Goal: Obtain resource: Download file/media

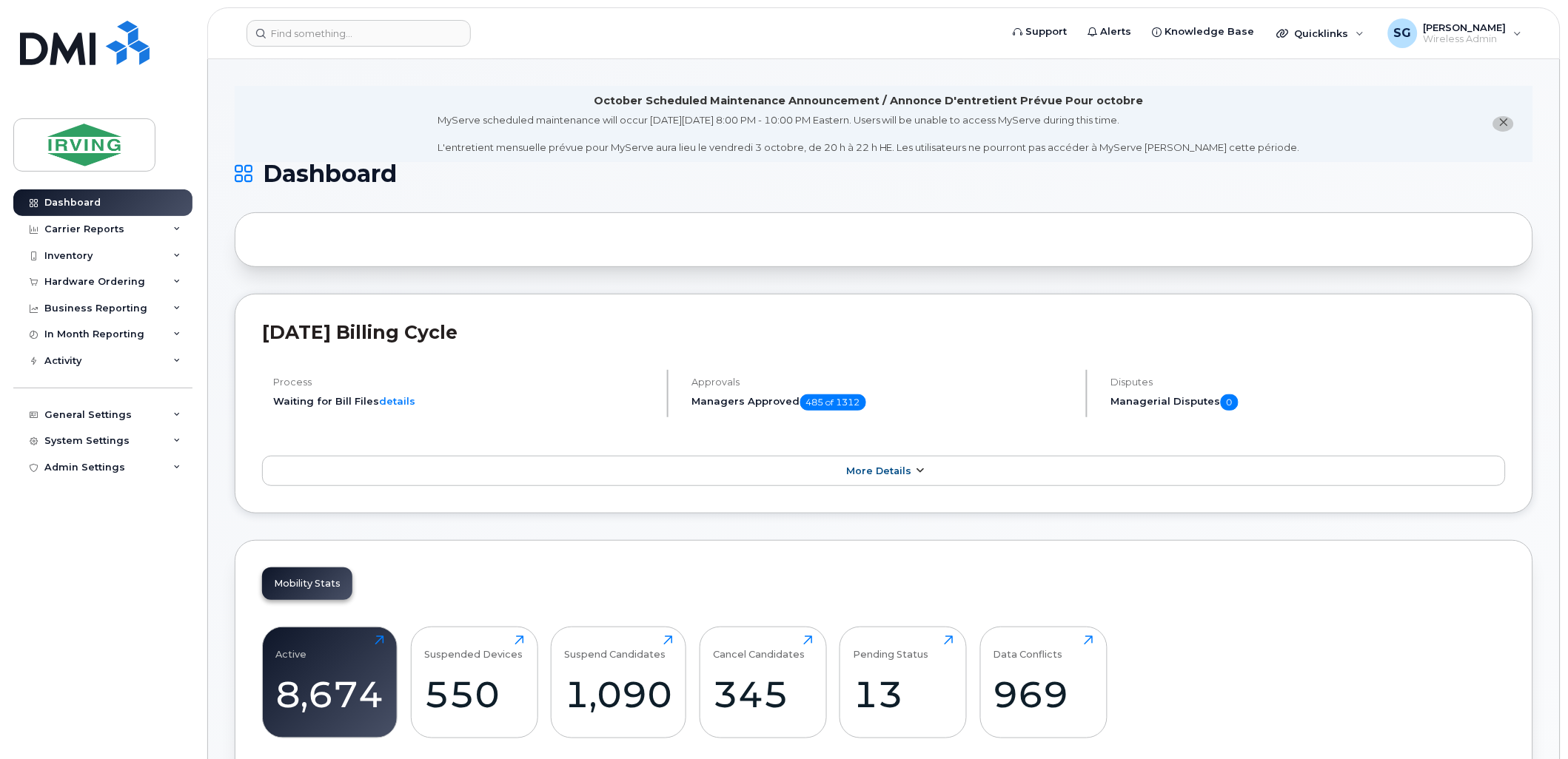
click at [885, 468] on span "More Details" at bounding box center [879, 471] width 65 height 11
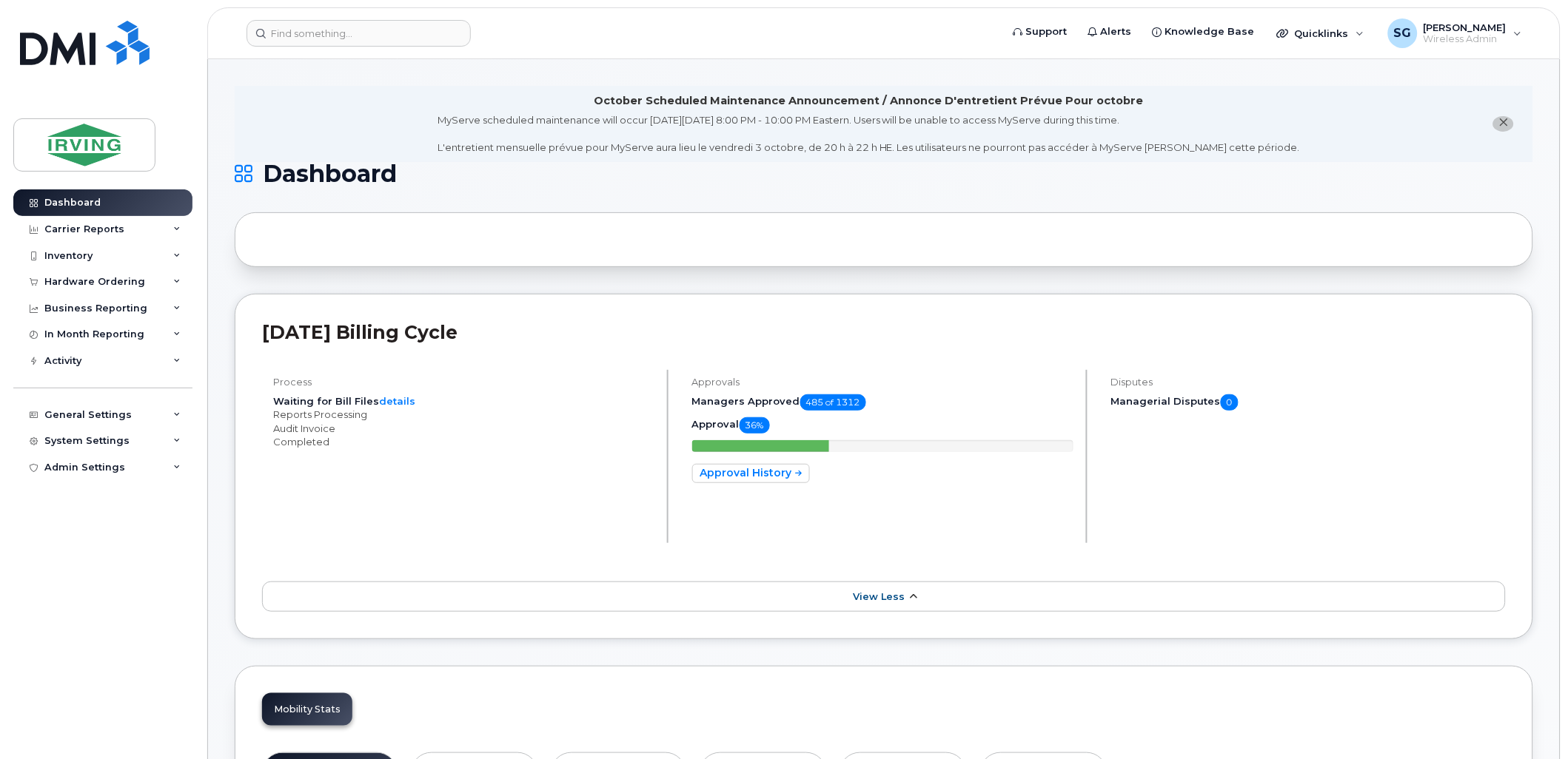
click at [898, 592] on span "View Less" at bounding box center [878, 597] width 52 height 11
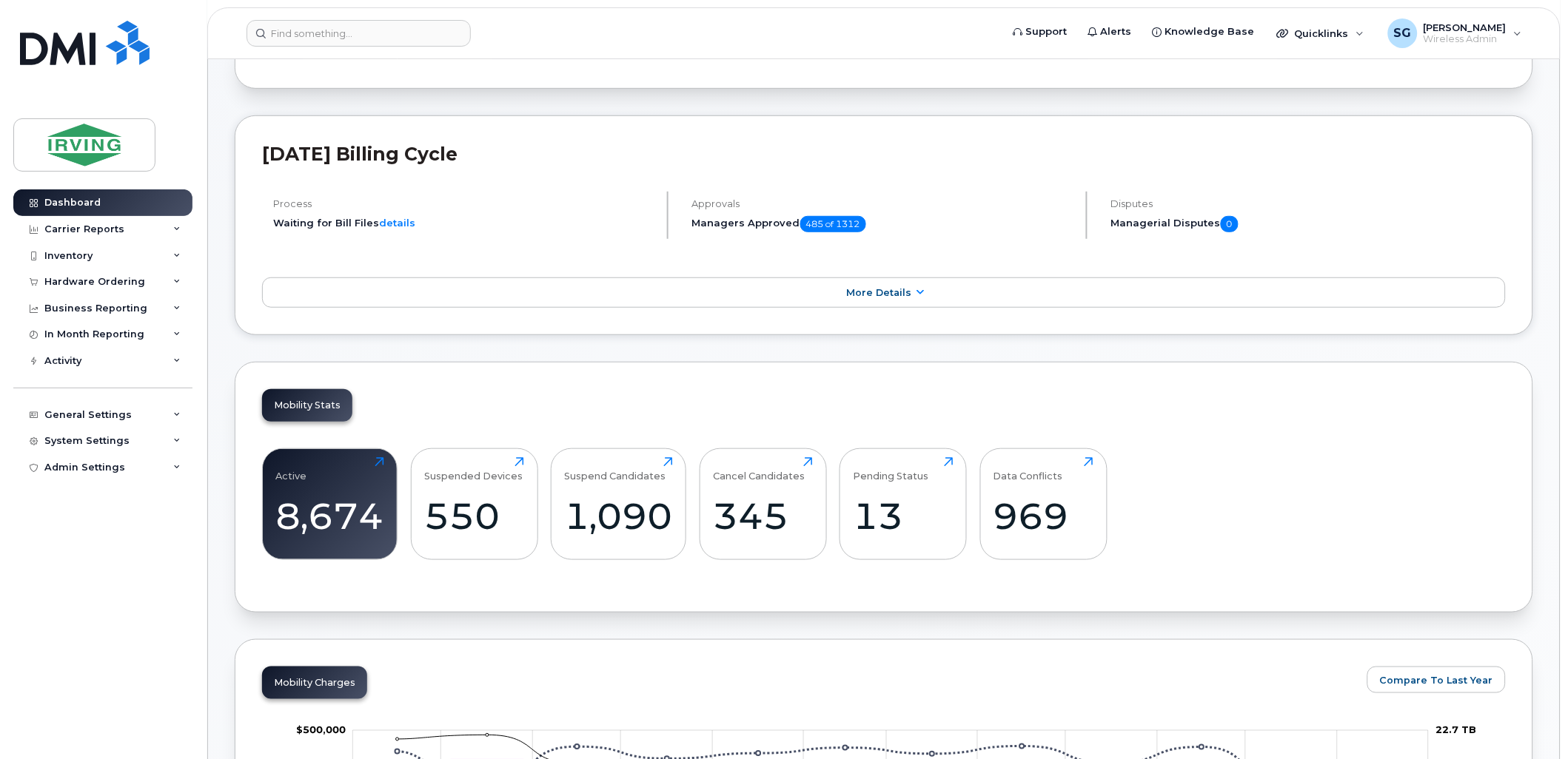
scroll to position [328, 0]
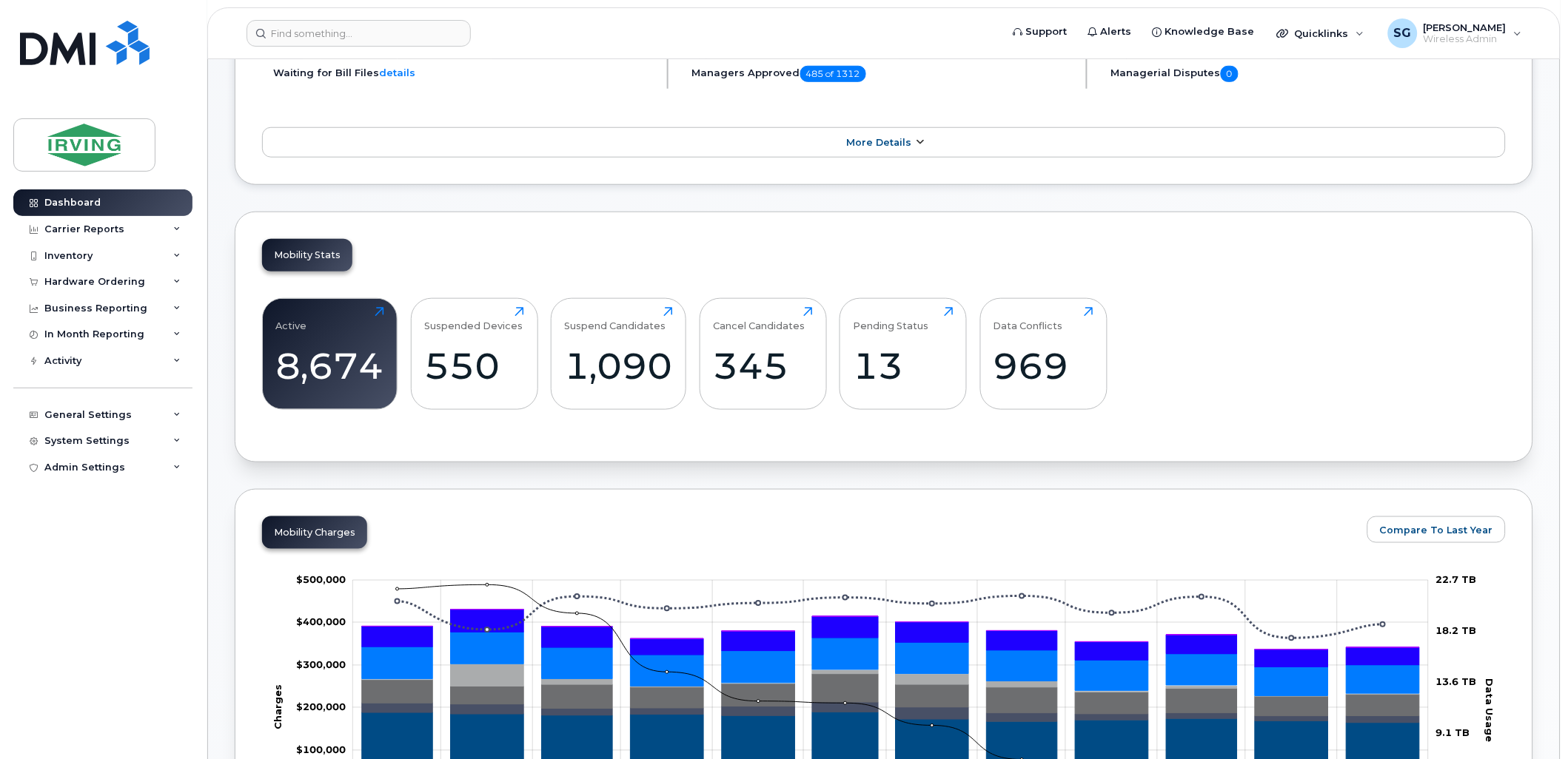
click at [865, 146] on span "More Details" at bounding box center [879, 143] width 65 height 11
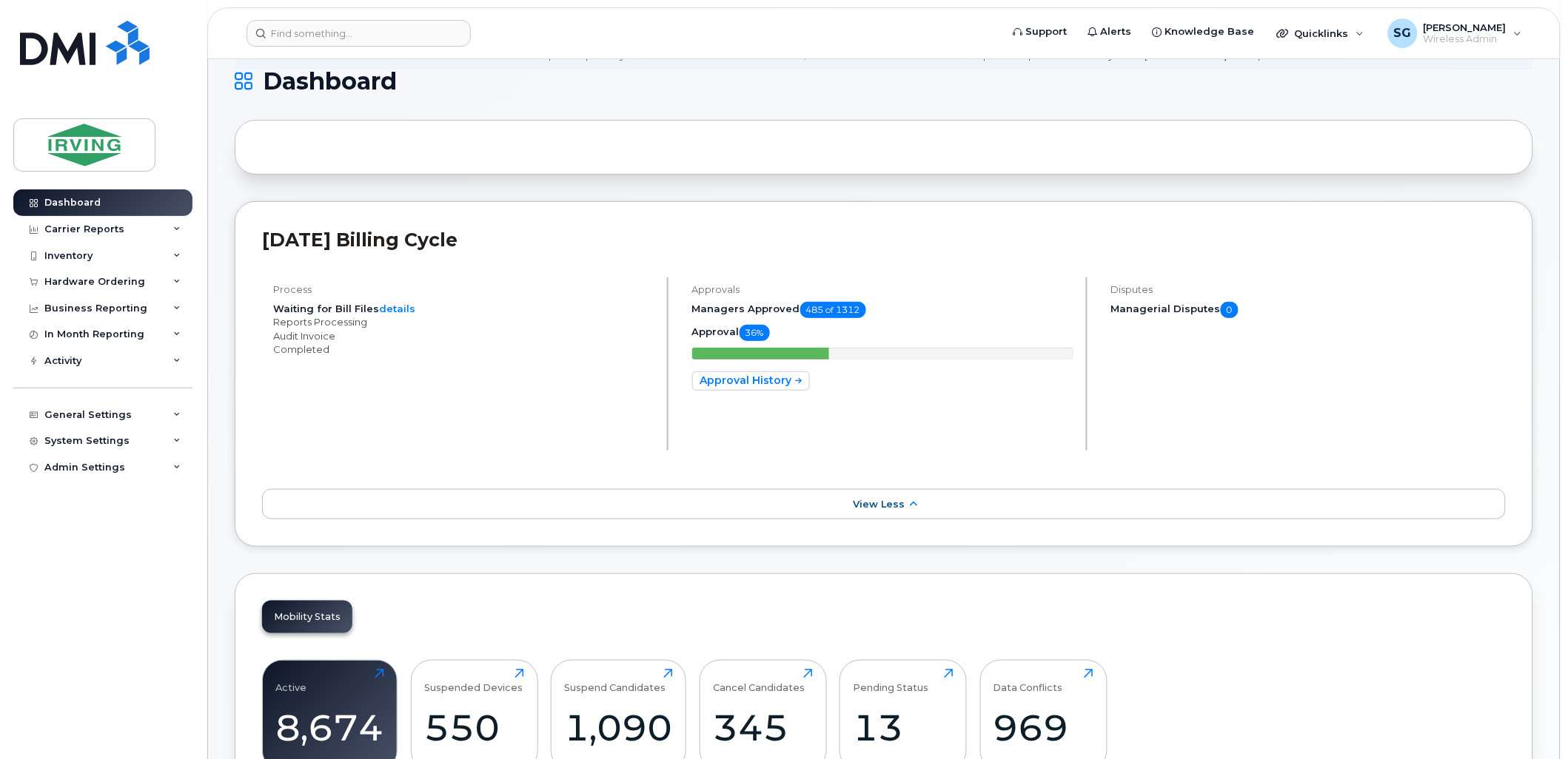
scroll to position [0, 0]
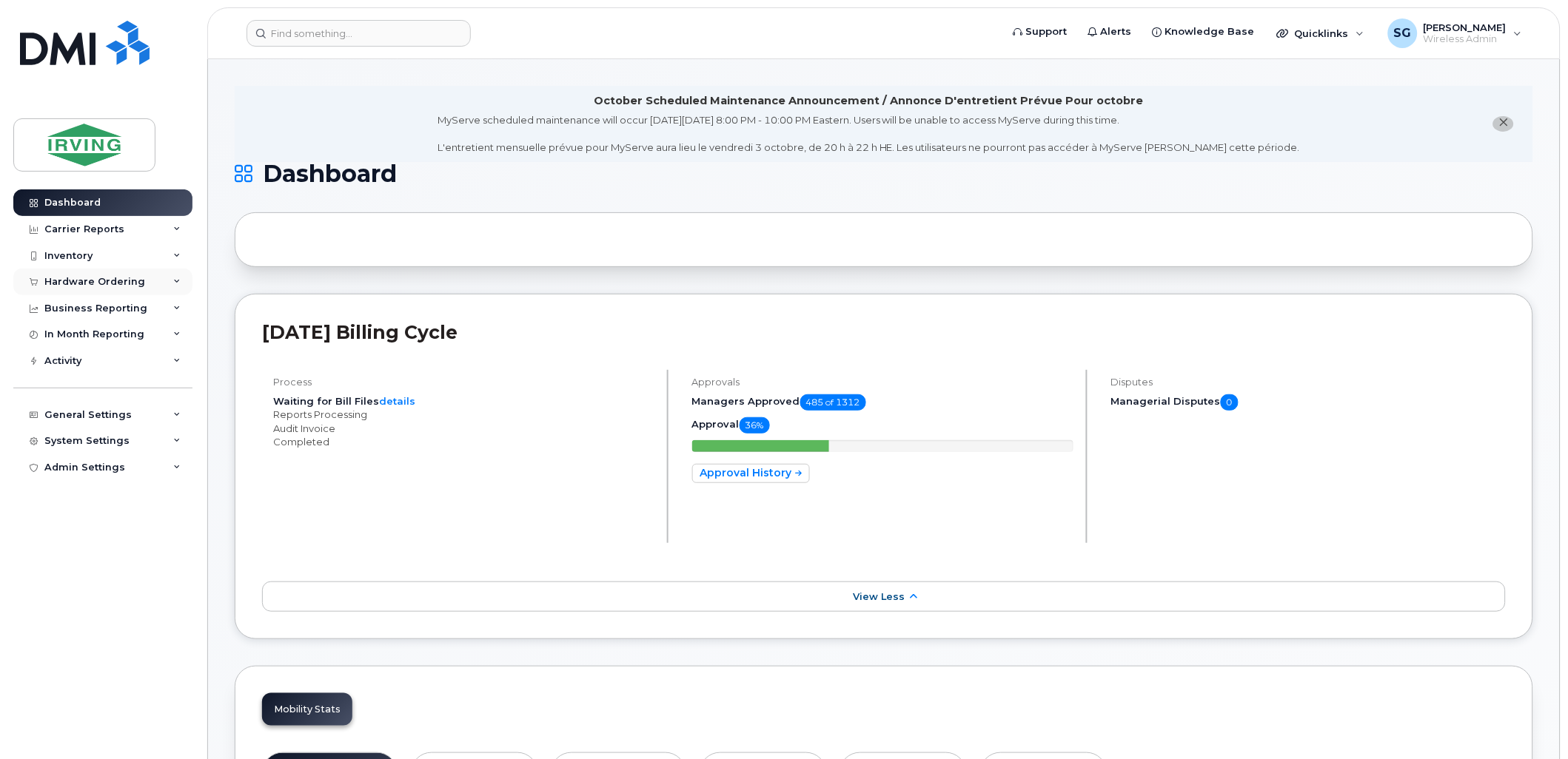
click at [178, 279] on icon at bounding box center [177, 282] width 7 height 7
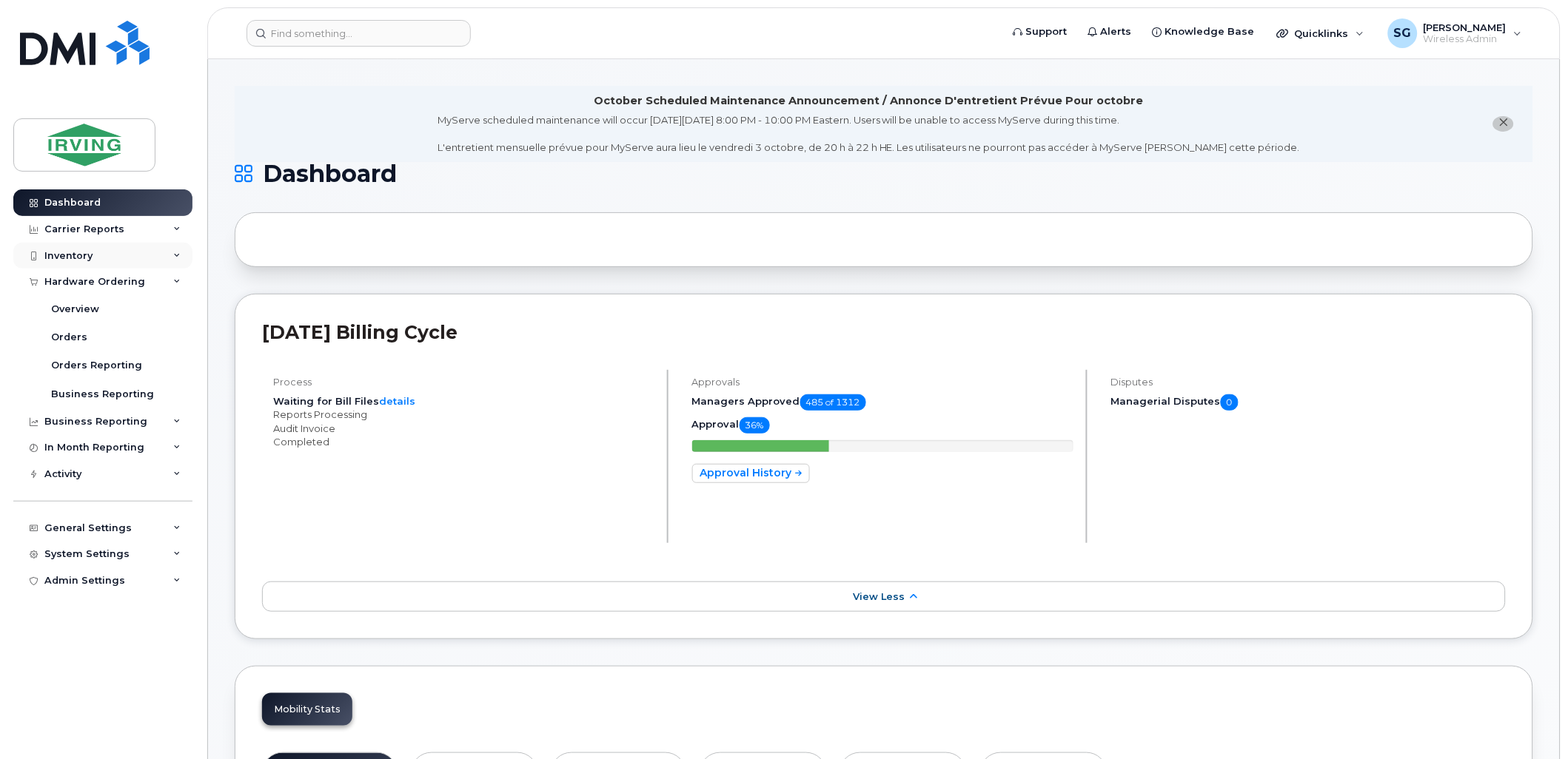
click at [173, 253] on div "Inventory" at bounding box center [102, 256] width 179 height 26
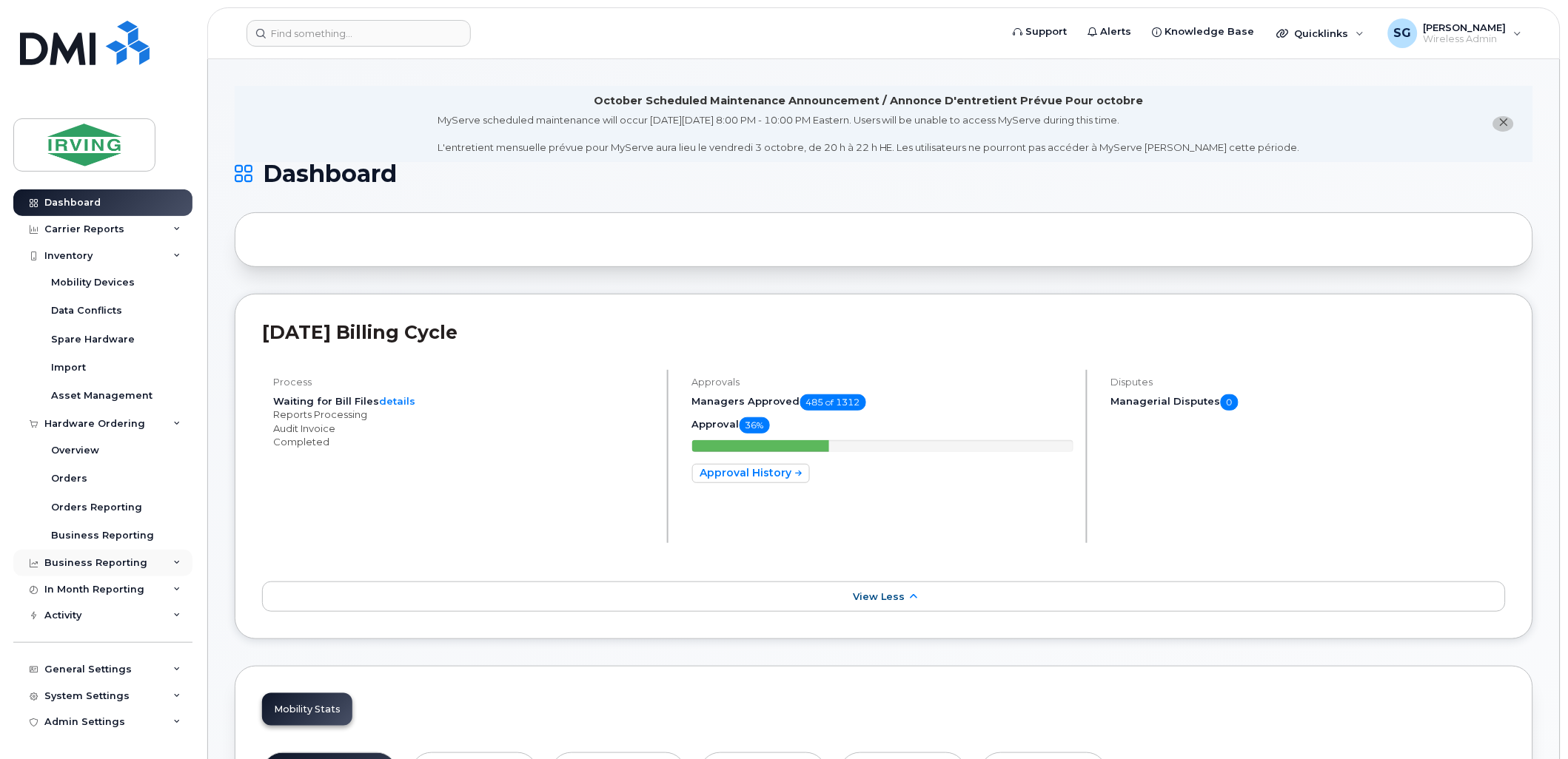
click at [165, 564] on div "Business Reporting" at bounding box center [102, 564] width 179 height 26
click at [898, 602] on span "View Less" at bounding box center [878, 597] width 52 height 11
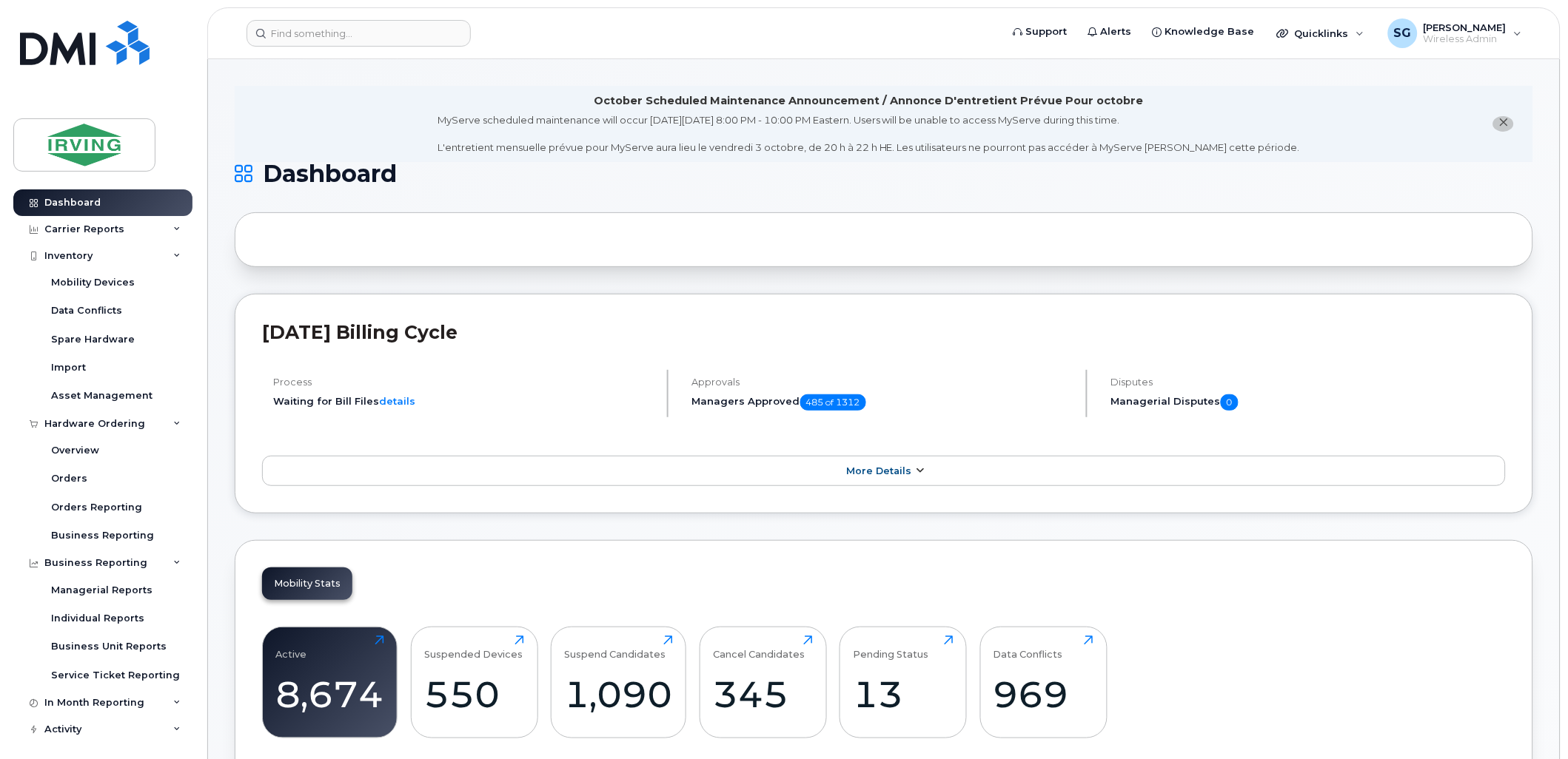
click at [904, 476] on span "More Details" at bounding box center [879, 471] width 65 height 11
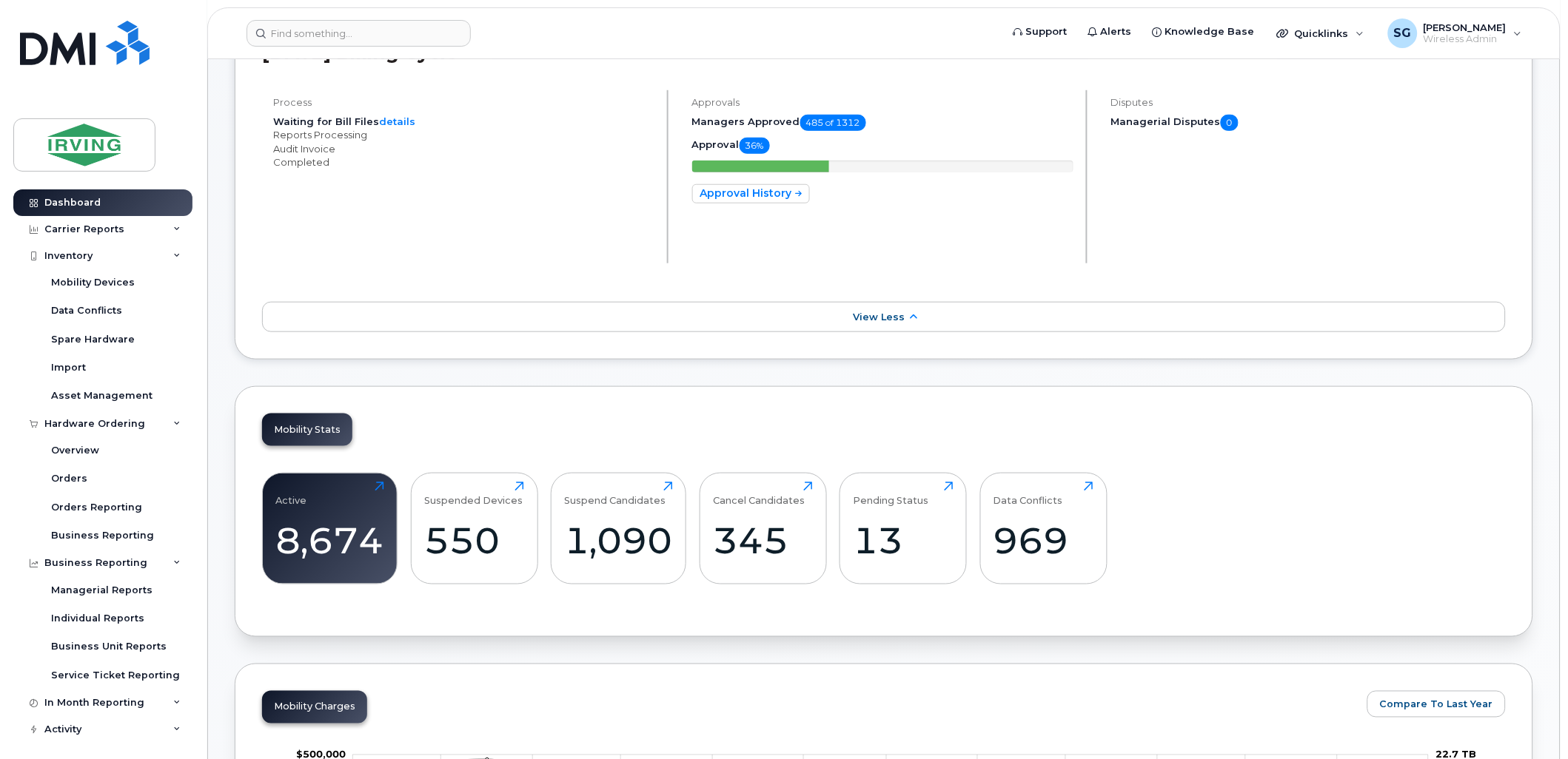
scroll to position [493, 0]
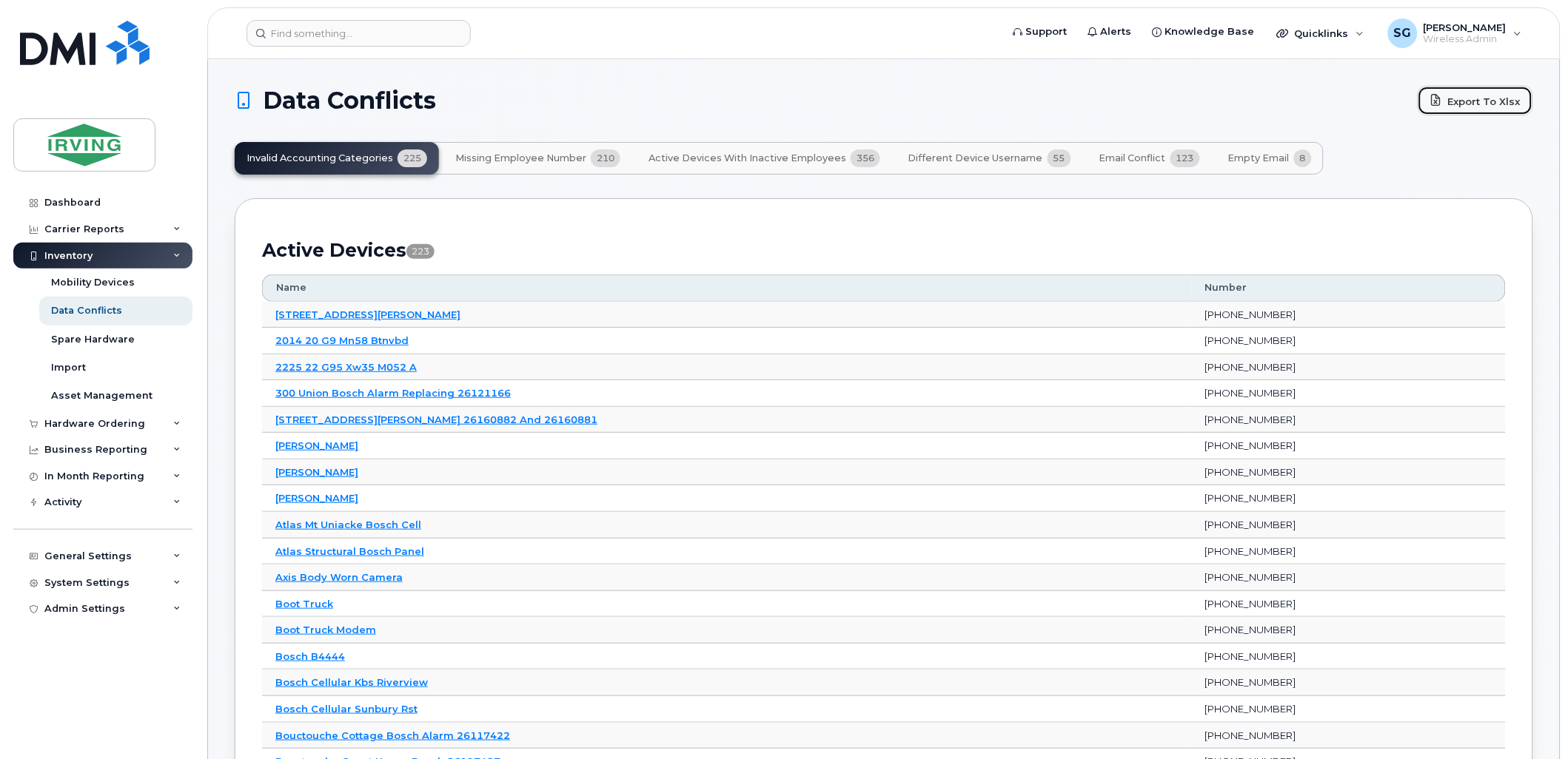
click at [1468, 106] on link "Export to Xlsx" at bounding box center [1476, 101] width 115 height 30
click at [565, 159] on span "Missing Employee Number" at bounding box center [521, 158] width 131 height 11
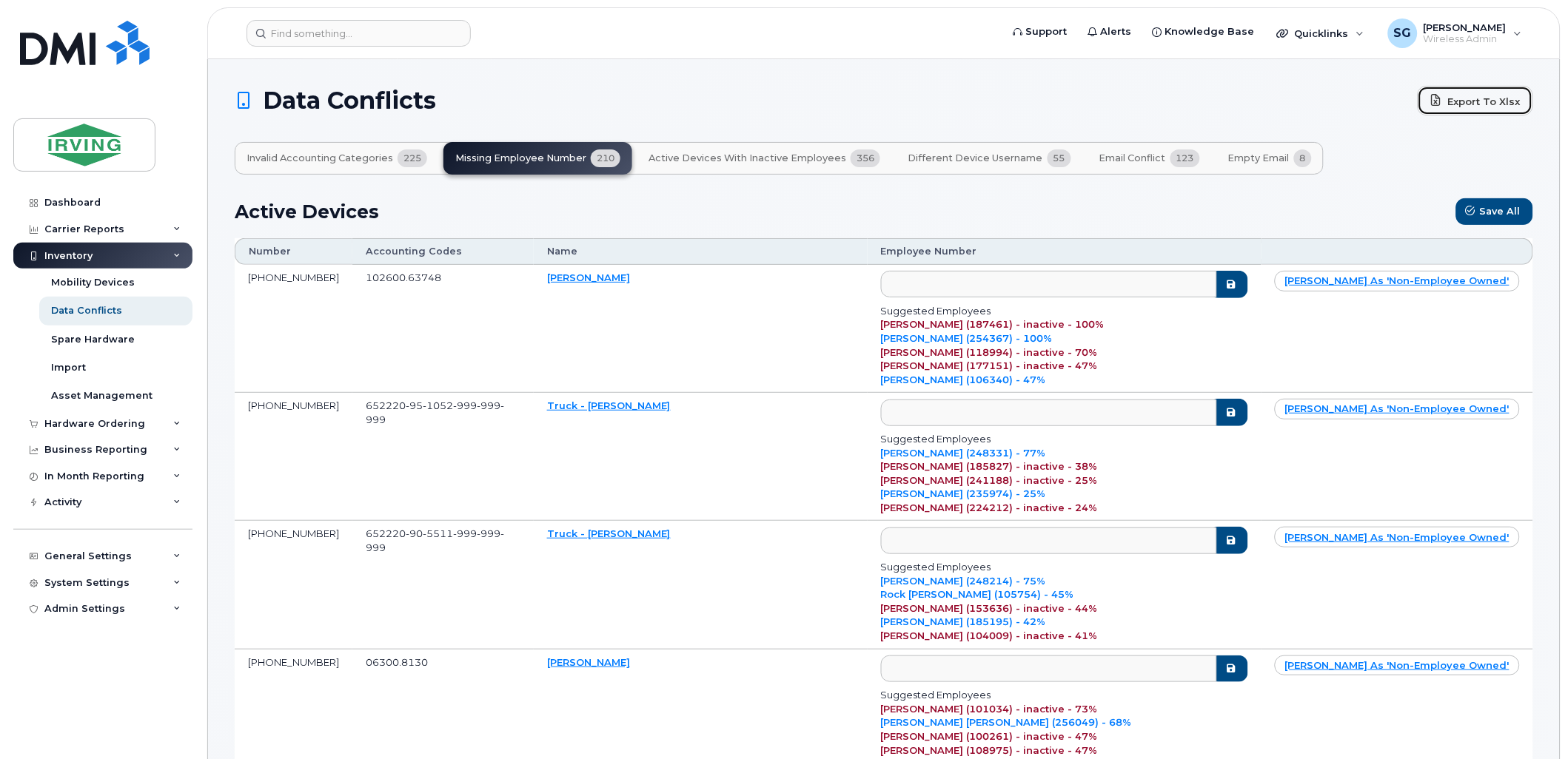
click at [1453, 105] on link "Export to Xlsx" at bounding box center [1476, 101] width 115 height 30
click at [1024, 203] on div "Active Devices Save All" at bounding box center [884, 211] width 1298 height 26
click at [798, 159] on span "Active Devices with Inactive Employees" at bounding box center [747, 158] width 197 height 11
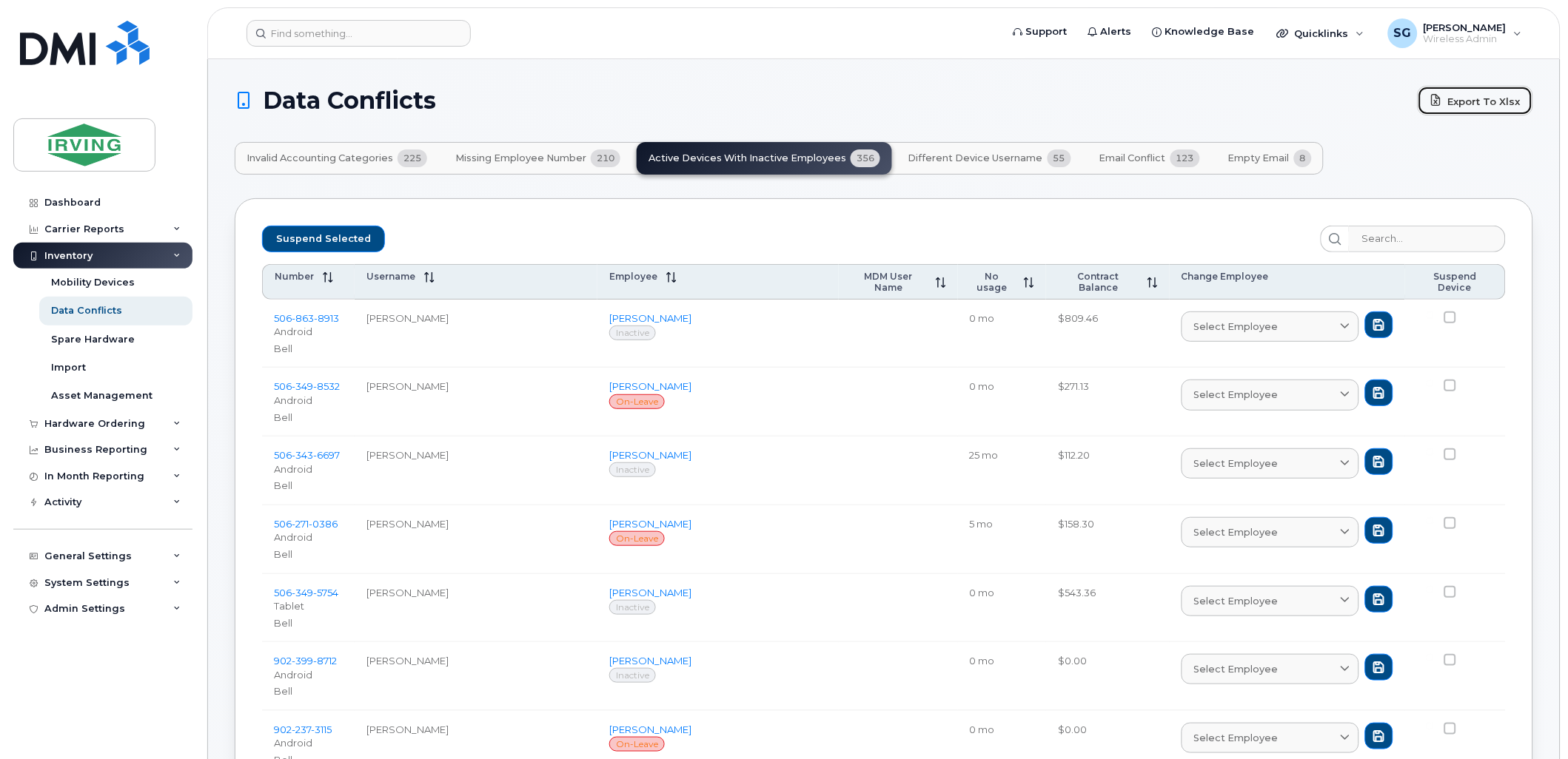
click at [1474, 107] on link "Export to Xlsx" at bounding box center [1476, 101] width 115 height 30
click at [968, 152] on span "Different Device Username" at bounding box center [975, 158] width 135 height 11
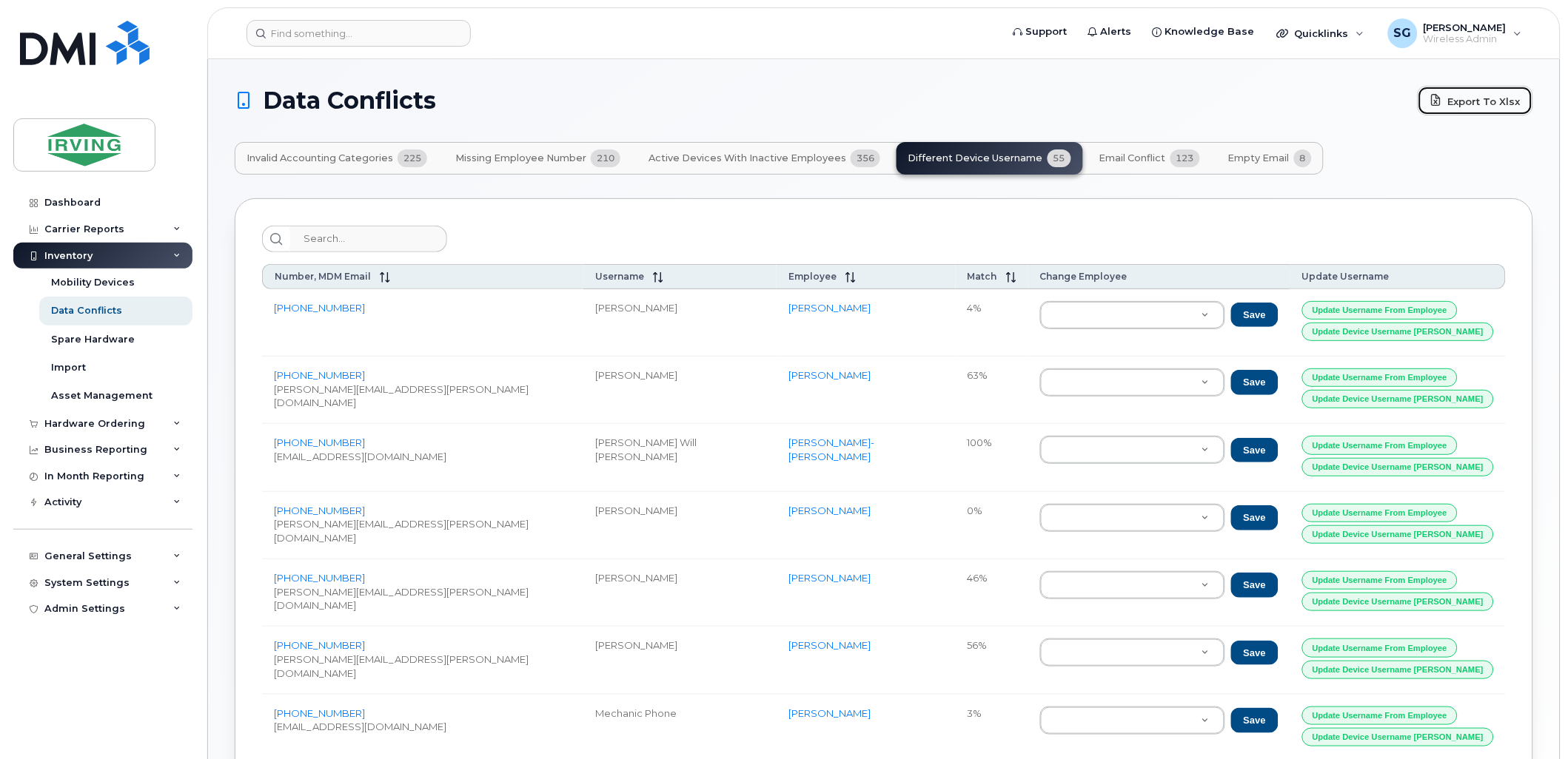
click at [1454, 107] on link "Export to Xlsx" at bounding box center [1476, 101] width 115 height 30
click at [1133, 161] on span "Email Conflict" at bounding box center [1133, 158] width 67 height 11
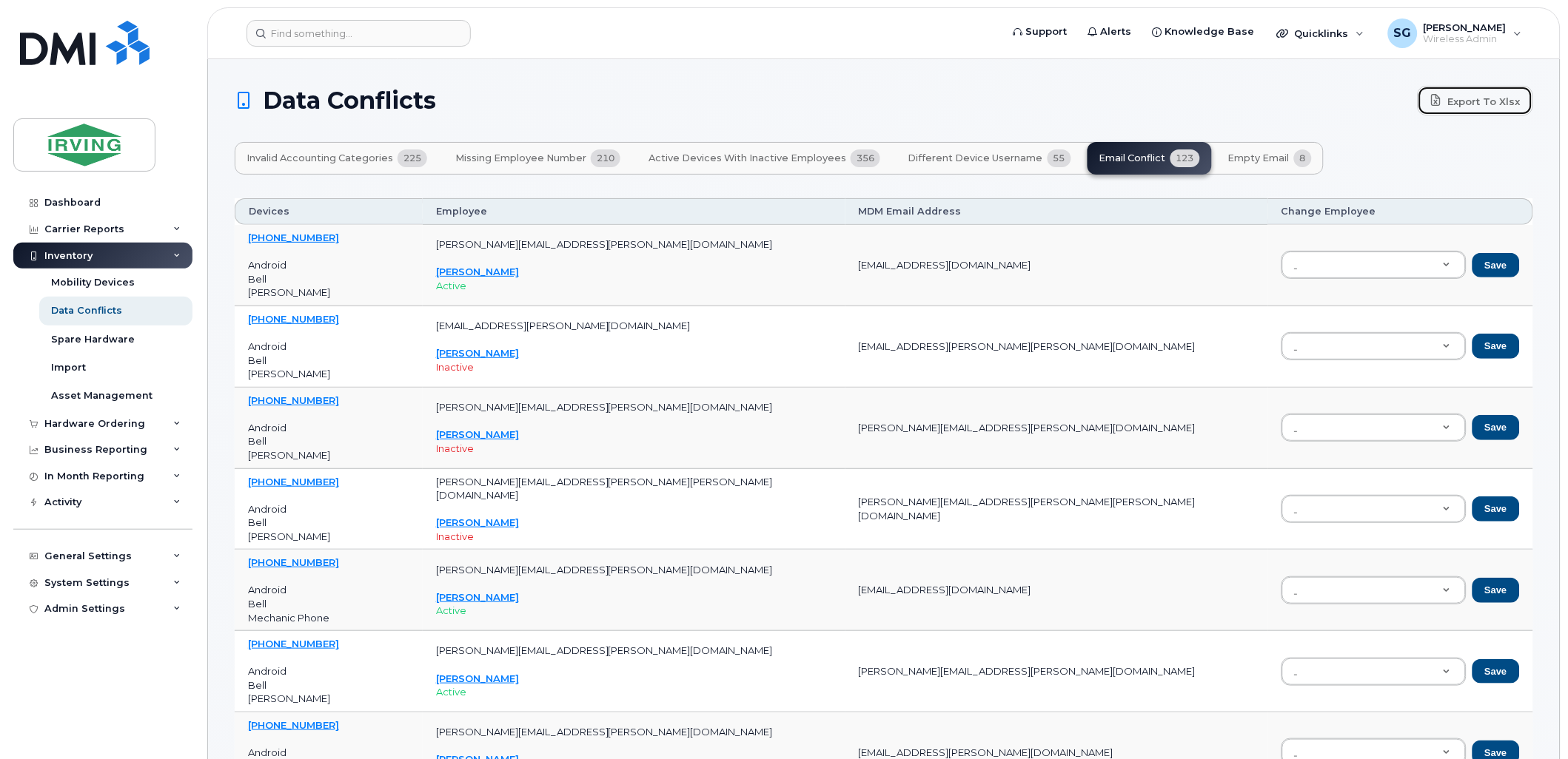
drag, startPoint x: 1463, startPoint y: 102, endPoint x: 1433, endPoint y: 118, distance: 34.0
click at [1463, 102] on link "Export to Xlsx" at bounding box center [1476, 101] width 115 height 30
click at [1252, 156] on span "Empty Email" at bounding box center [1260, 158] width 62 height 11
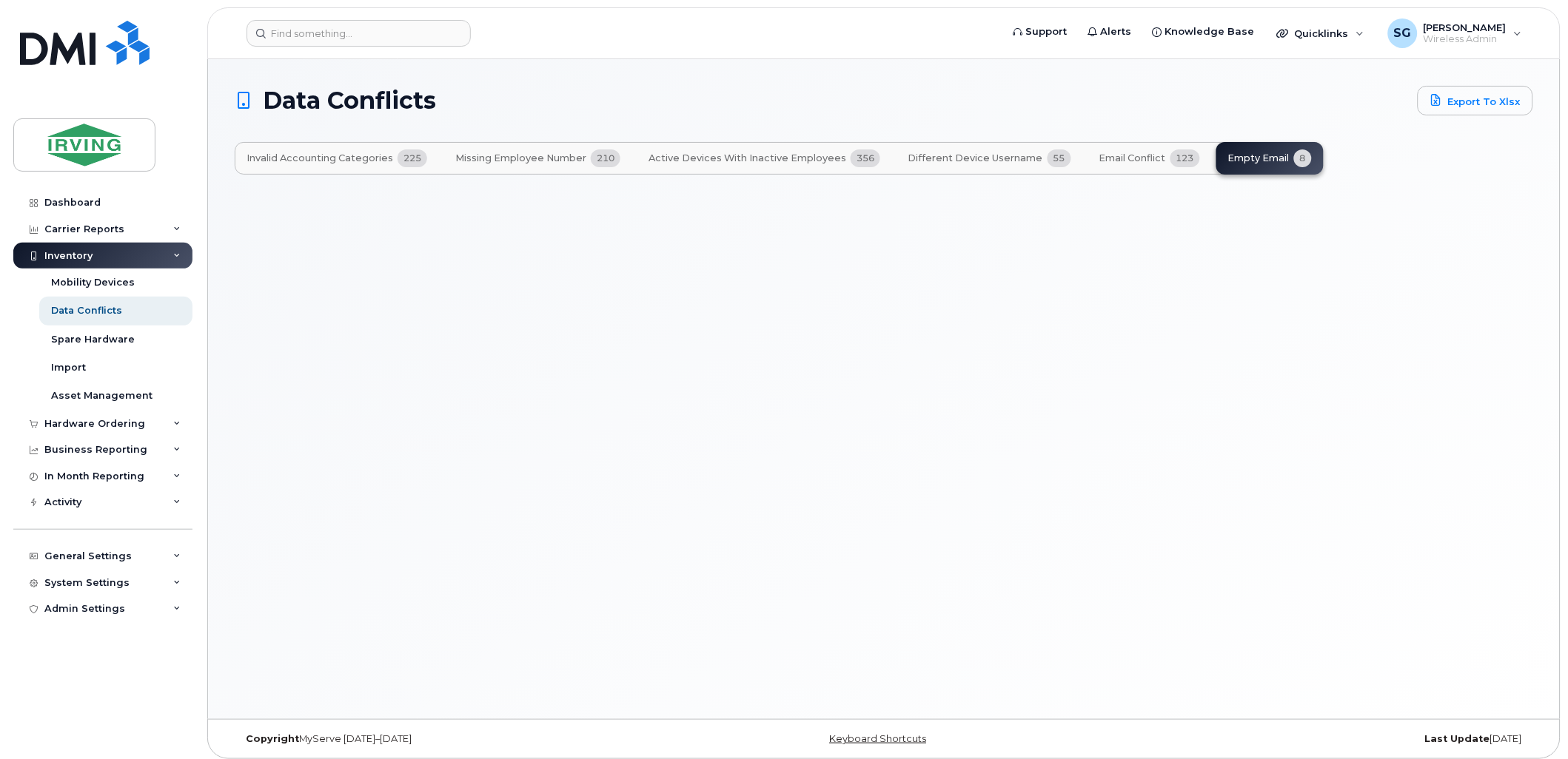
click at [1419, 291] on div "Data Conflicts Export to Xlsx Invalid Accounting Categories 225 Missing Employe…" at bounding box center [884, 389] width 1352 height 660
click at [1270, 158] on div "Invalid Accounting Categories 225 Missing Employee Number 210 Active Devices wi…" at bounding box center [779, 158] width 1090 height 33
click at [1298, 160] on div "Invalid Accounting Categories 225 Missing Employee Number 210 Active Devices wi…" at bounding box center [779, 158] width 1090 height 33
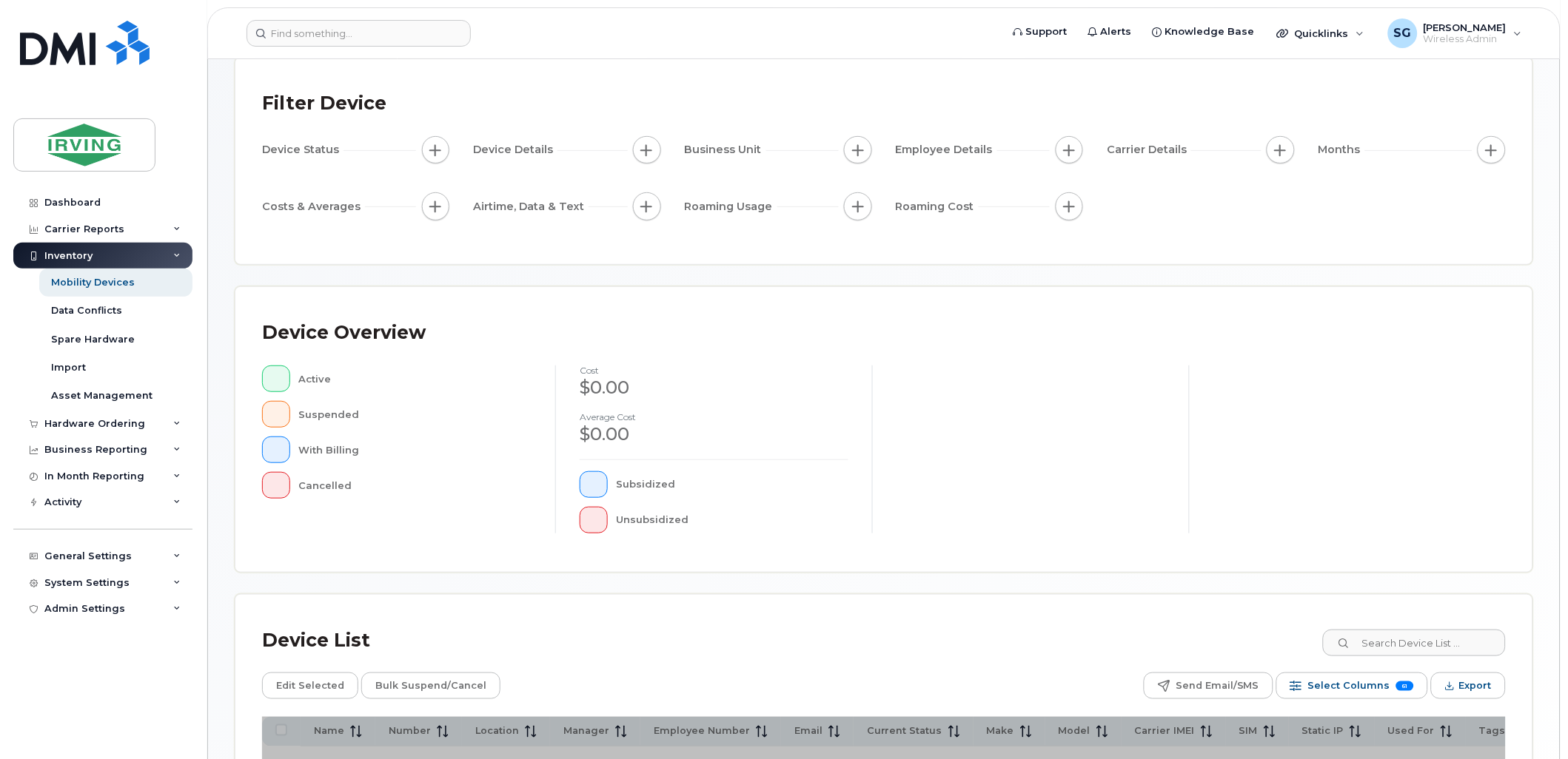
scroll to position [262, 0]
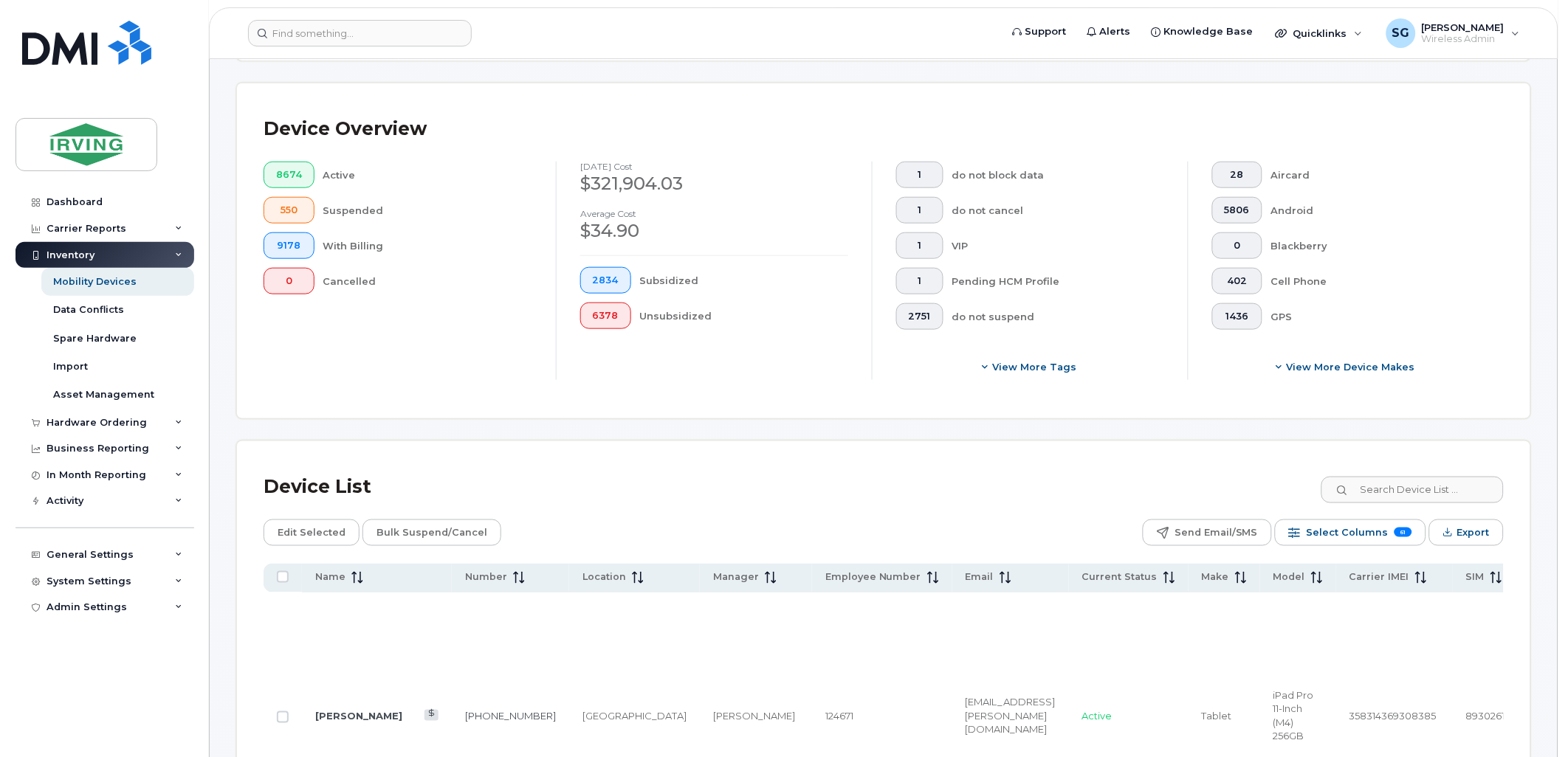
scroll to position [410, 0]
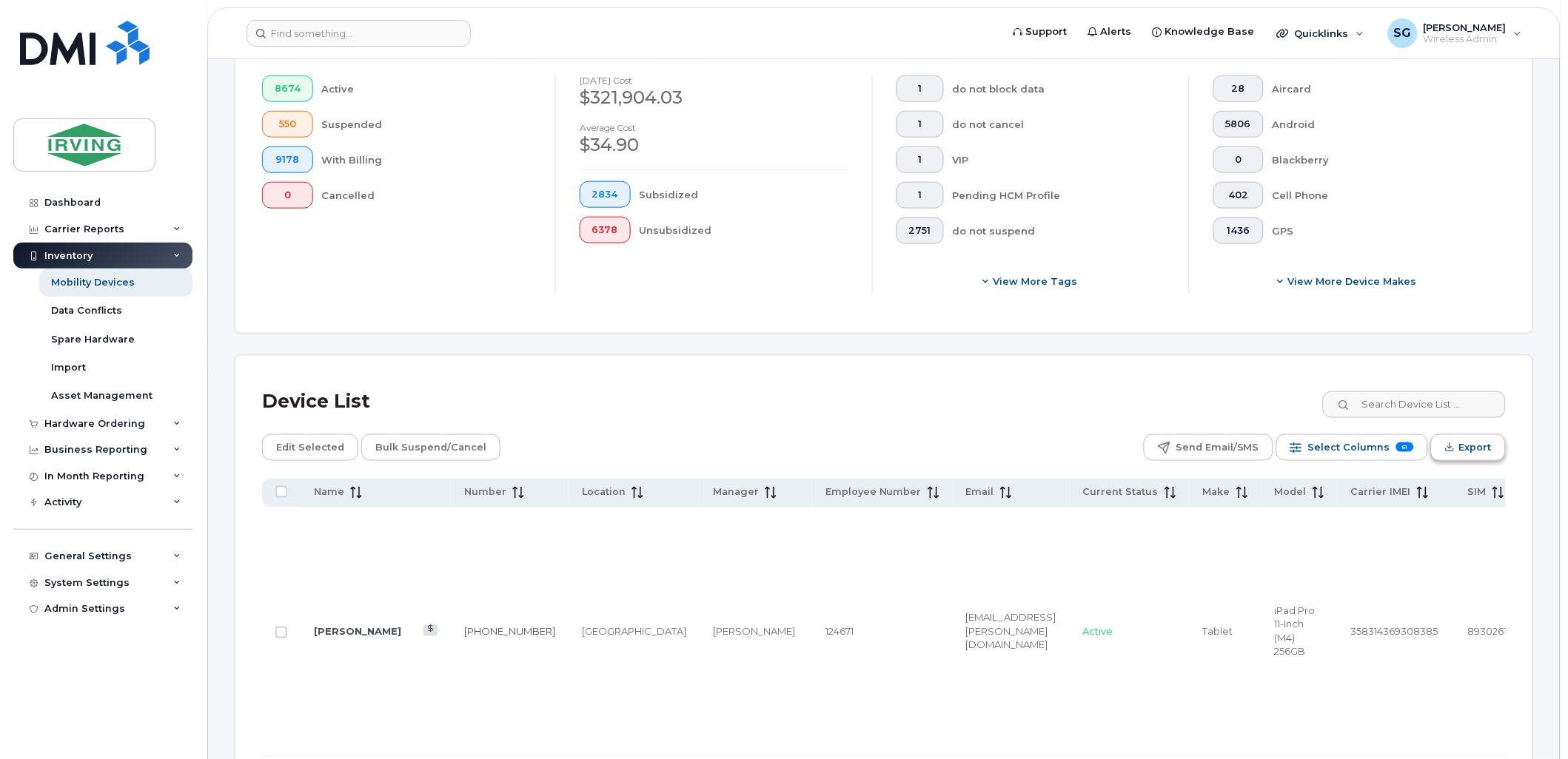
click at [1467, 453] on span "Export" at bounding box center [1476, 447] width 33 height 22
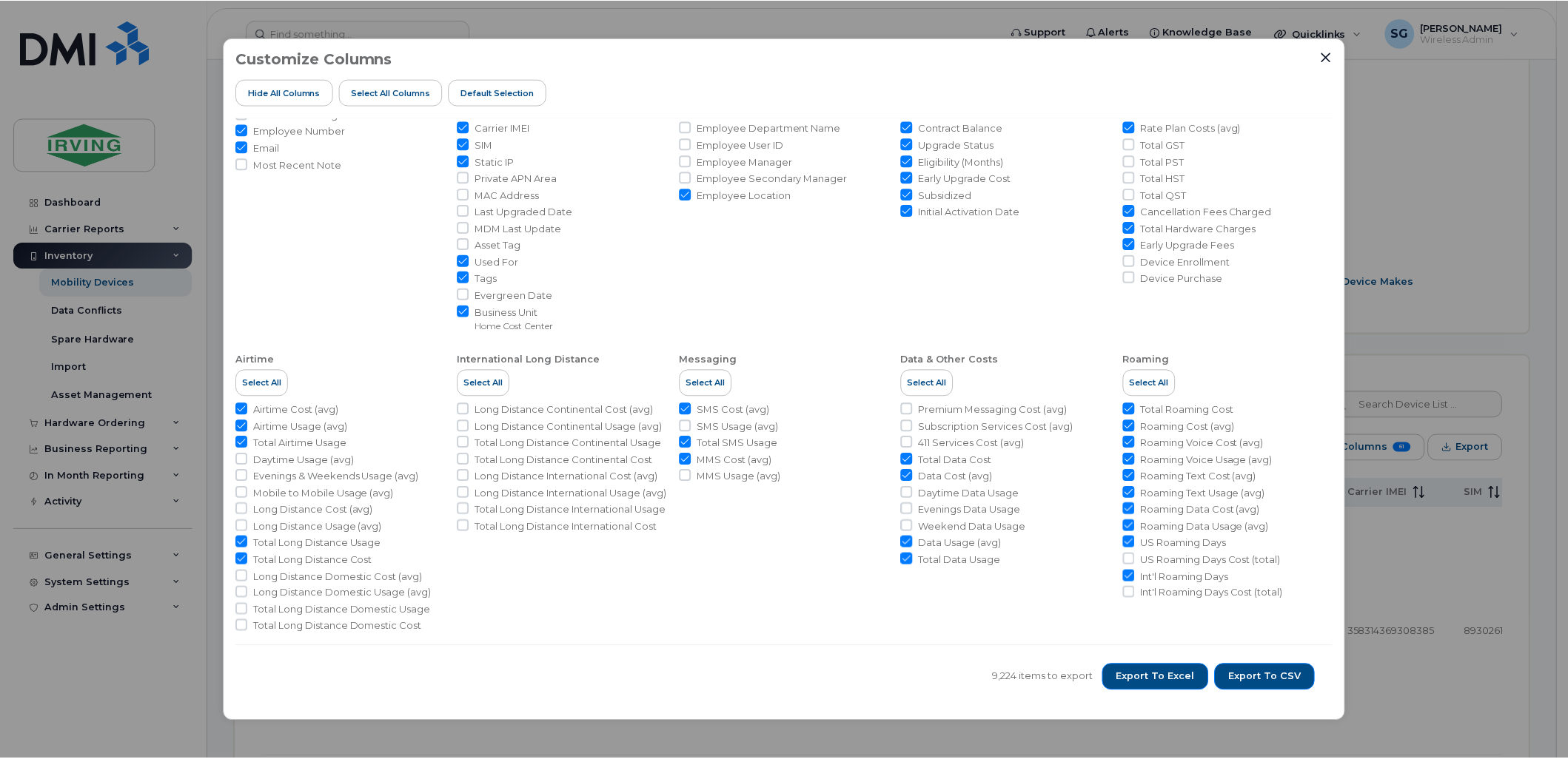
scroll to position [149, 0]
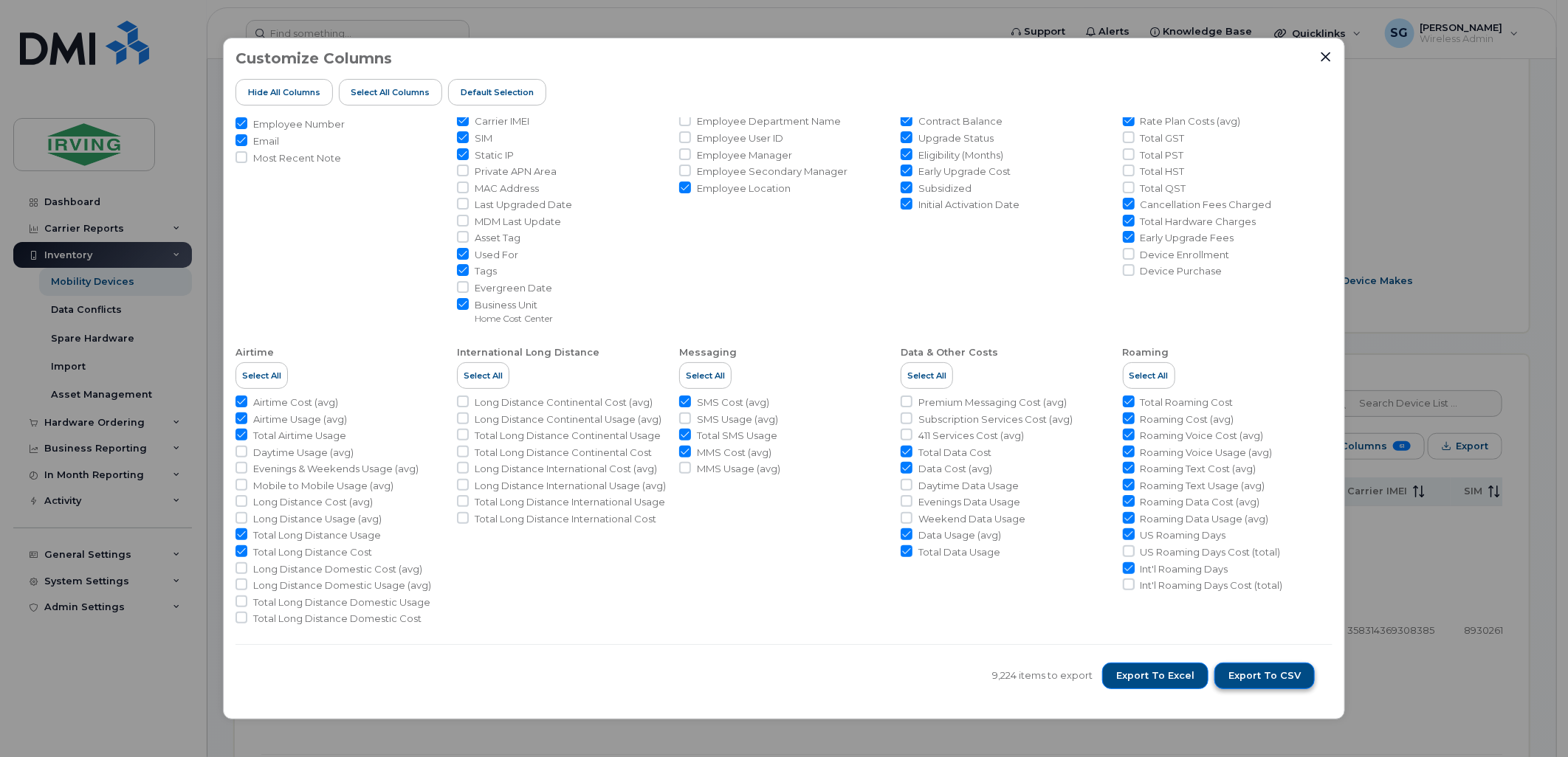
click at [1283, 678] on span "Export to CSV" at bounding box center [1265, 675] width 72 height 13
click at [1326, 60] on icon "Close" at bounding box center [1326, 56] width 11 height 11
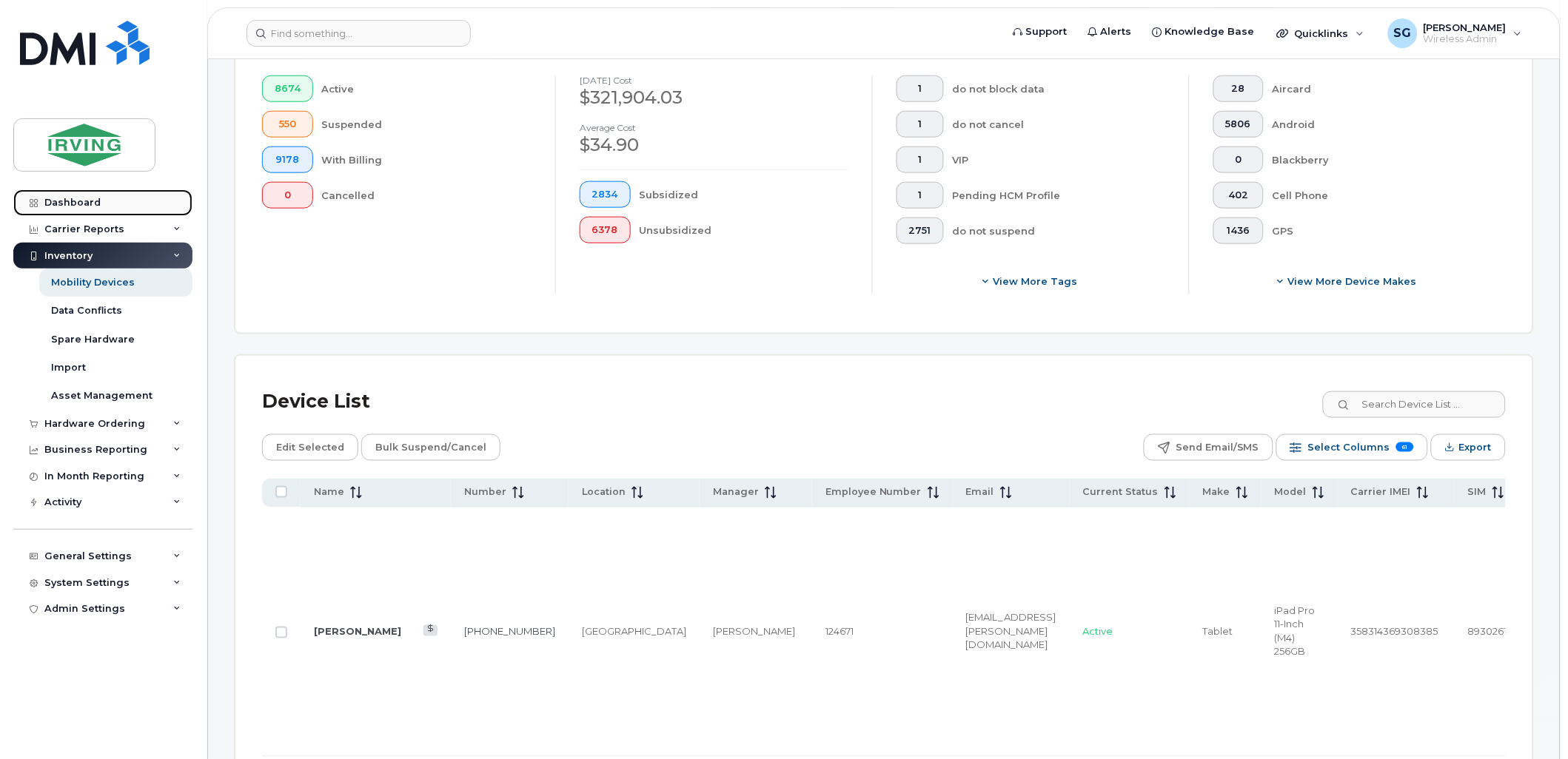
click at [79, 202] on div "Dashboard" at bounding box center [72, 203] width 56 height 11
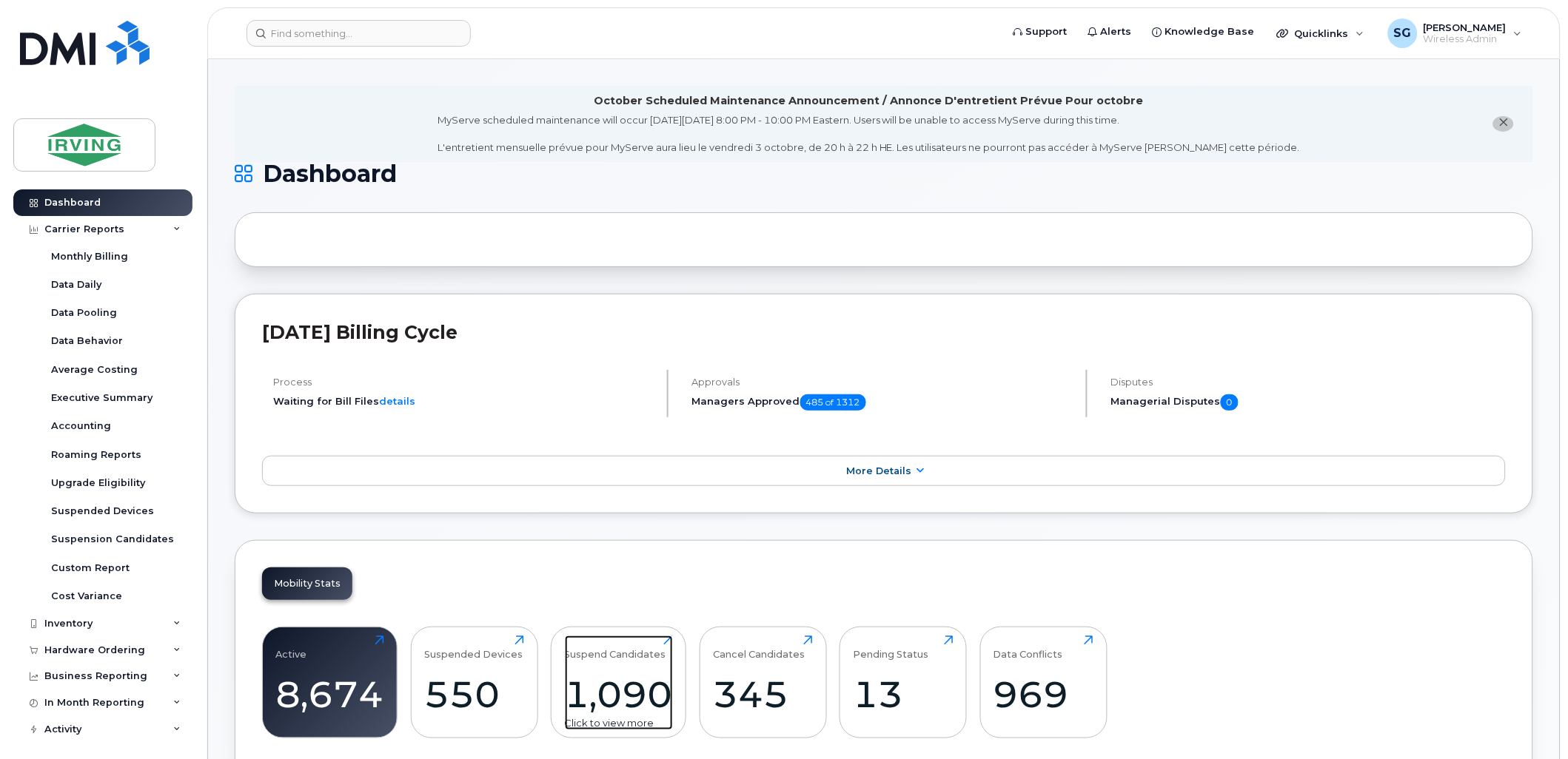
click at [670, 645] on div "Suspend Candidates 1,090 Click to view more" at bounding box center [618, 683] width 108 height 95
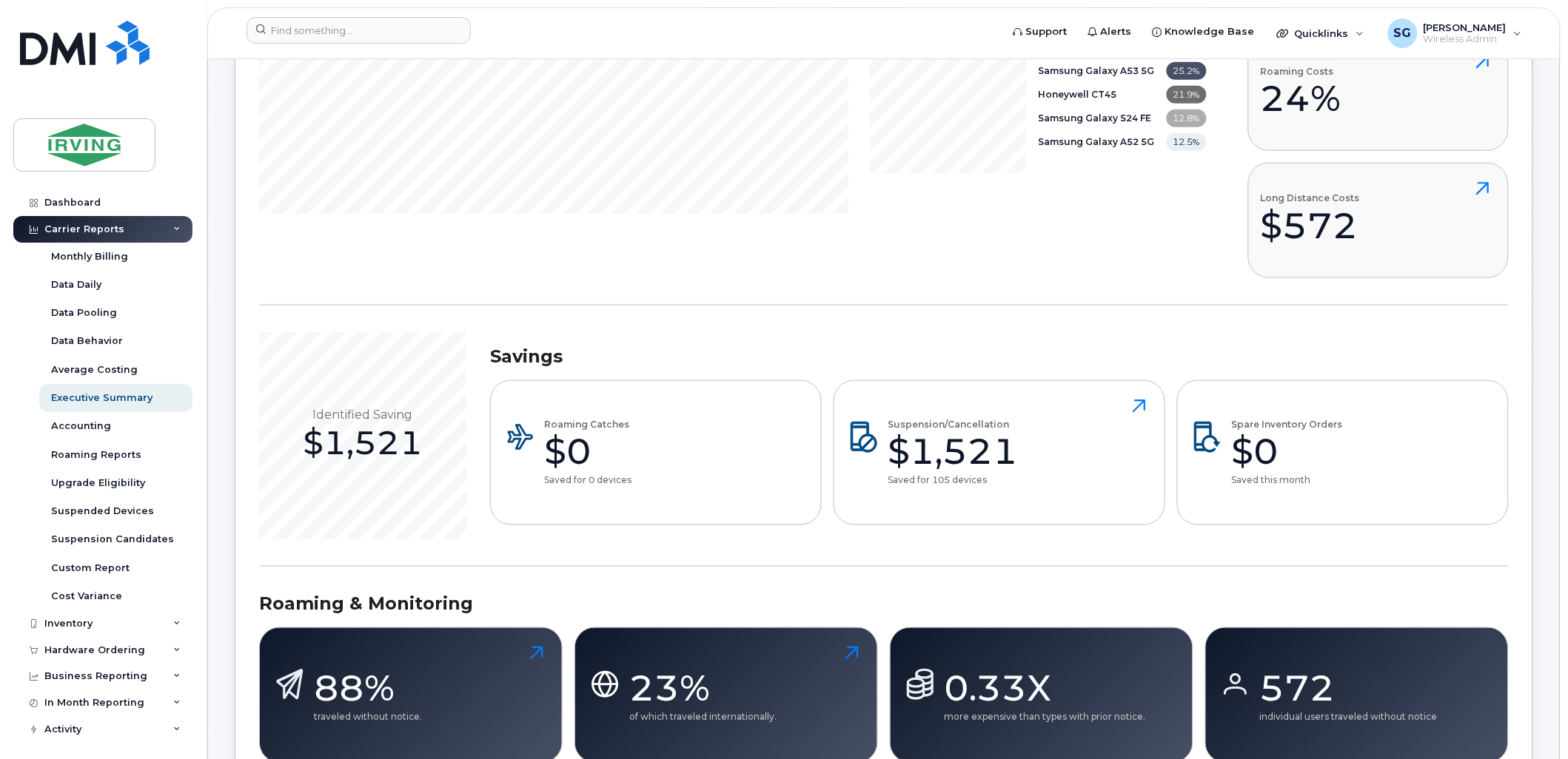
scroll to position [411, 0]
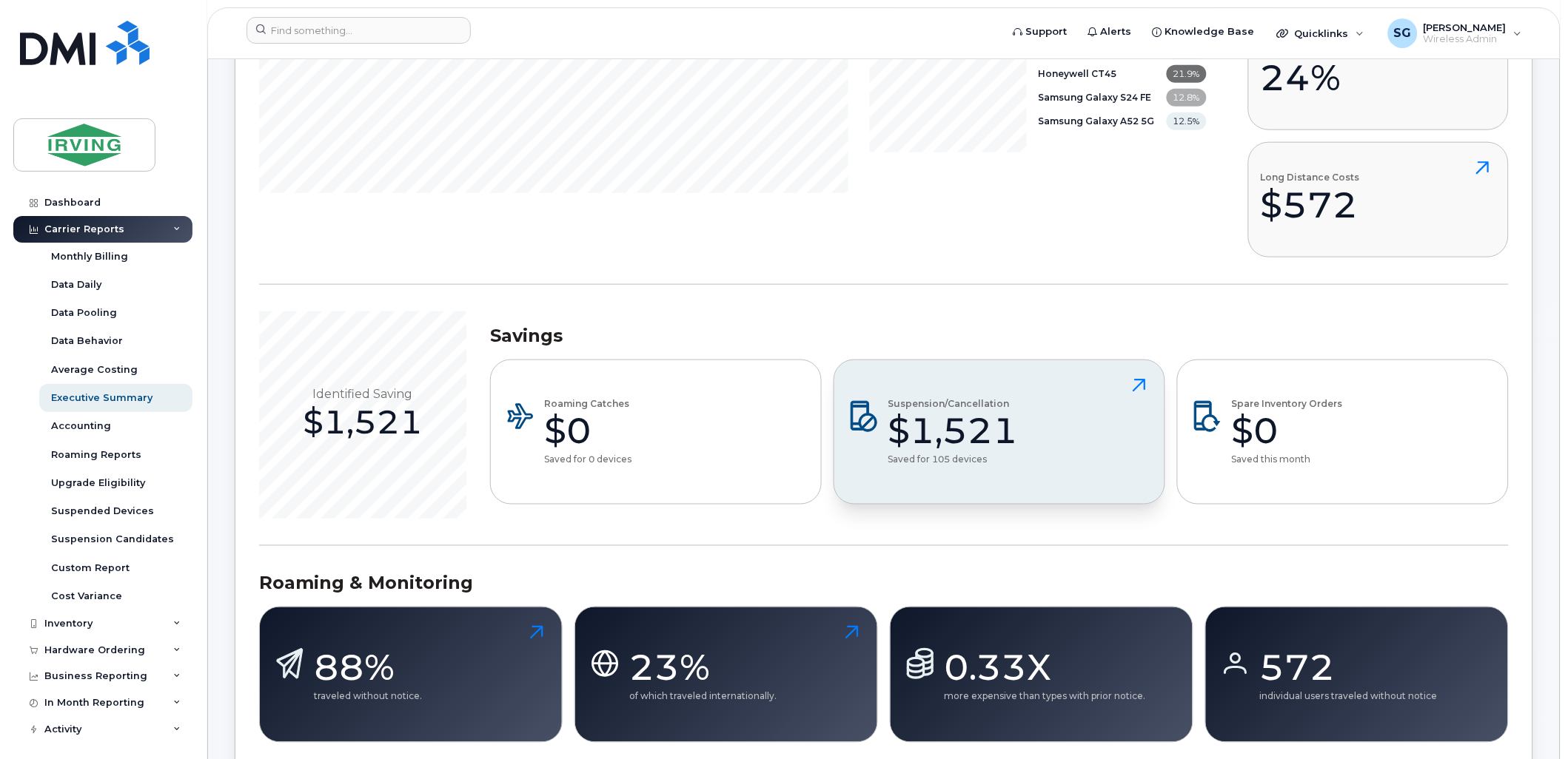
click at [1141, 386] on icon at bounding box center [1139, 385] width 12 height 12
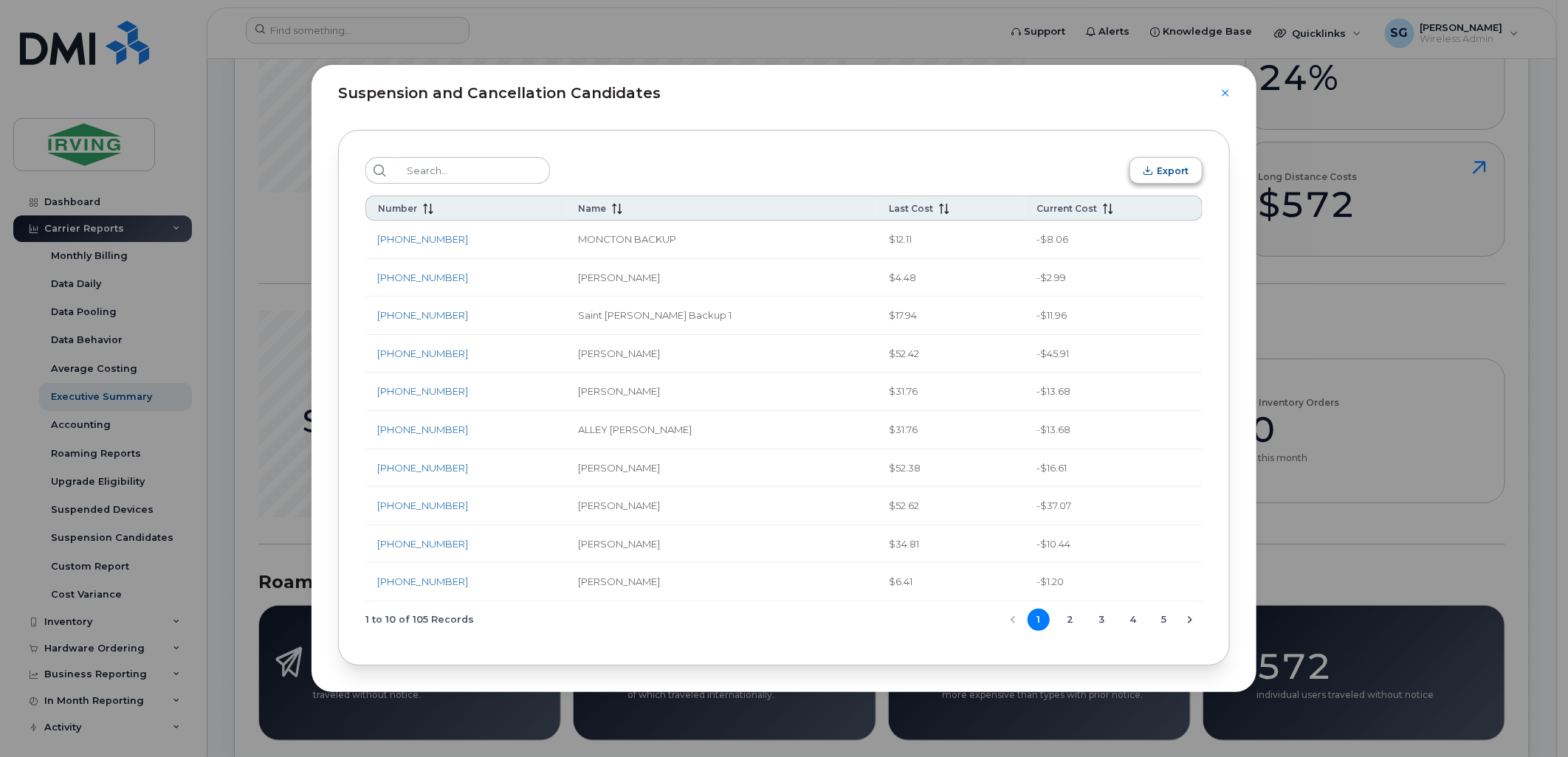
click at [1160, 168] on span "Export" at bounding box center [1173, 170] width 32 height 11
click at [1226, 90] on icon "Close" at bounding box center [1225, 92] width 9 height 11
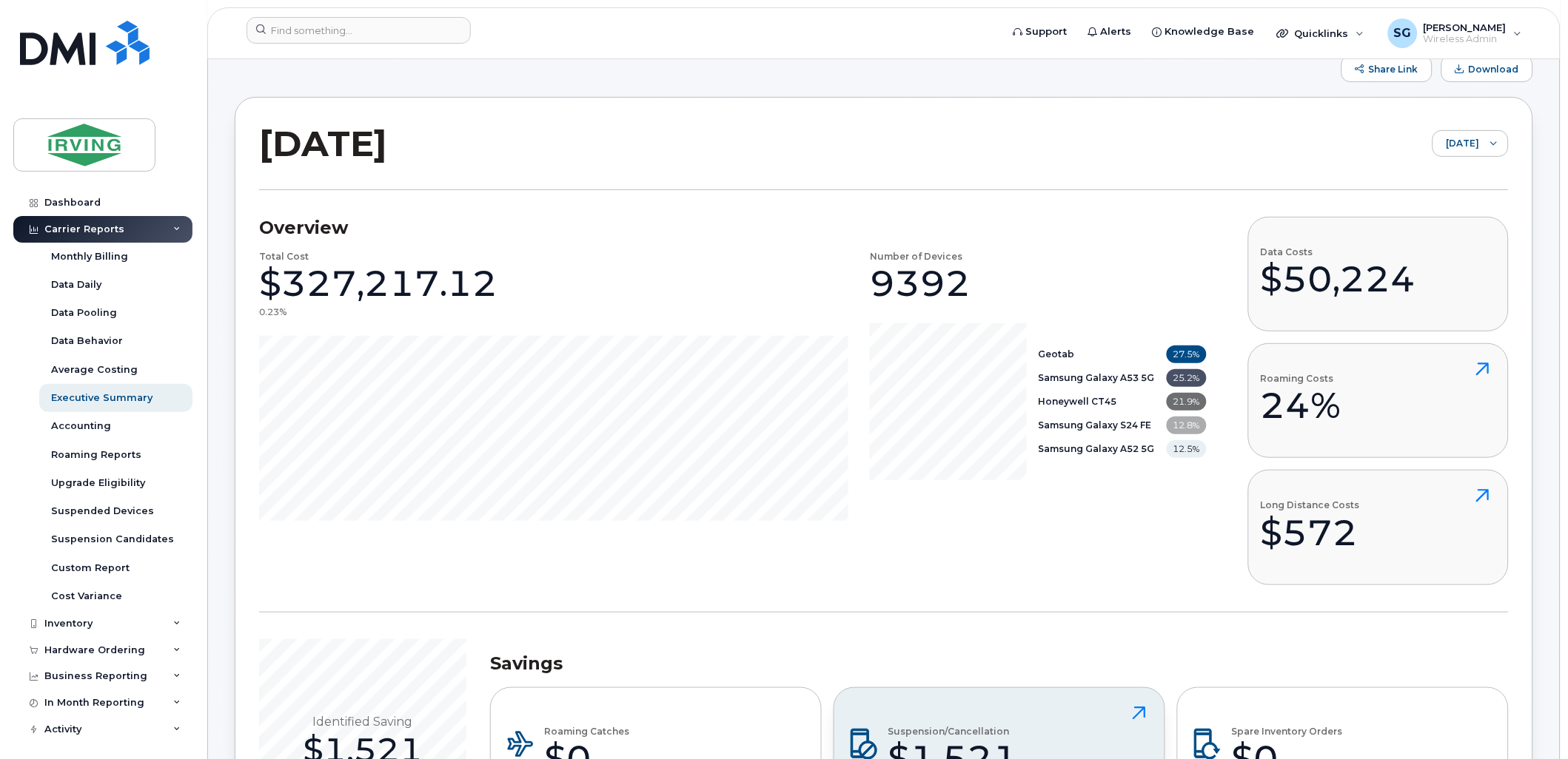
scroll to position [82, 0]
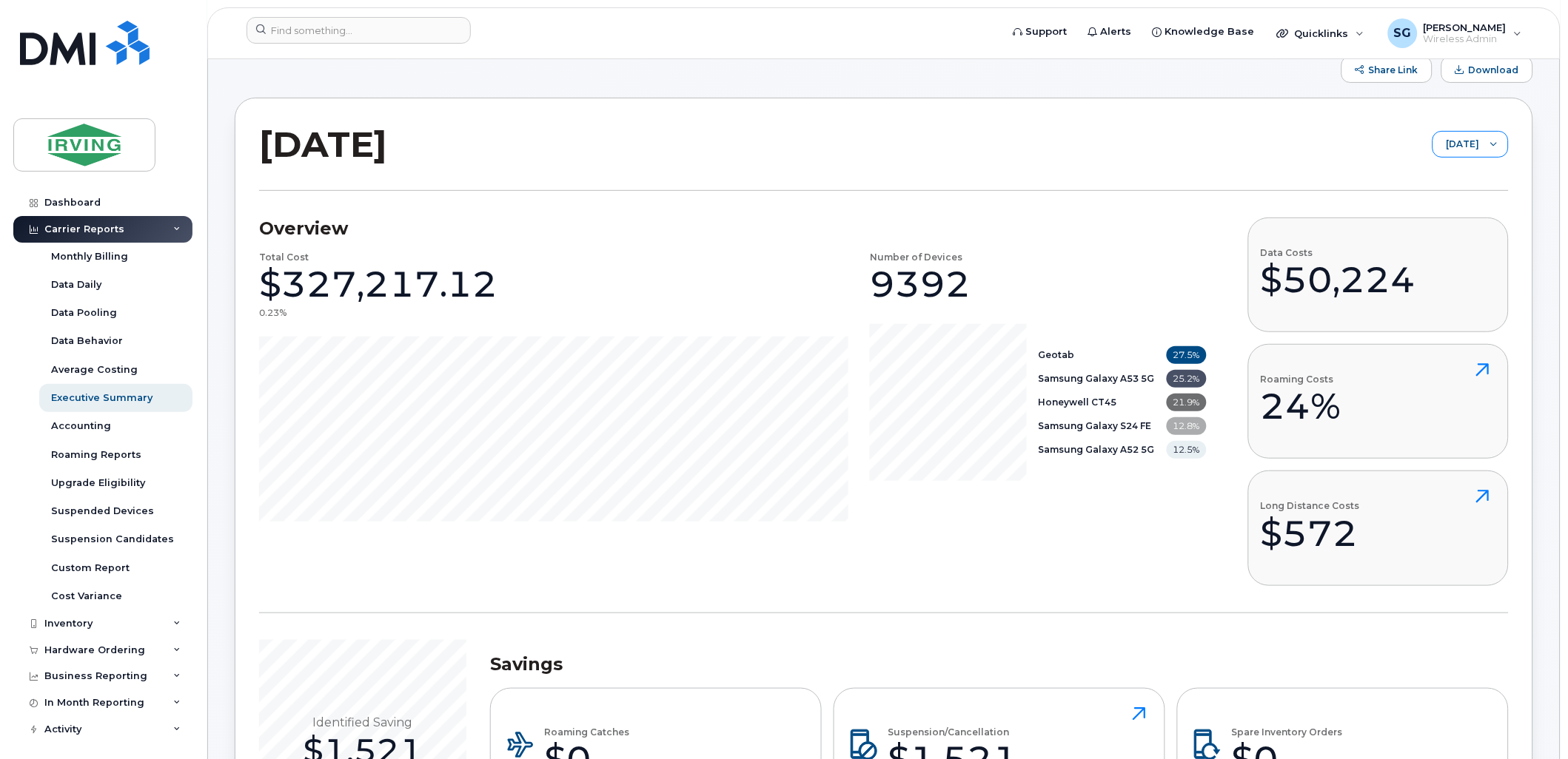
click at [1500, 144] on div at bounding box center [1494, 144] width 28 height 26
click at [1450, 196] on span "[DATE]" at bounding box center [1438, 203] width 32 height 14
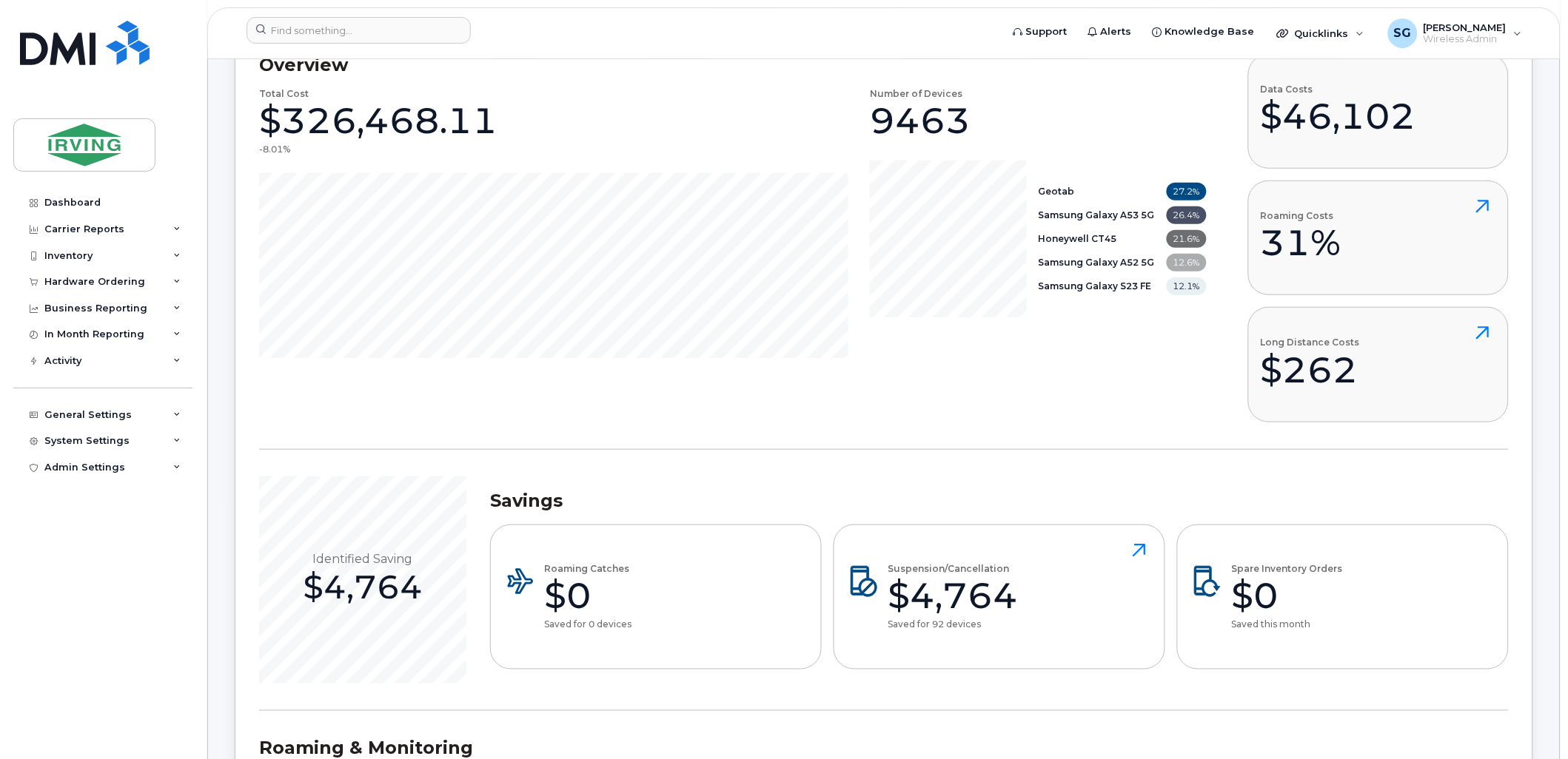
scroll to position [247, 0]
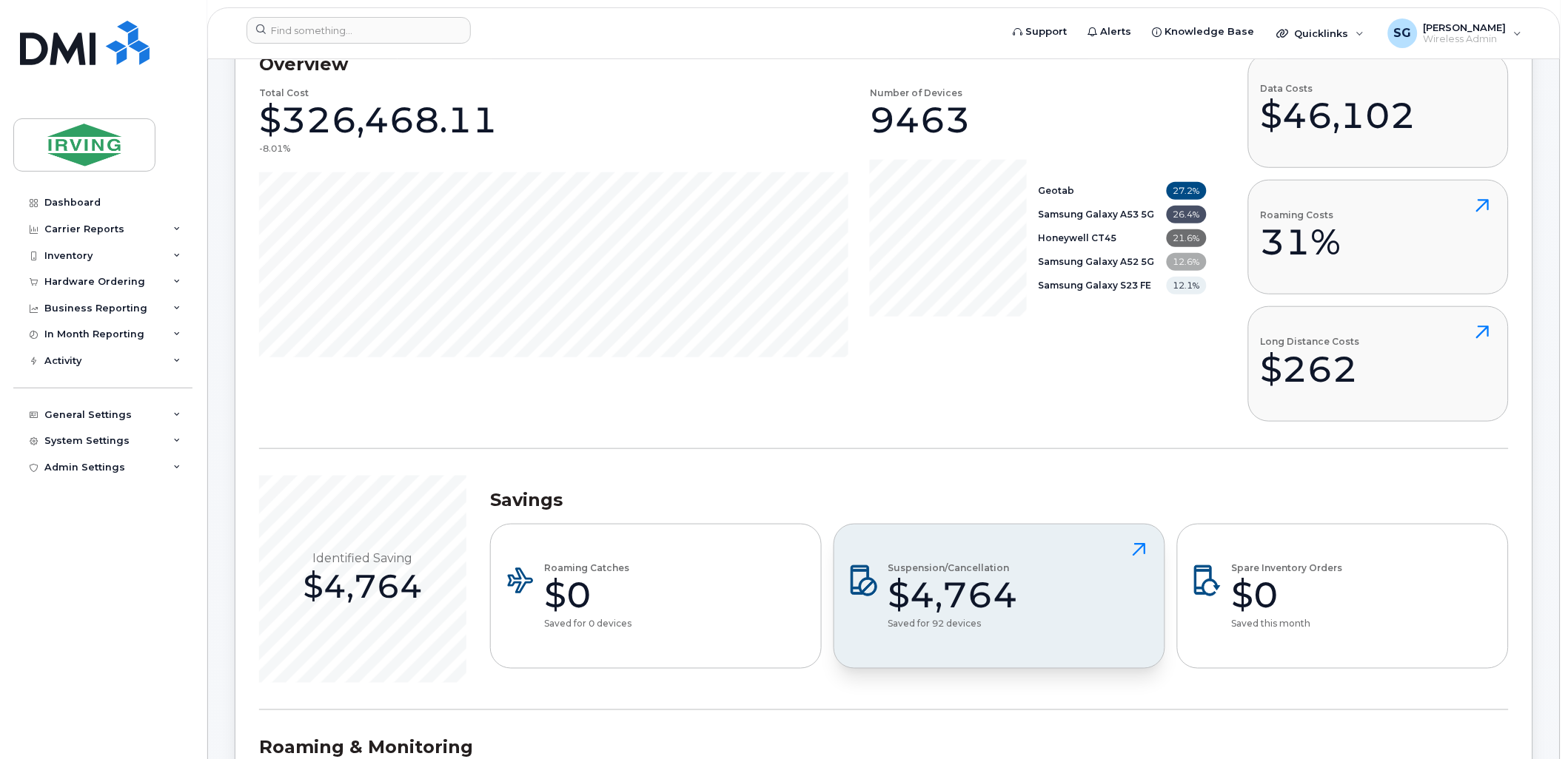
click at [1141, 546] on icon at bounding box center [1140, 549] width 26 height 26
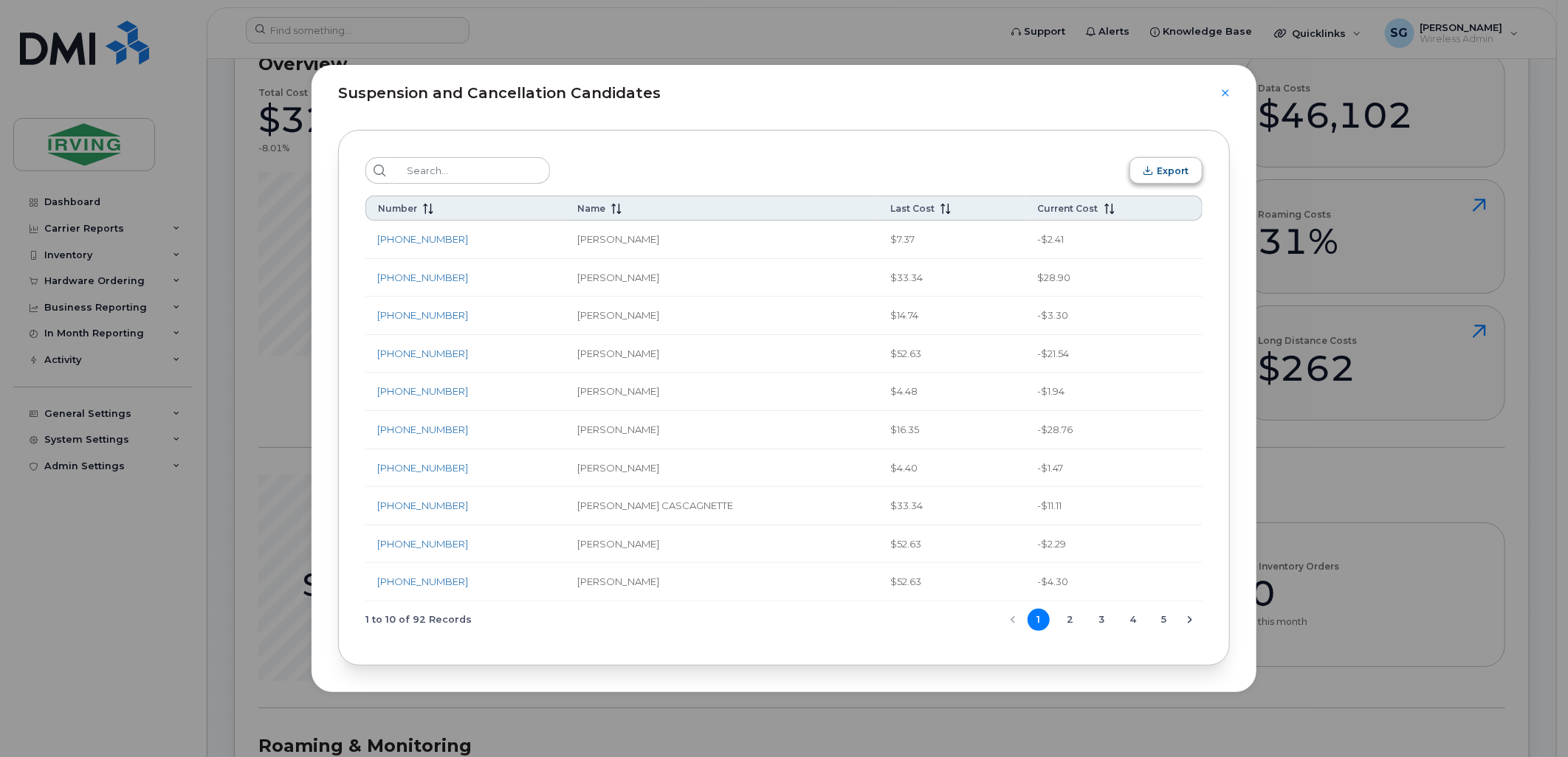
click at [1169, 175] on span "Export" at bounding box center [1173, 170] width 32 height 11
click at [1478, 505] on div "Suspension and Cancellation Candidates Export Number Name Last Cost Current Cos…" at bounding box center [784, 378] width 1568 height 757
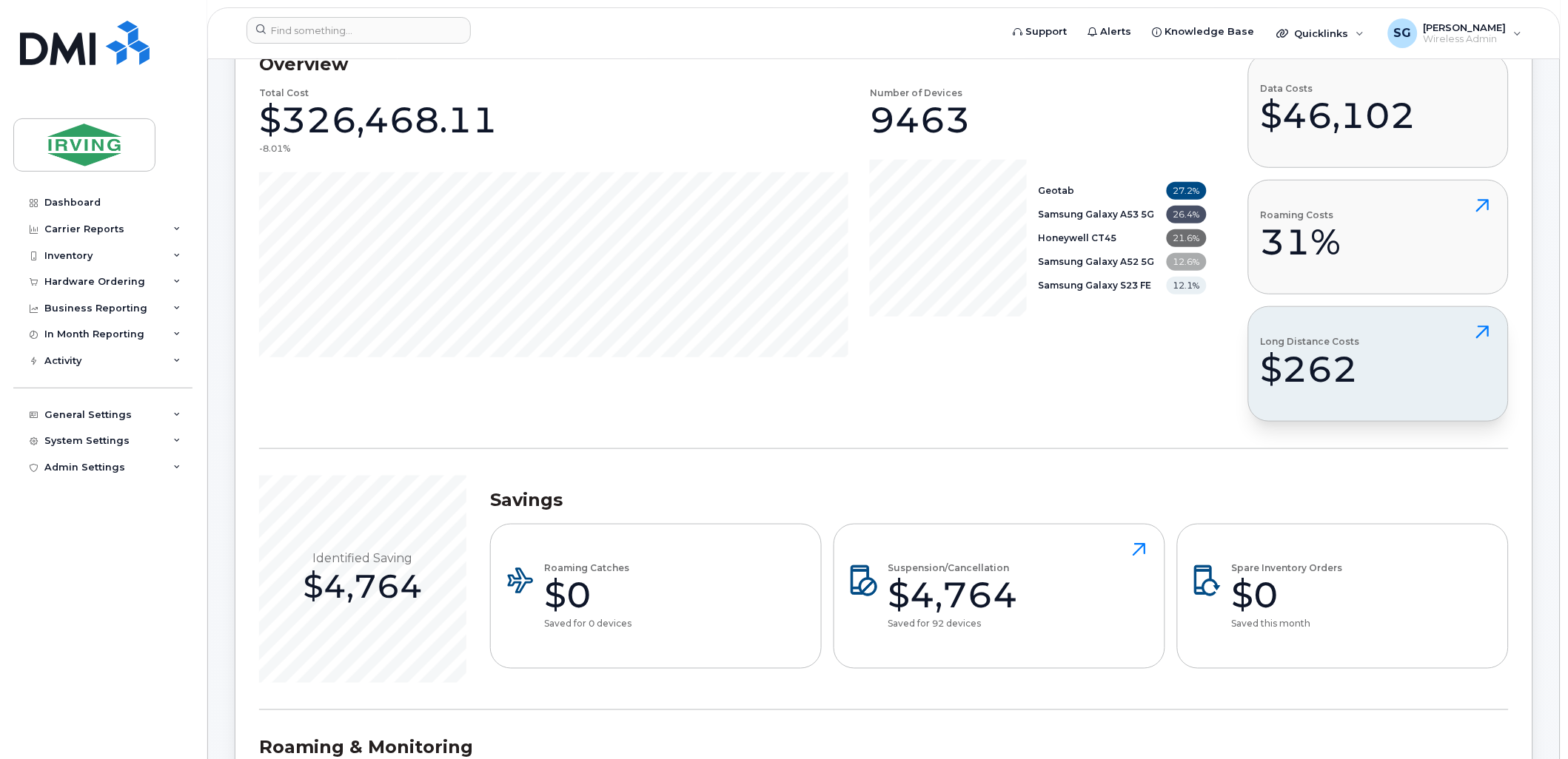
scroll to position [0, 0]
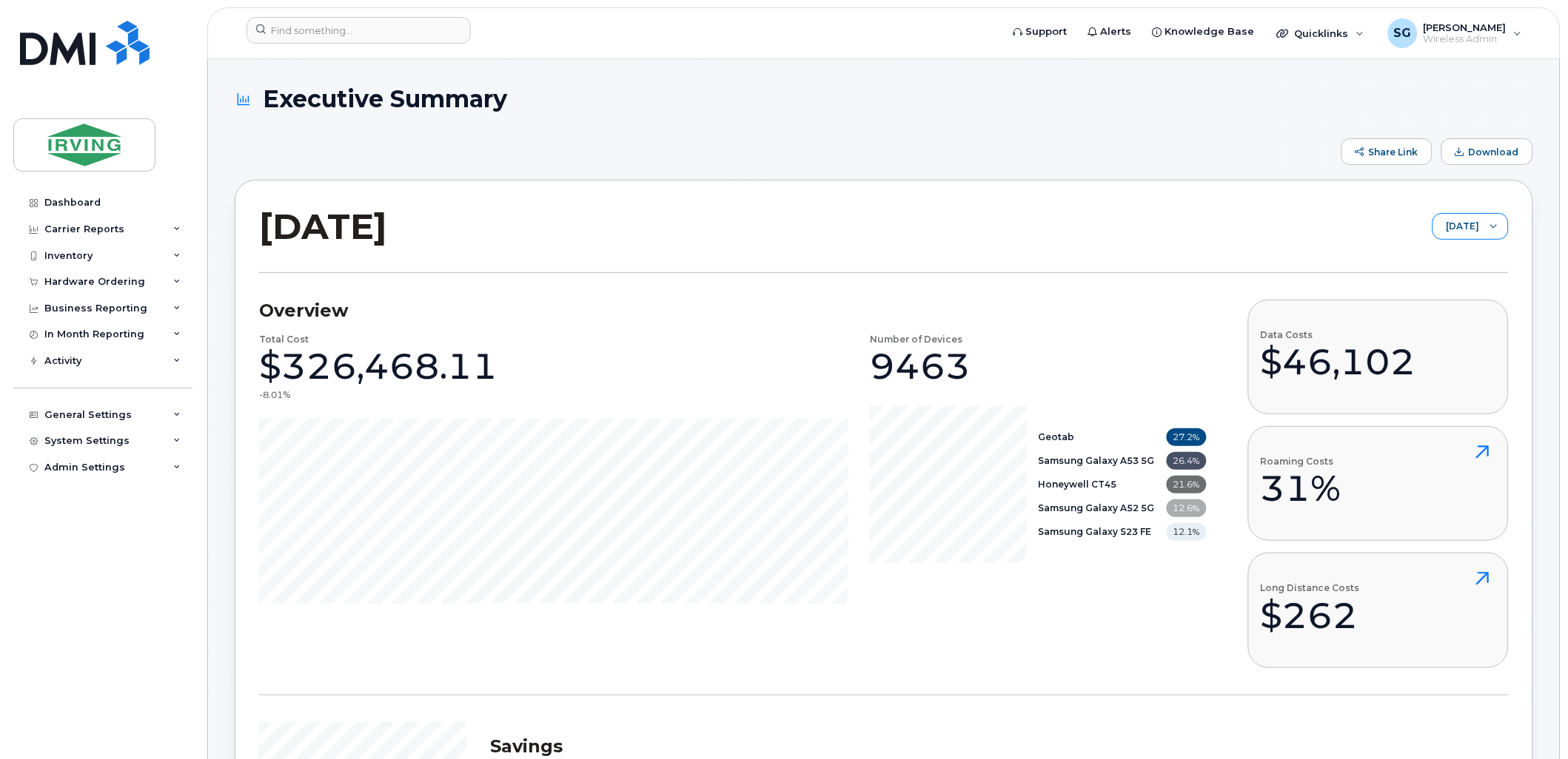
click at [1496, 224] on icon at bounding box center [1494, 226] width 7 height 7
click at [1467, 313] on span "June 2025" at bounding box center [1453, 310] width 32 height 14
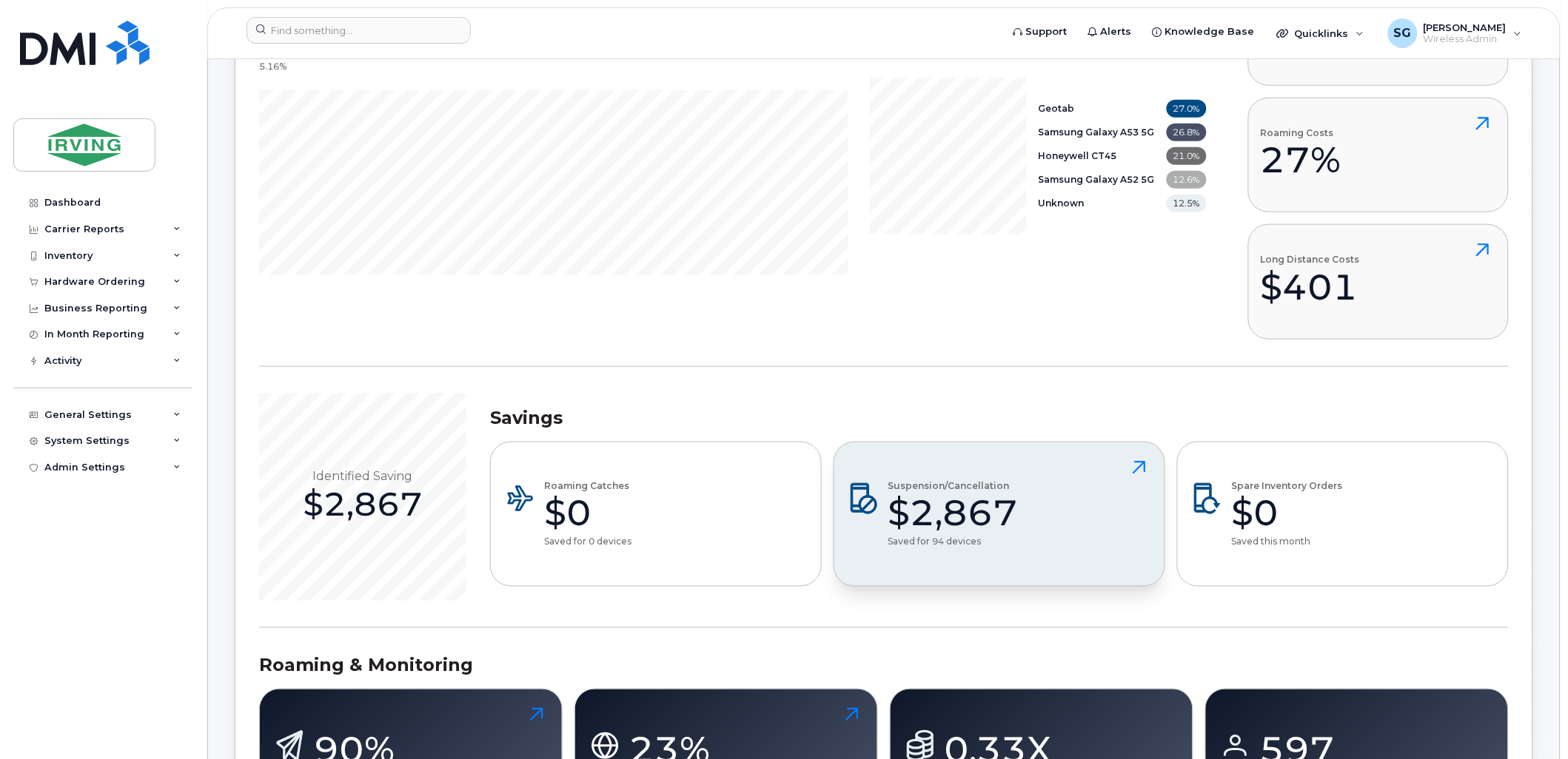
click at [1136, 467] on icon at bounding box center [1140, 468] width 26 height 26
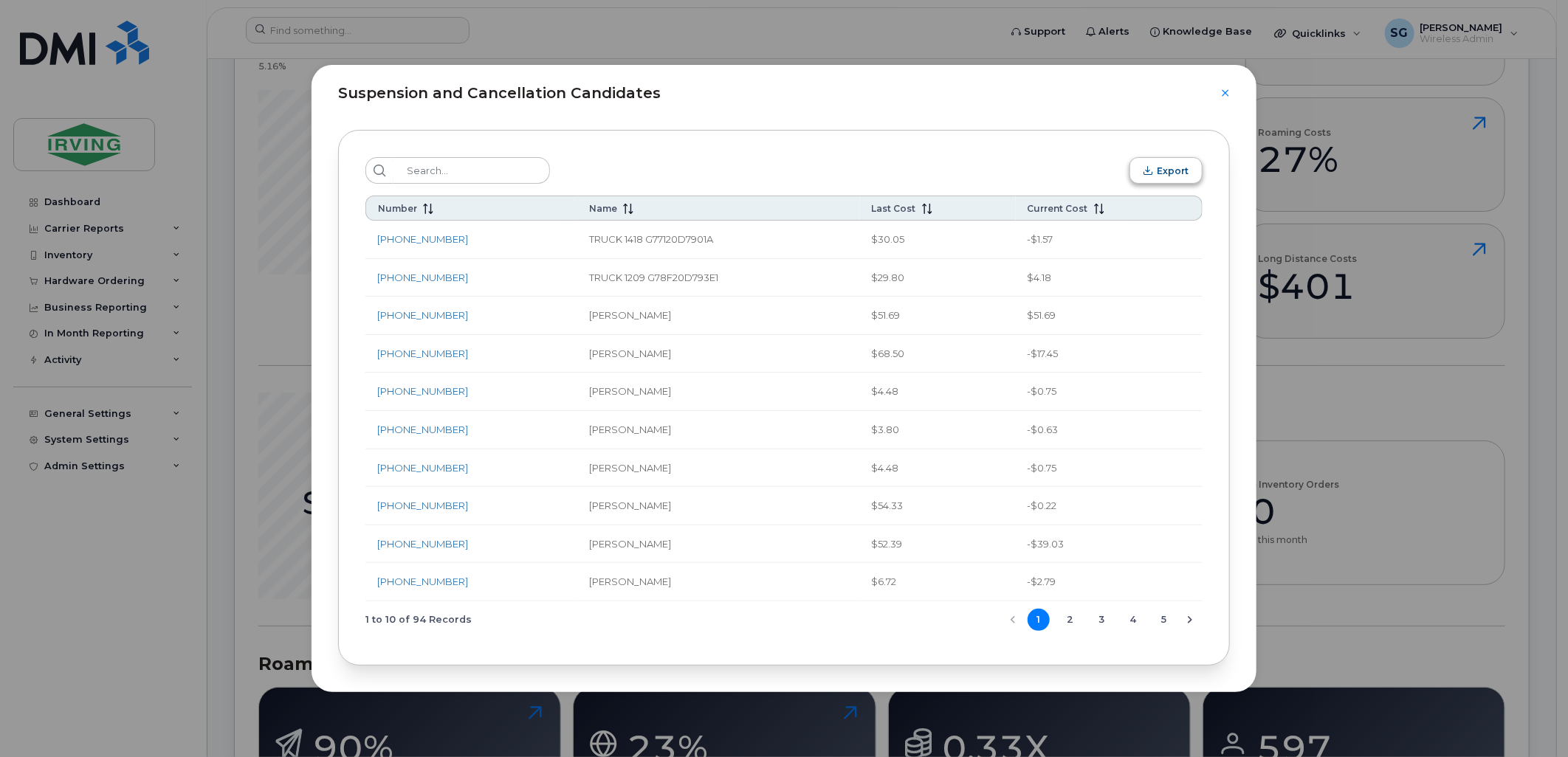
click at [1161, 171] on span "Export" at bounding box center [1173, 170] width 32 height 11
click at [1514, 456] on div "Suspension and Cancellation Candidates Export Number Name Last Cost Current Cos…" at bounding box center [784, 378] width 1568 height 757
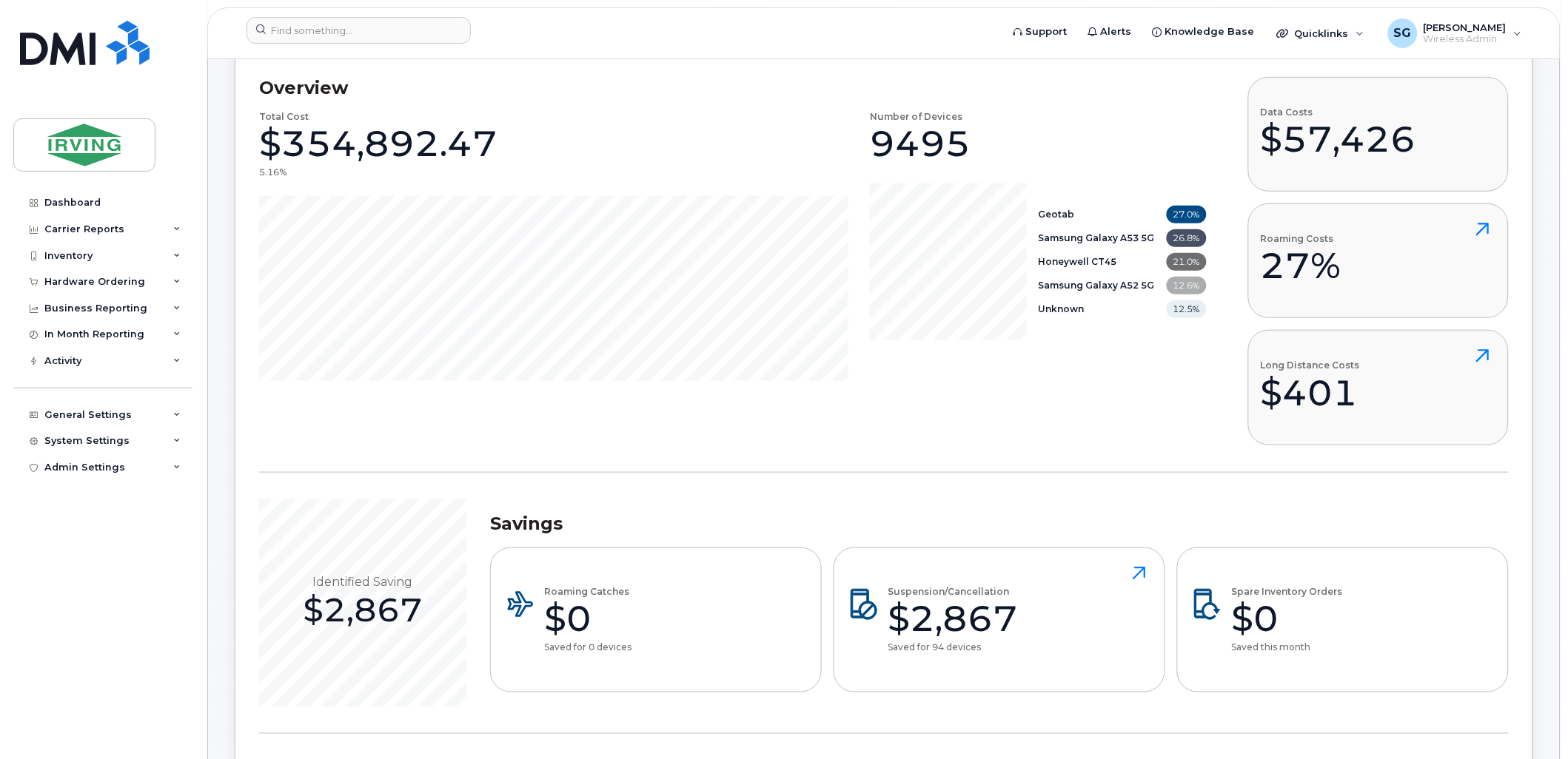
scroll to position [0, 0]
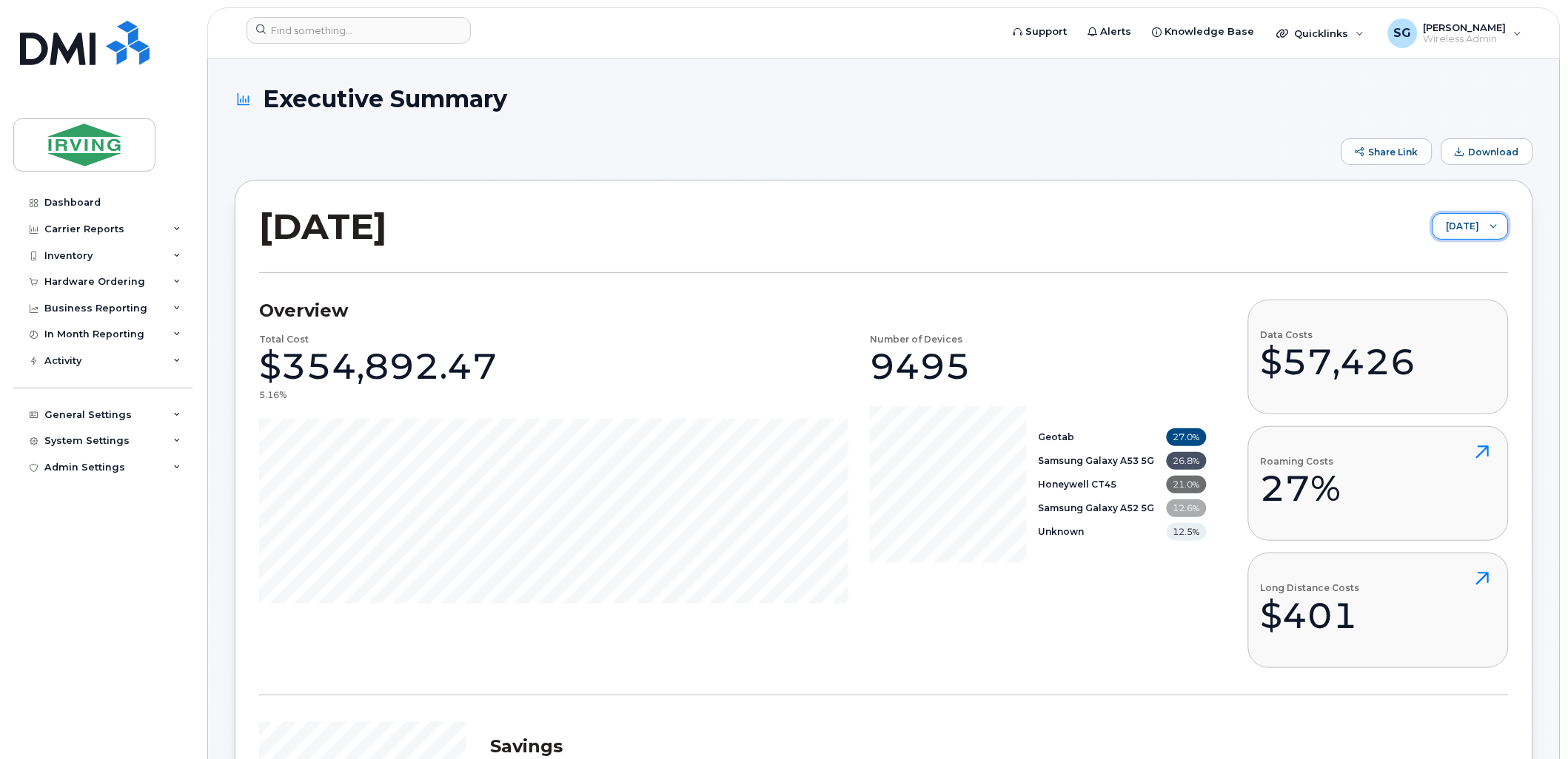
click at [1478, 224] on span "[DATE]" at bounding box center [1456, 227] width 47 height 26
click at [1456, 328] on span "[DATE]" at bounding box center [1448, 335] width 32 height 14
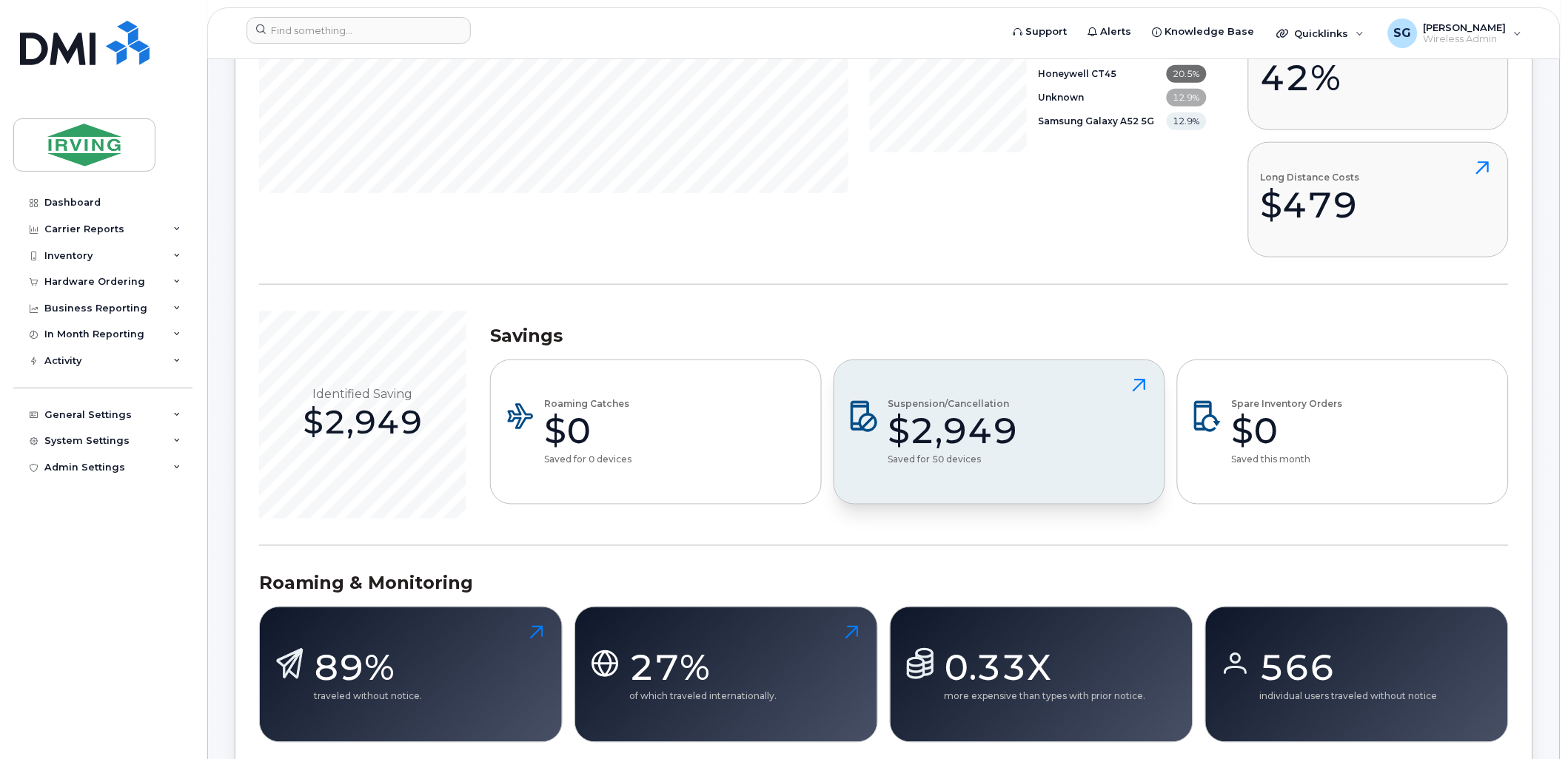
click at [1131, 387] on icon at bounding box center [1140, 386] width 26 height 26
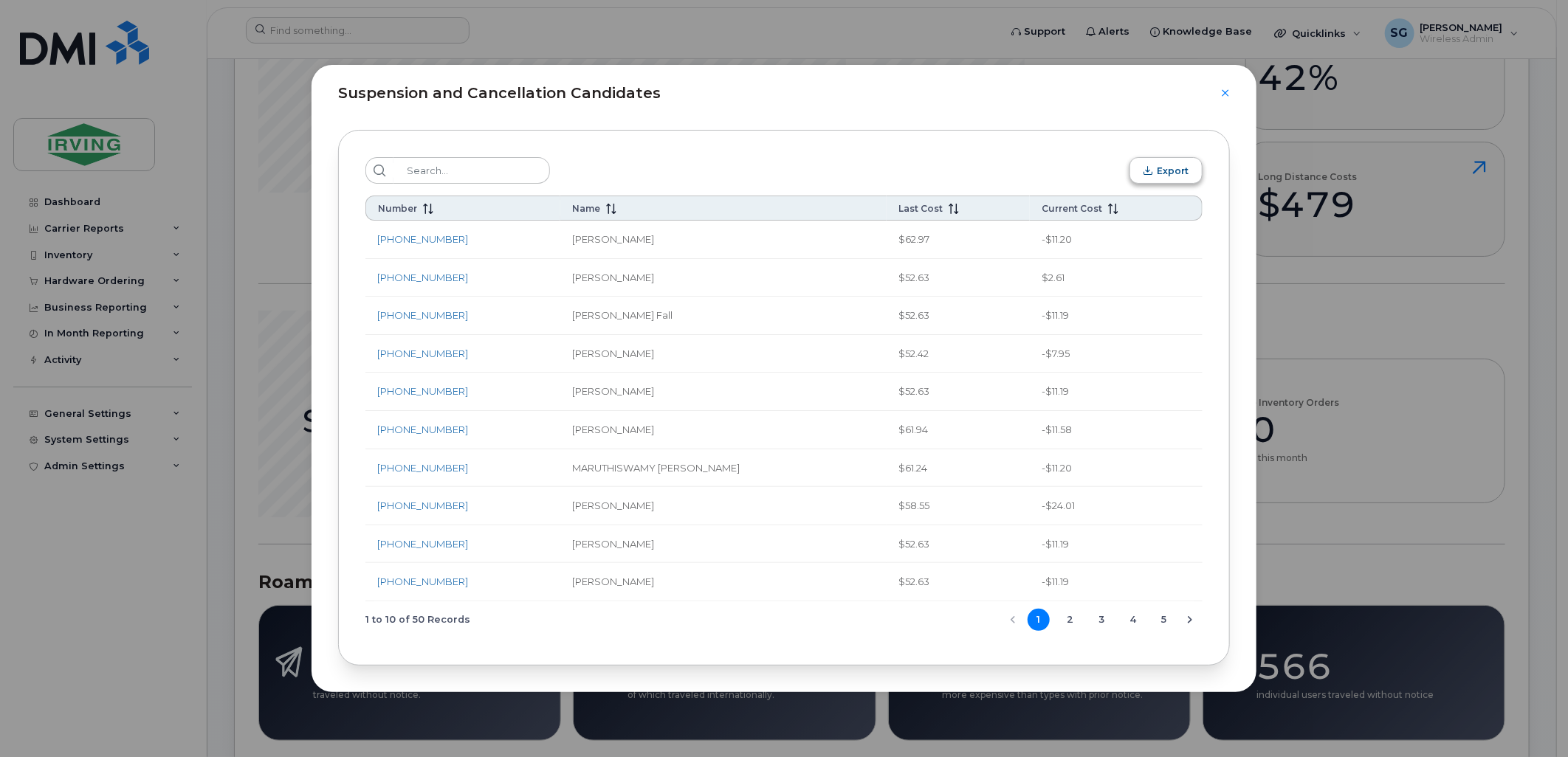
click at [1155, 176] on button "Export" at bounding box center [1166, 170] width 73 height 26
drag, startPoint x: 958, startPoint y: 127, endPoint x: 972, endPoint y: 126, distance: 14.0
click at [958, 127] on div "Export Number Name Last Cost Current Cost 506-343-1906 Emery Brown $62.97 -$11.…" at bounding box center [784, 398] width 945 height 589
click at [1228, 98] on div "Suspension and Cancellation Candidates" at bounding box center [784, 84] width 945 height 40
click at [1221, 90] on div at bounding box center [1225, 93] width 9 height 9
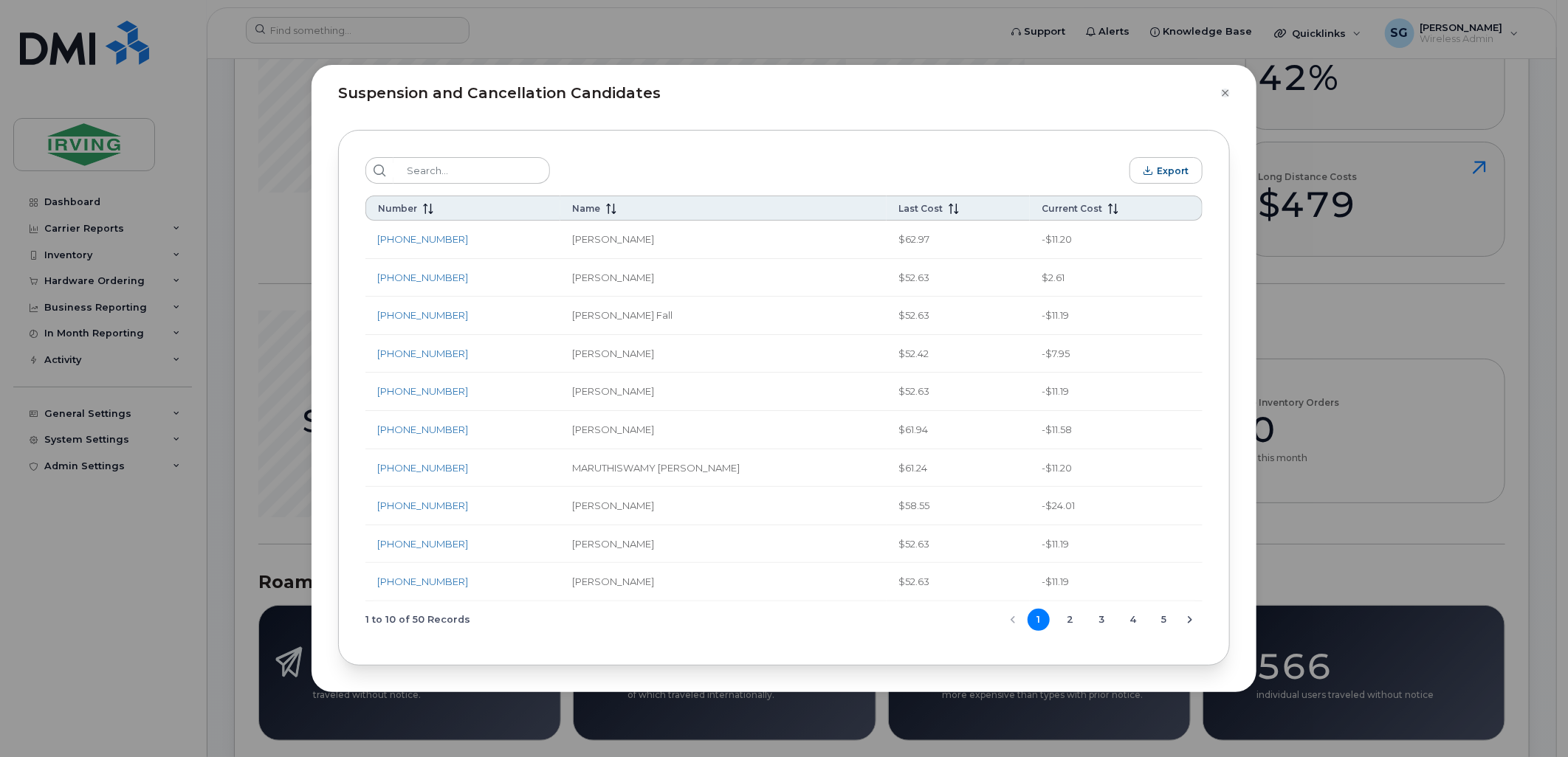
click at [1225, 92] on icon "Close" at bounding box center [1225, 93] width 7 height 7
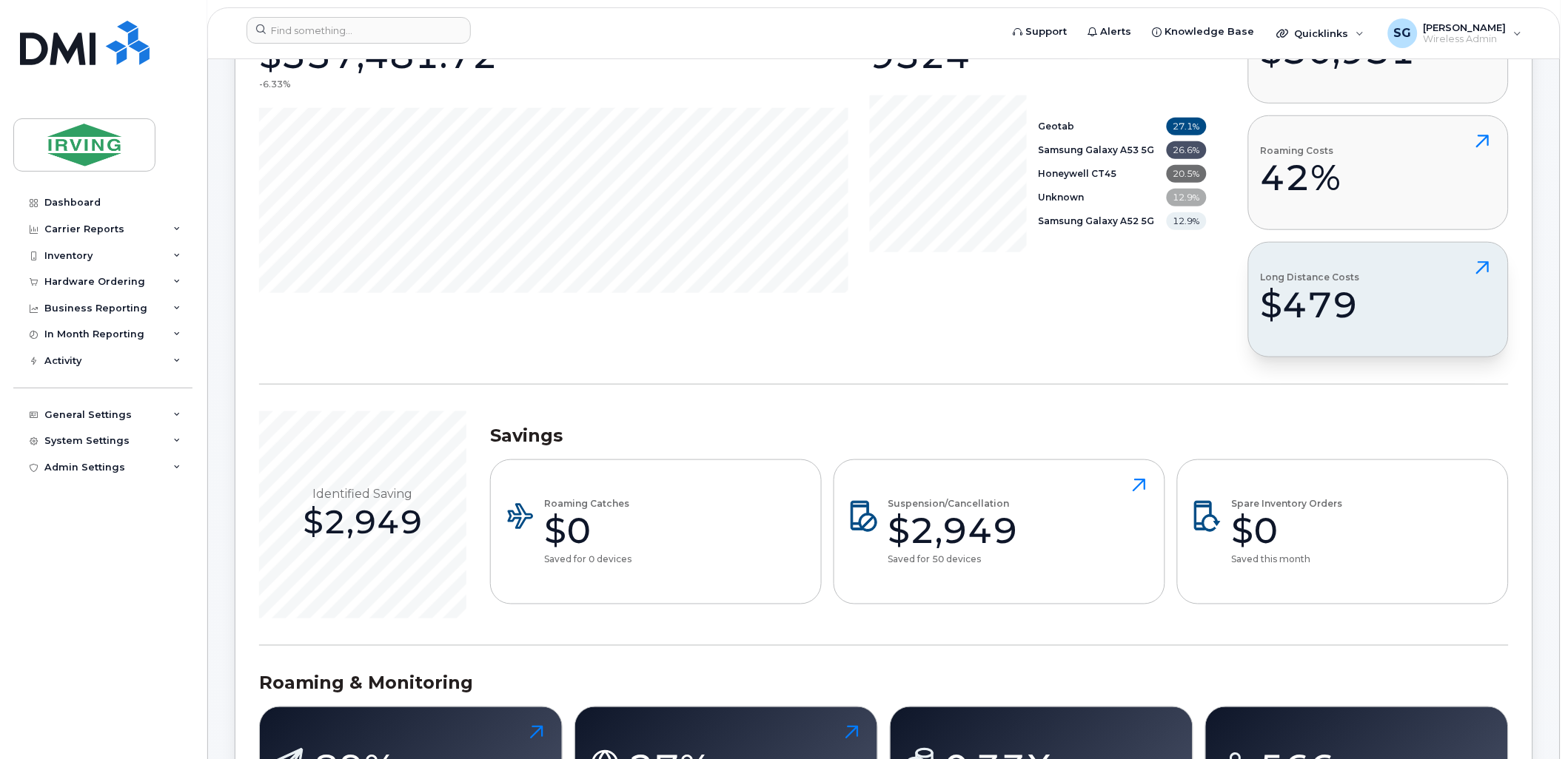
scroll to position [0, 0]
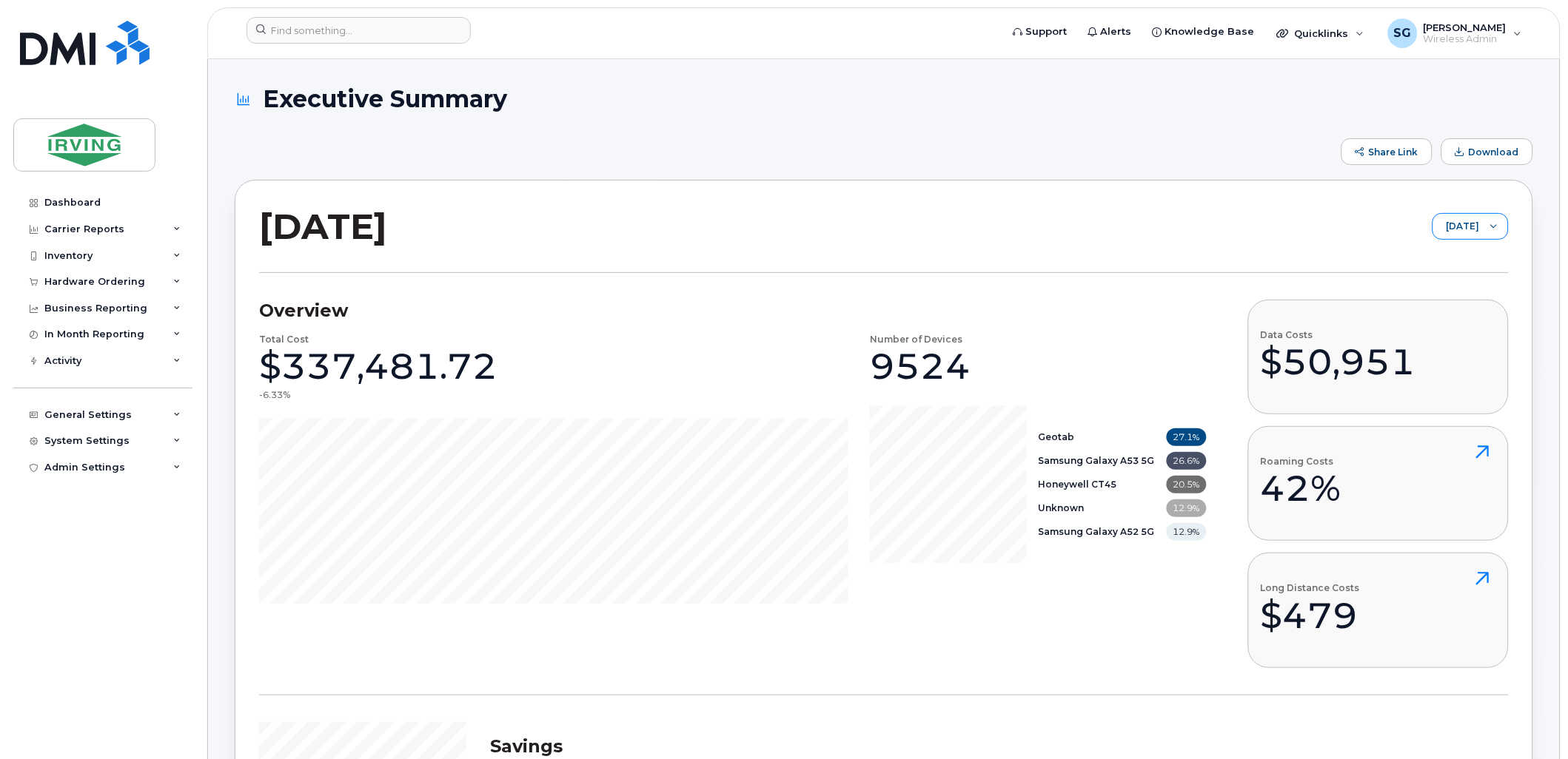
click at [1470, 223] on span "[DATE]" at bounding box center [1456, 227] width 47 height 26
click at [1468, 356] on span "[DATE]" at bounding box center [1452, 361] width 32 height 14
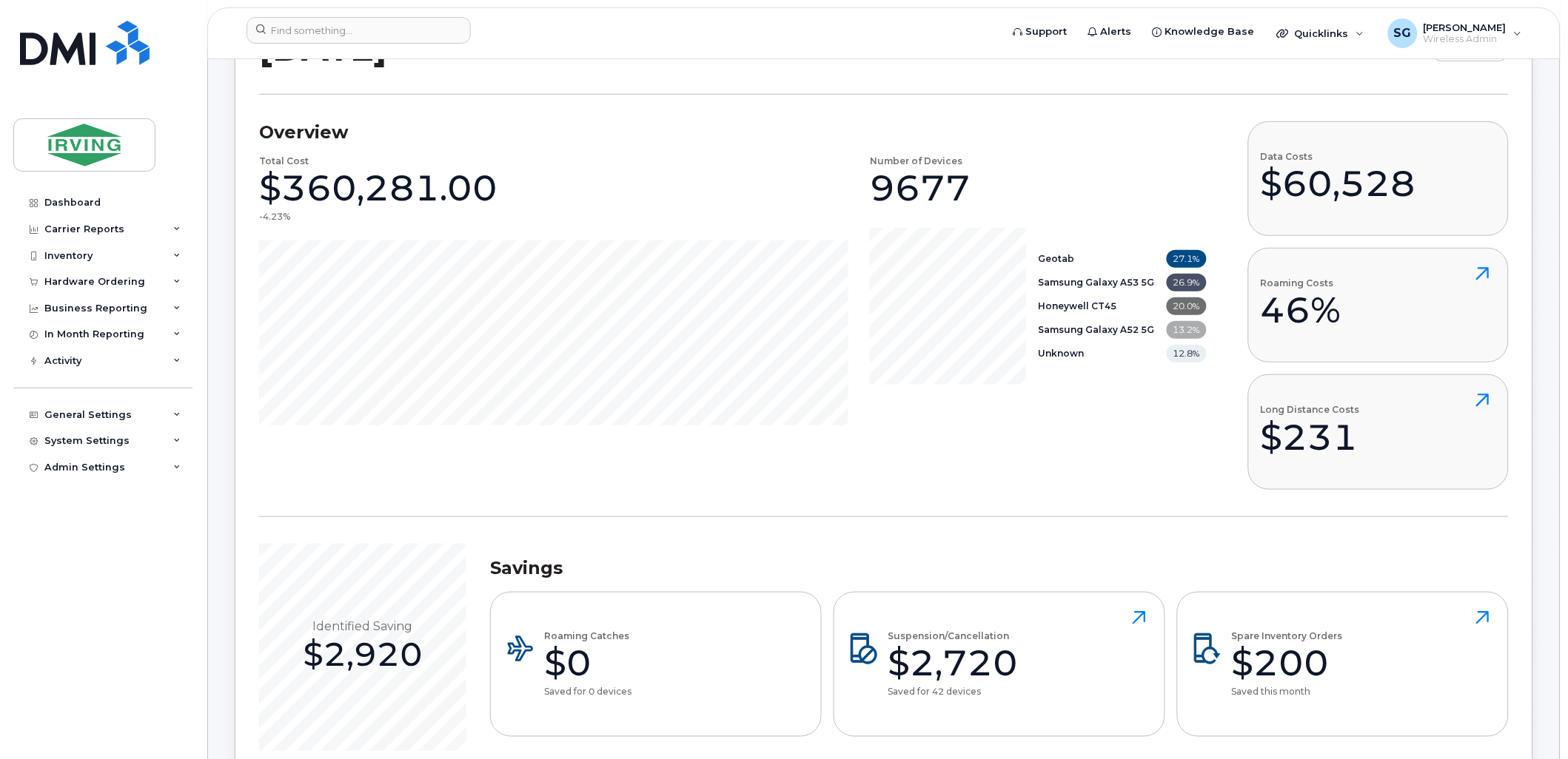
scroll to position [328, 0]
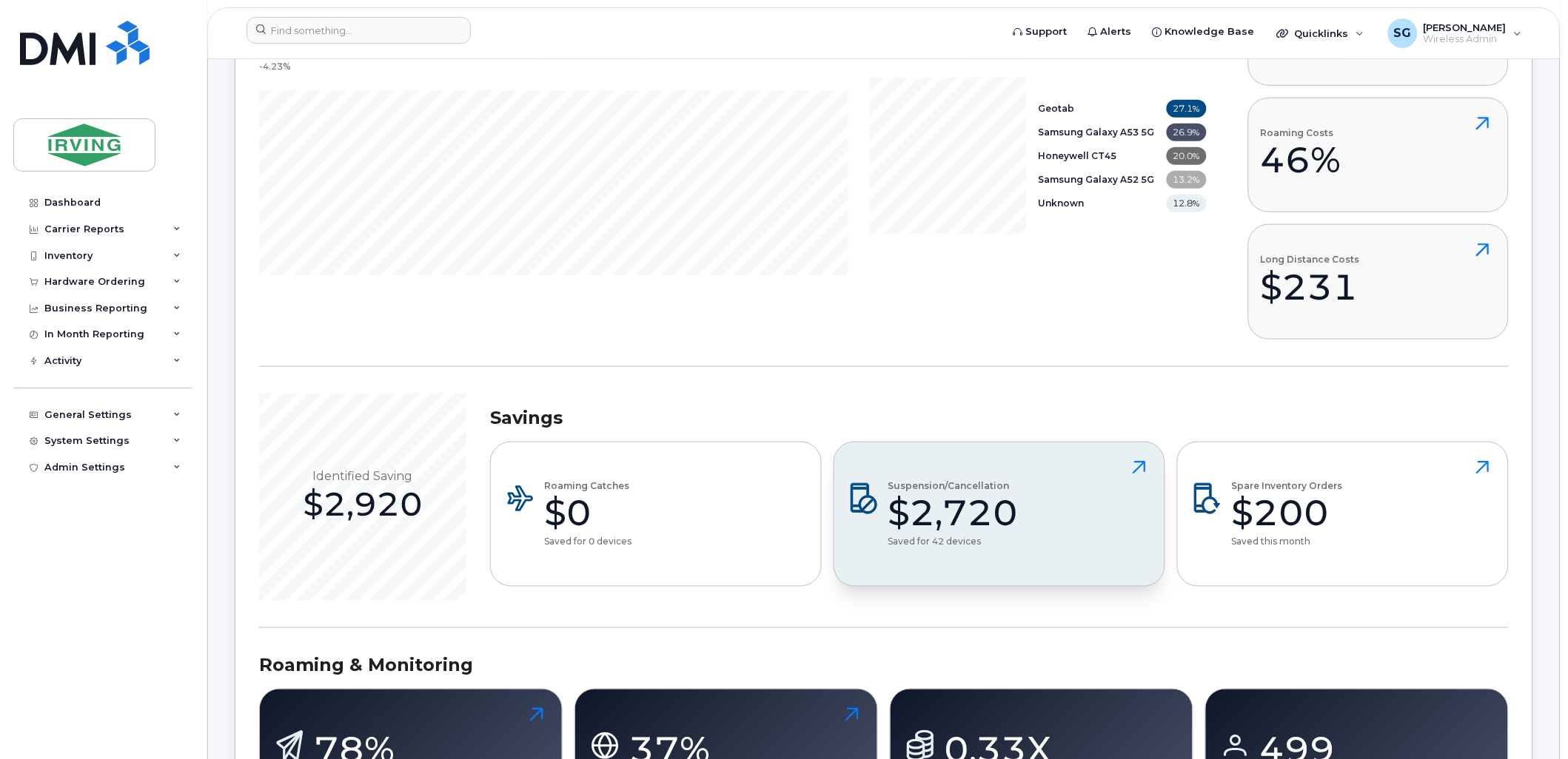
click at [1134, 464] on icon at bounding box center [1140, 468] width 26 height 26
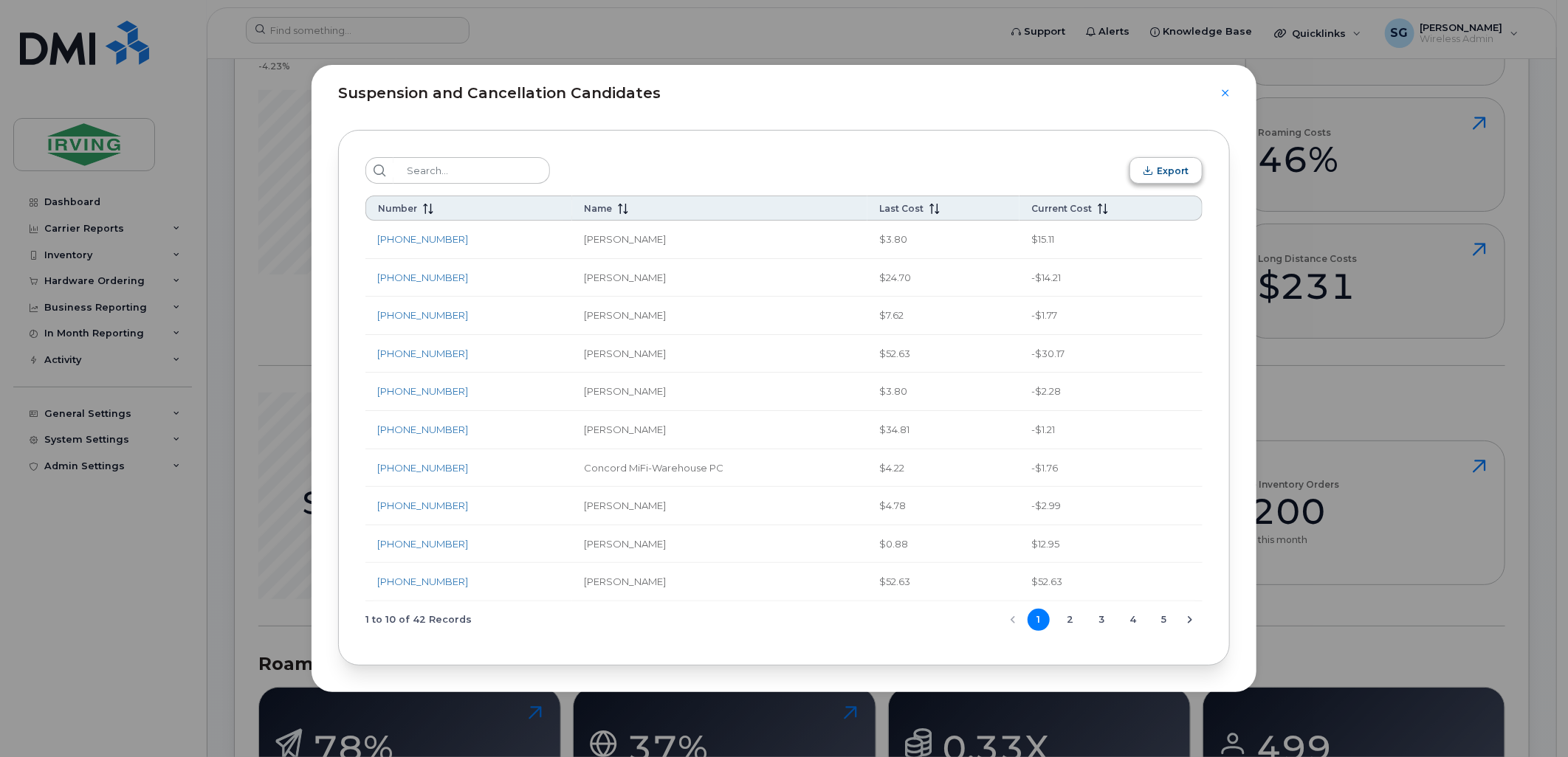
click at [1162, 164] on button "Export" at bounding box center [1166, 170] width 73 height 26
click at [1535, 519] on div "Suspension and Cancellation Candidates Export Number Name Last Cost Current Cos…" at bounding box center [784, 378] width 1568 height 757
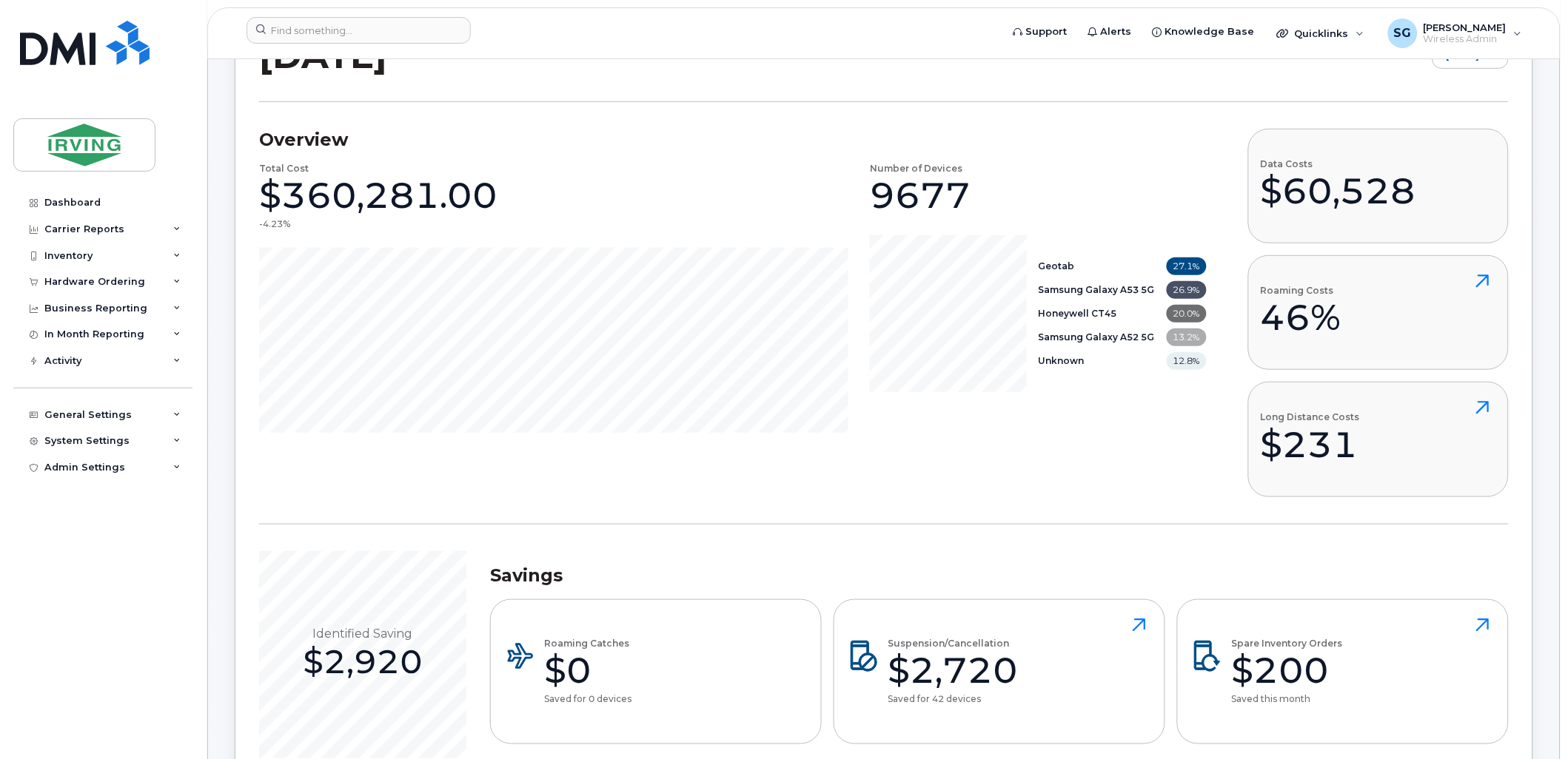
scroll to position [0, 0]
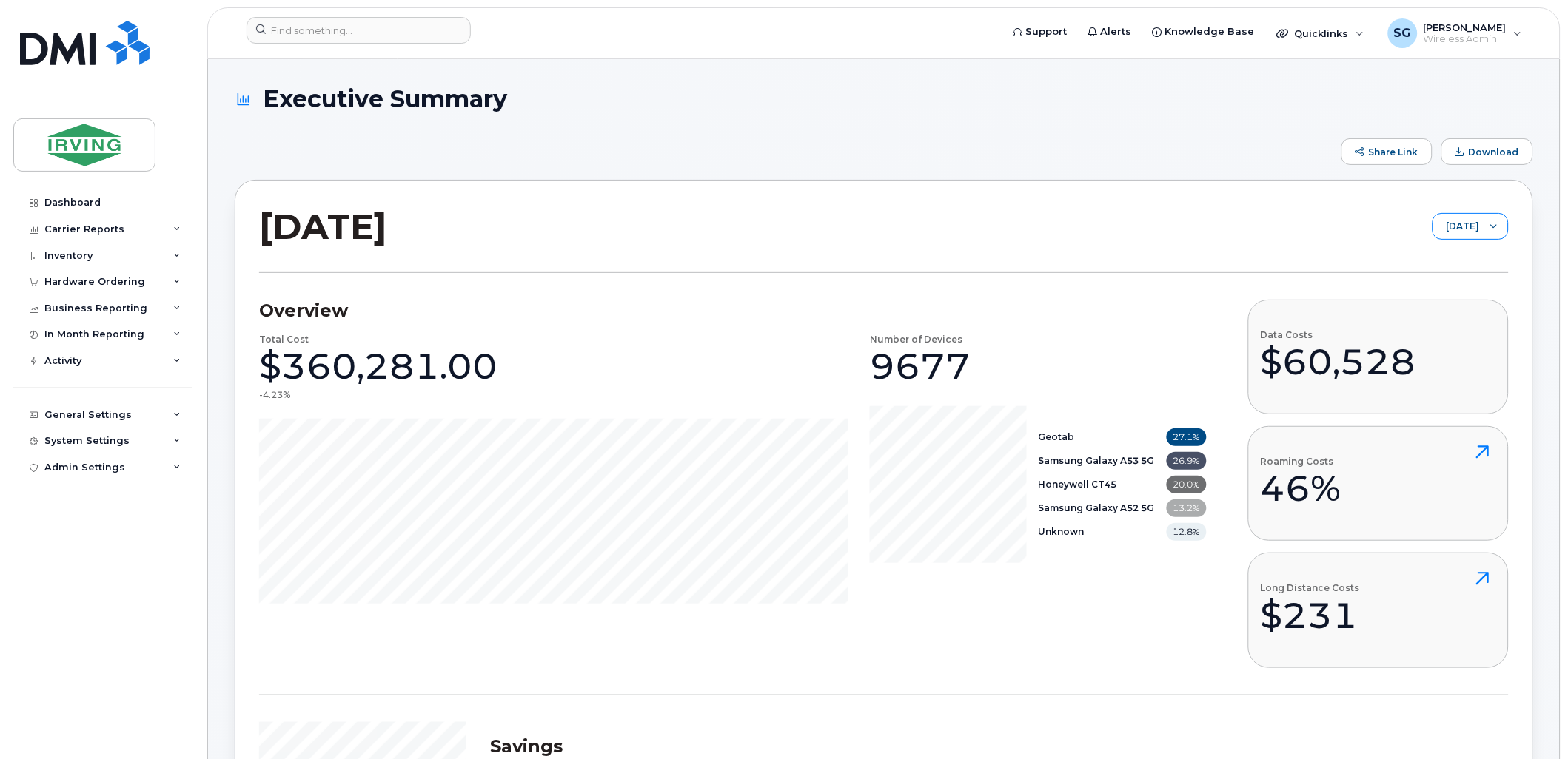
click at [1493, 231] on div at bounding box center [1494, 226] width 28 height 26
click at [1456, 372] on span "[DATE]" at bounding box center [1449, 376] width 32 height 14
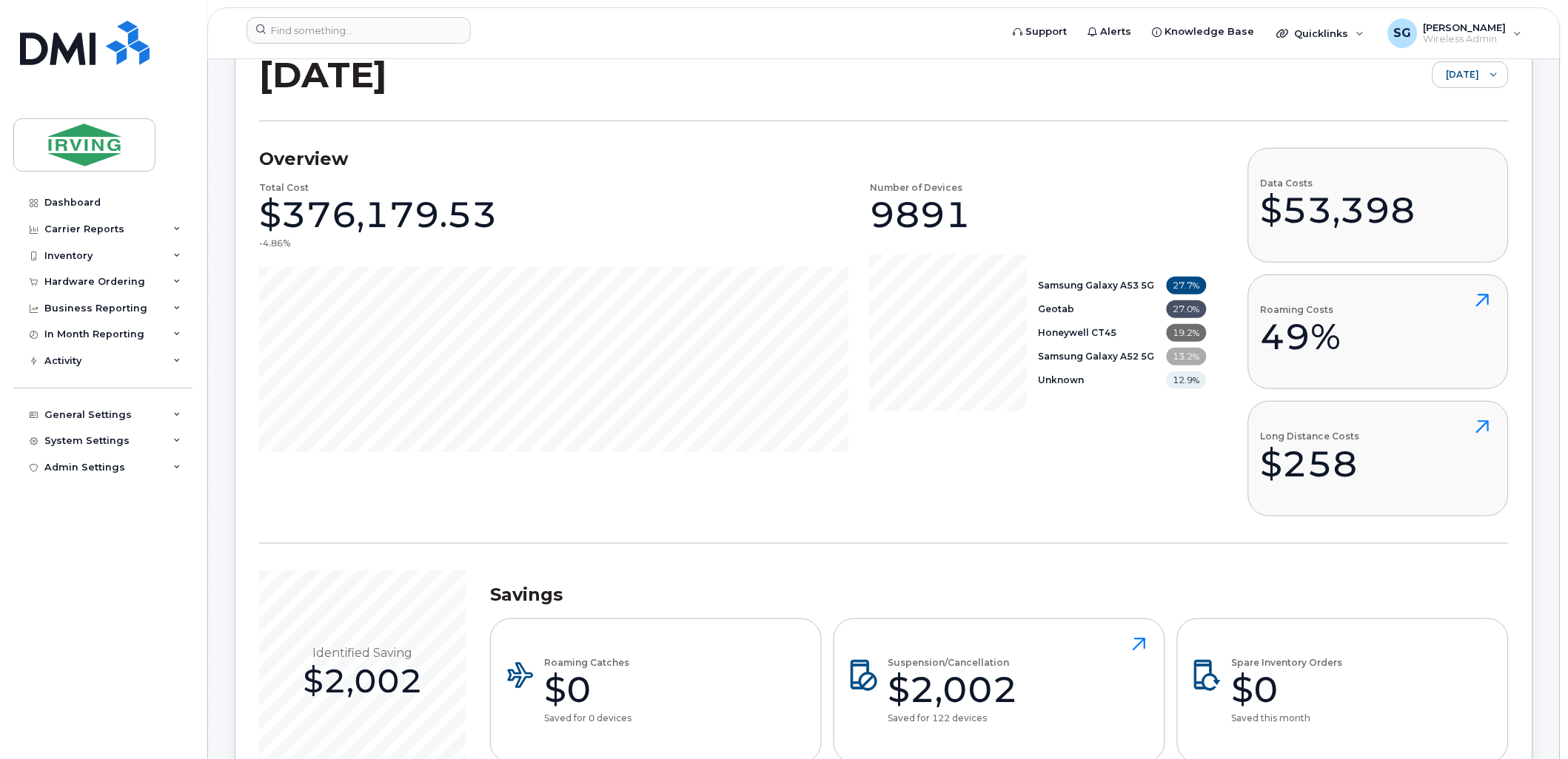
scroll to position [328, 0]
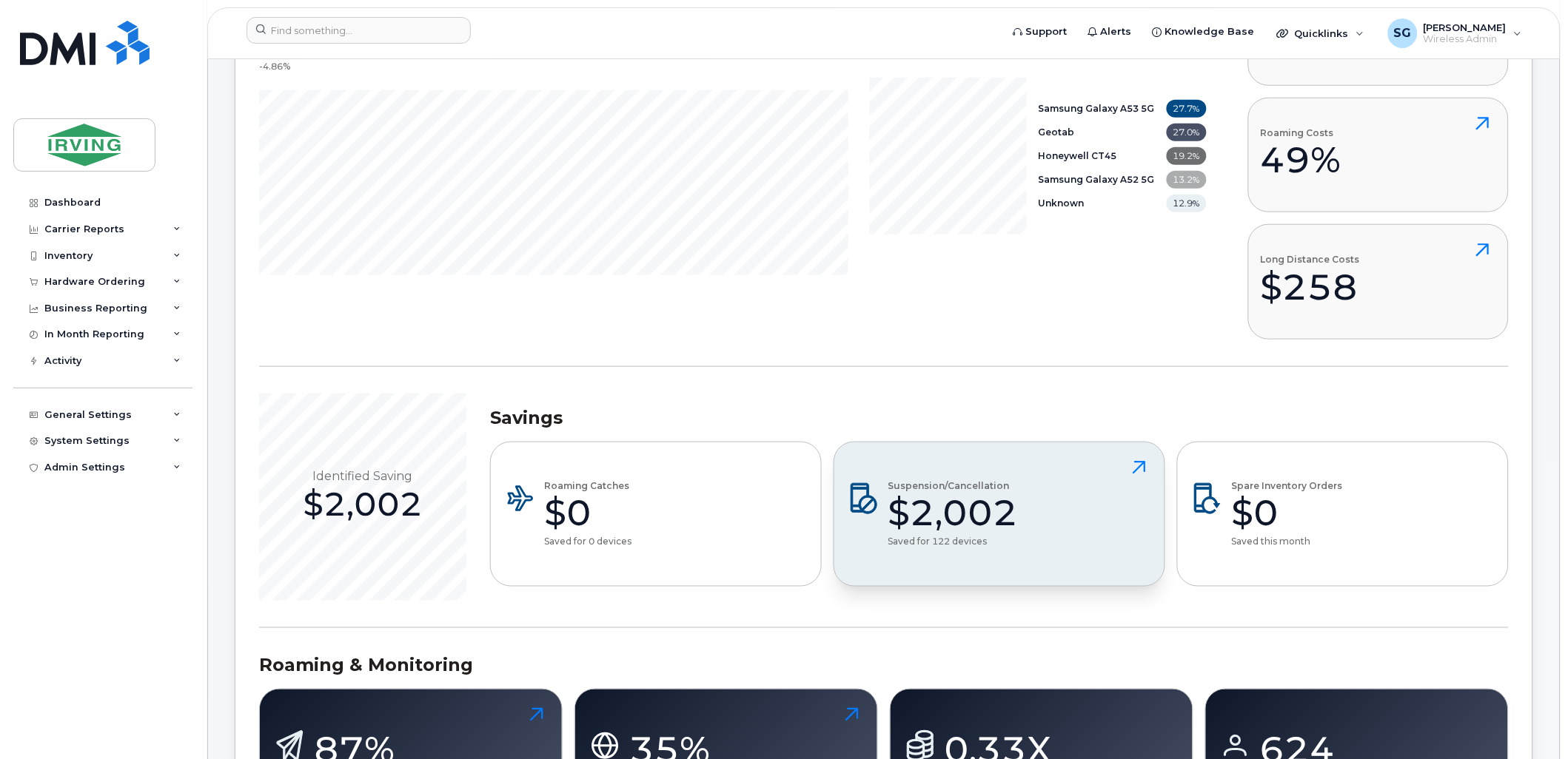
click at [1142, 469] on icon at bounding box center [1140, 468] width 26 height 26
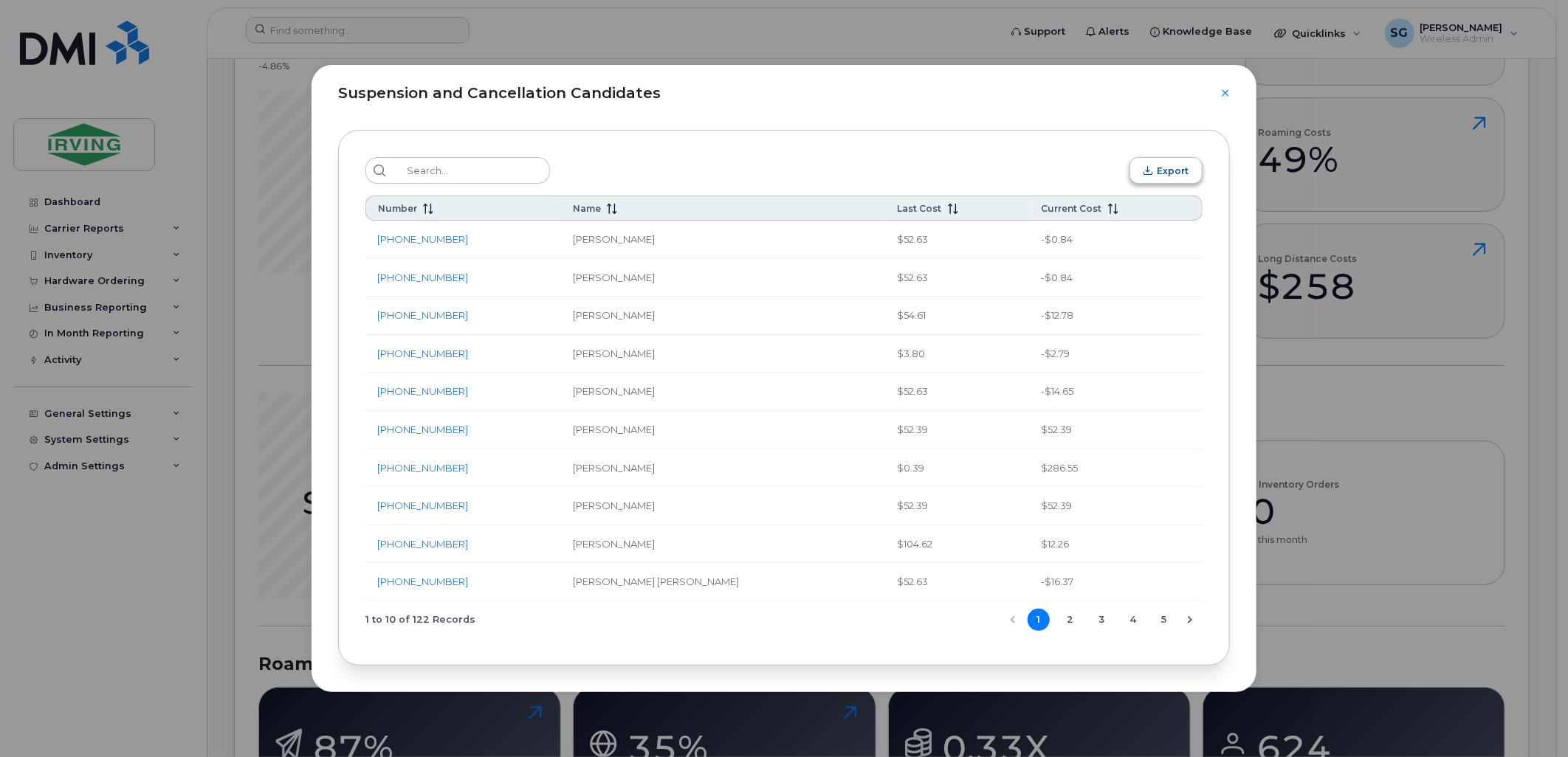
click at [1152, 170] on span "Export" at bounding box center [1148, 170] width 9 height 9
drag, startPoint x: 1532, startPoint y: 326, endPoint x: 1550, endPoint y: 331, distance: 18.7
click at [1532, 326] on div "Suspension and Cancellation Candidates Export Number Name Last Cost Current Cos…" at bounding box center [784, 378] width 1568 height 757
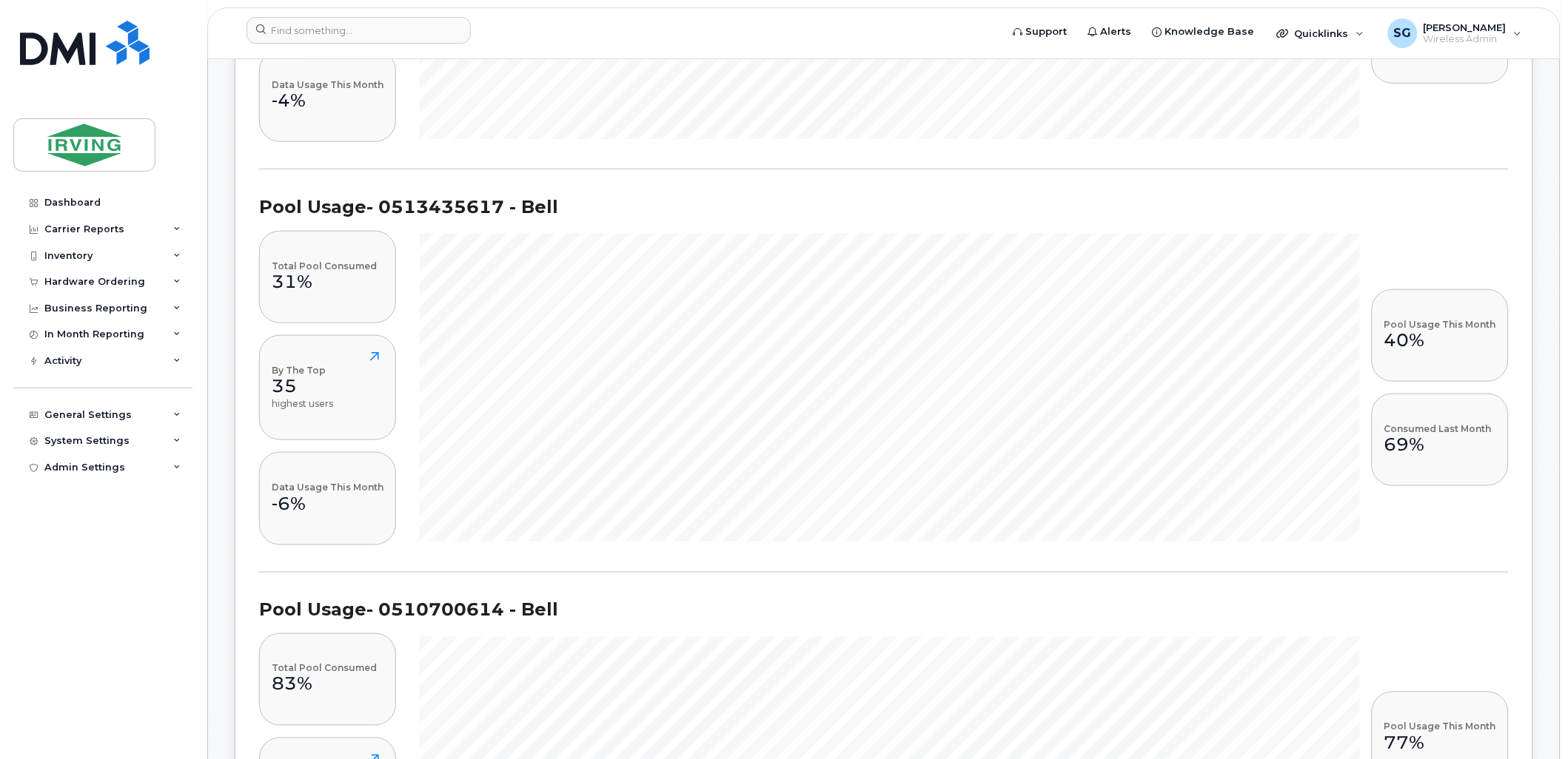
scroll to position [4029, 0]
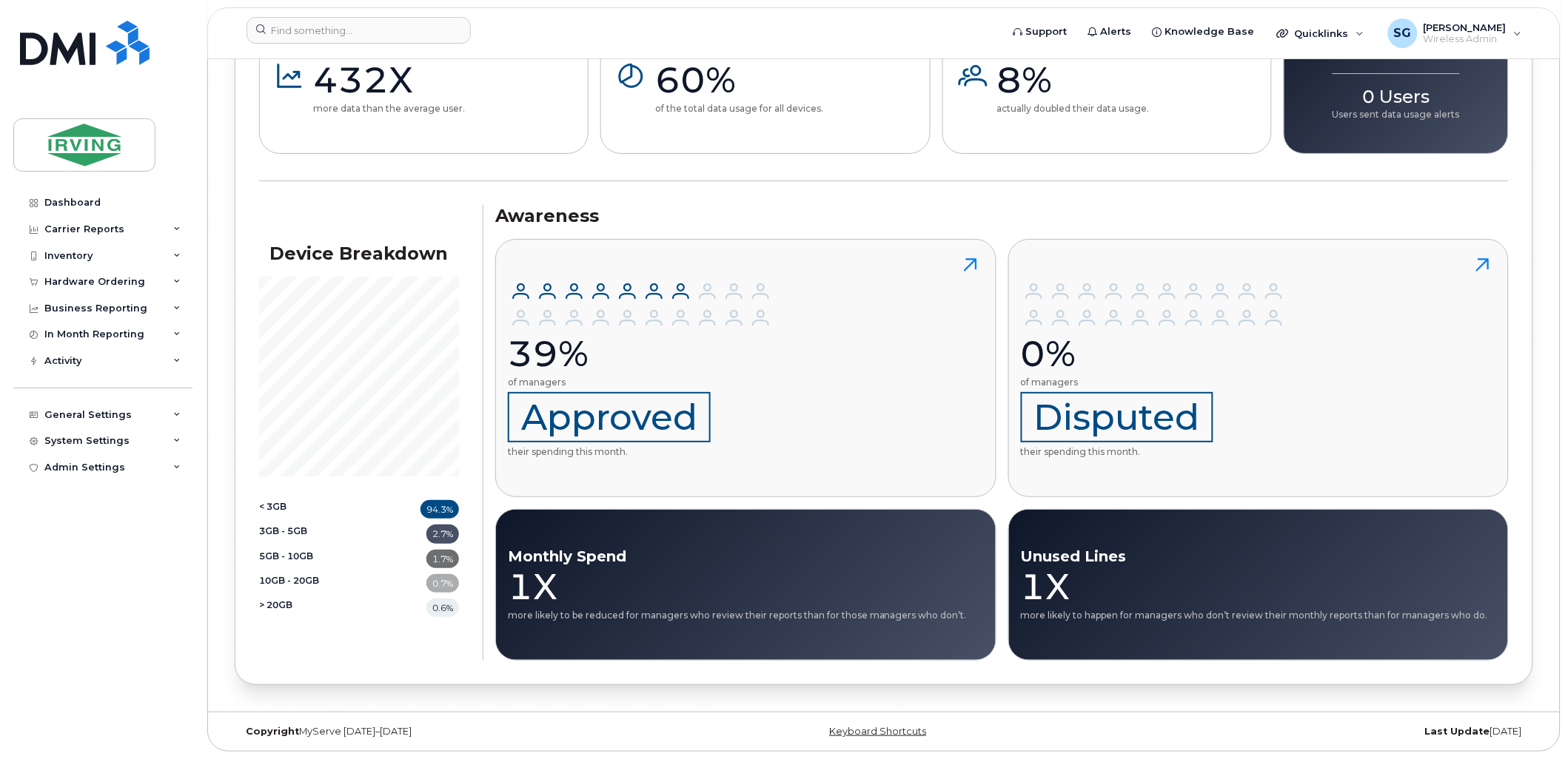
scroll to position [24645, 0]
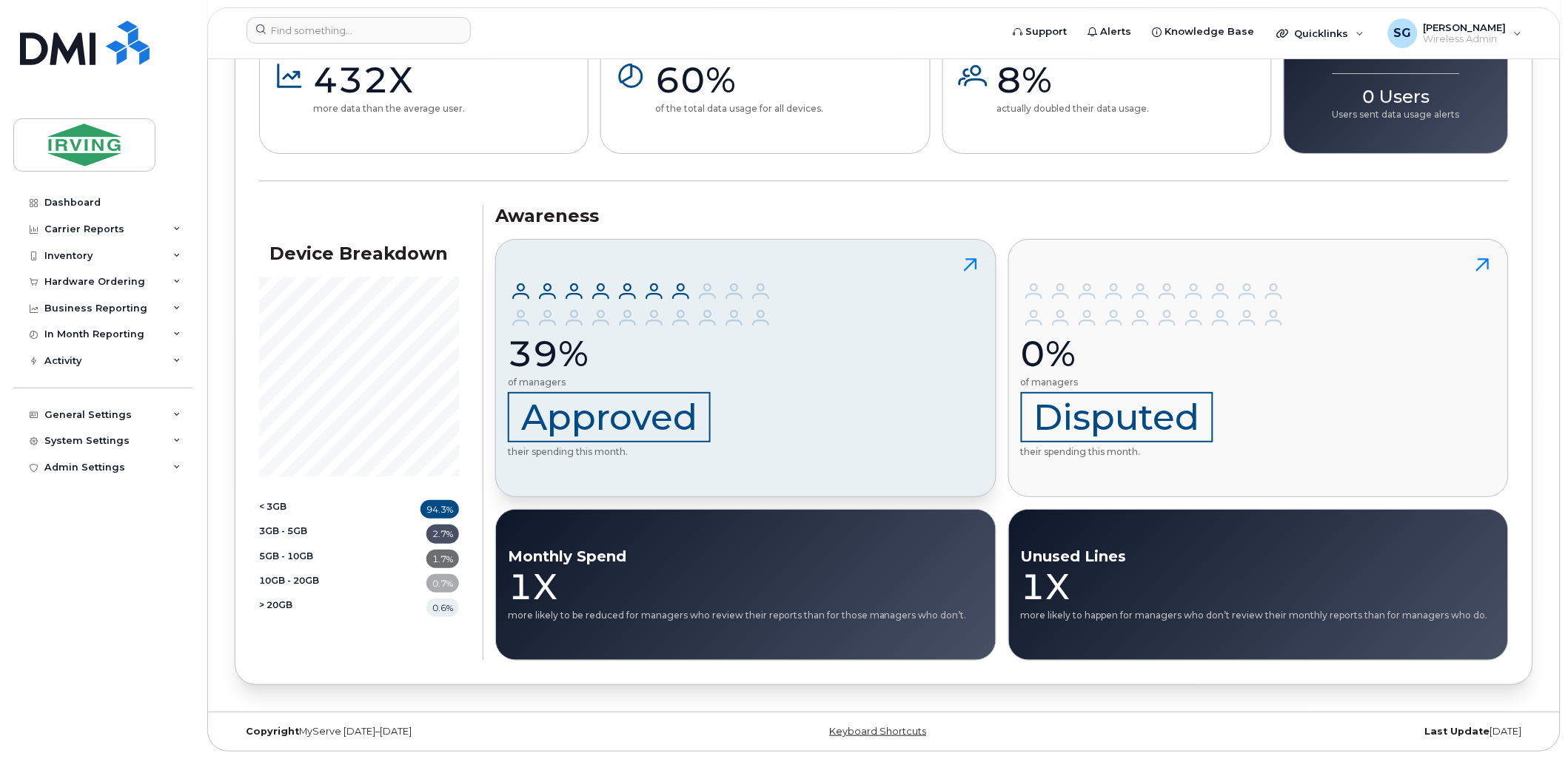
click at [964, 268] on icon at bounding box center [971, 265] width 26 height 26
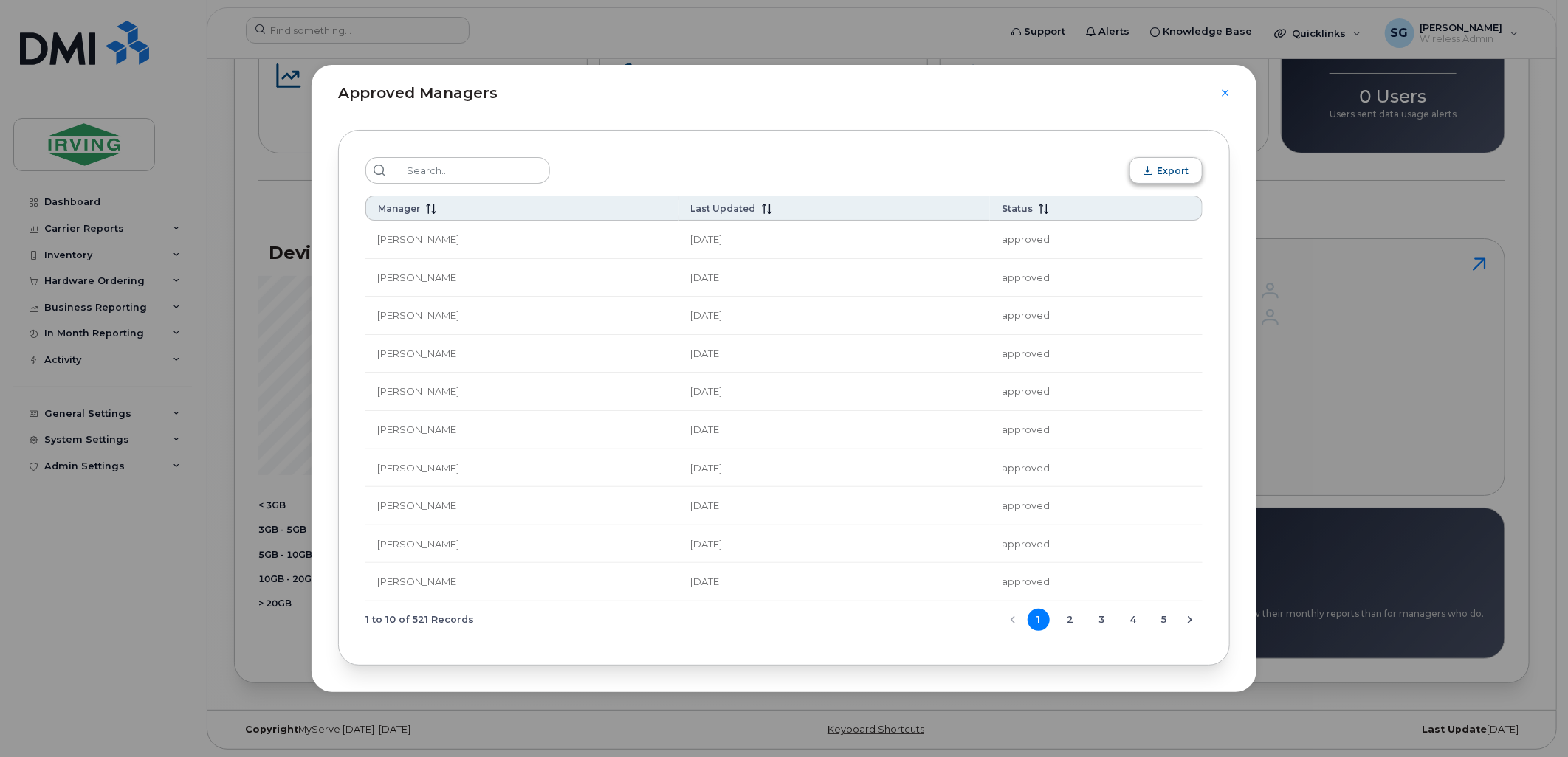
click at [1151, 174] on span "Export" at bounding box center [1148, 170] width 9 height 9
click at [1545, 306] on div "Approved Managers Export Manager Last Updated Status Kevin Manuel Apr 21, 2025 …" at bounding box center [784, 378] width 1568 height 757
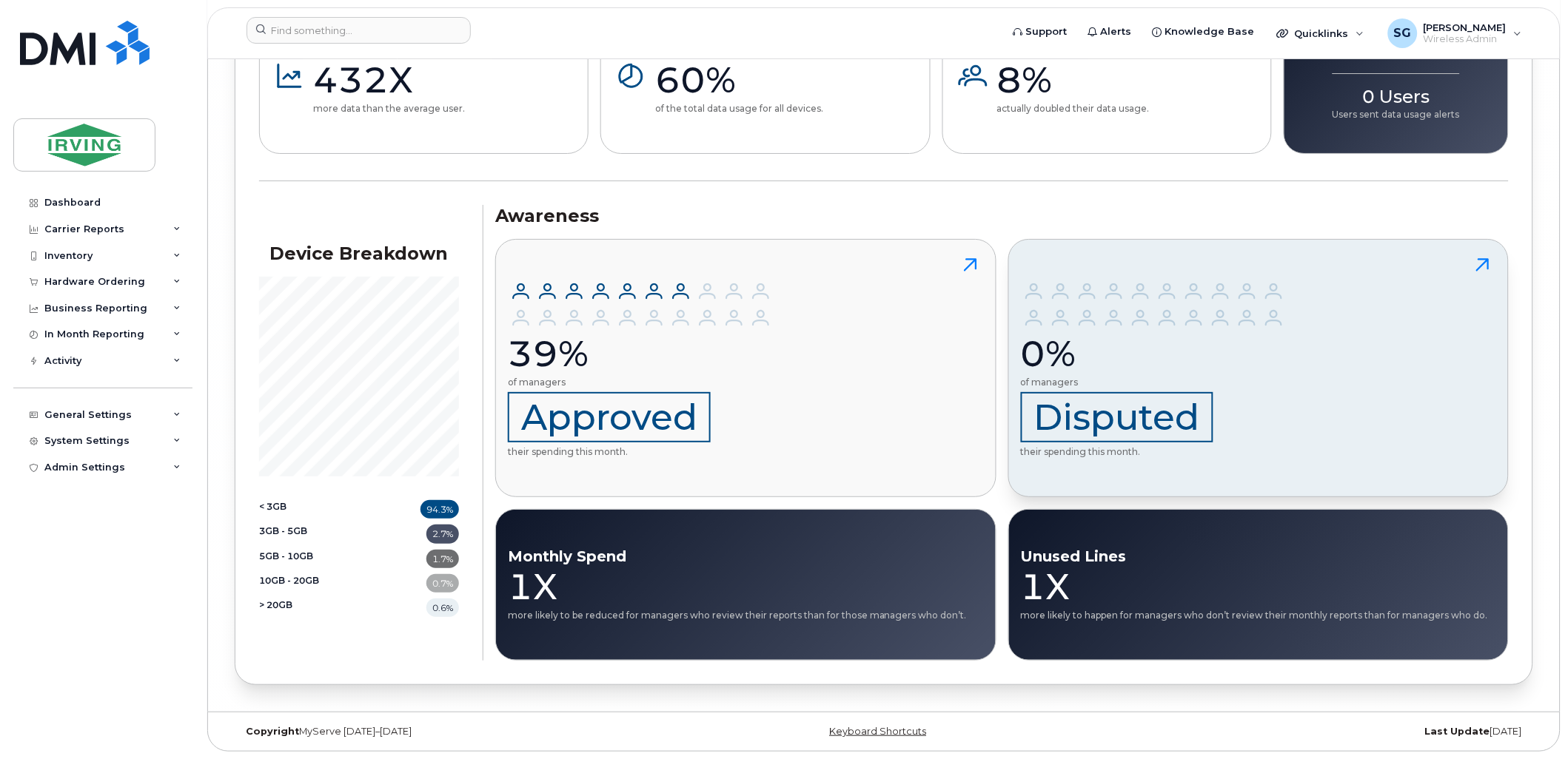
click at [1479, 268] on icon at bounding box center [1483, 265] width 26 height 26
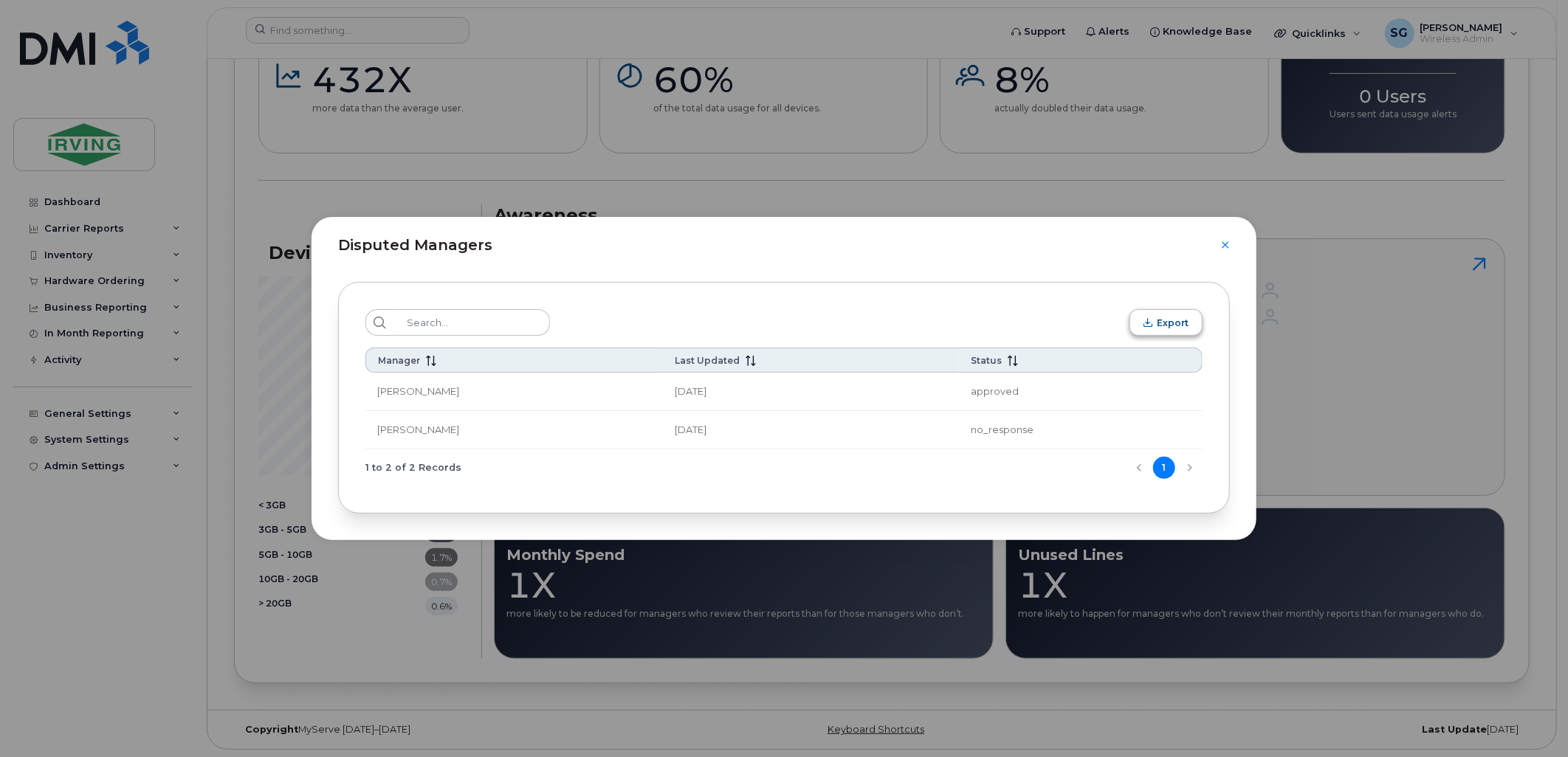
click at [1142, 321] on button "Export" at bounding box center [1166, 322] width 73 height 26
click at [1222, 248] on icon "Close" at bounding box center [1225, 244] width 9 height 11
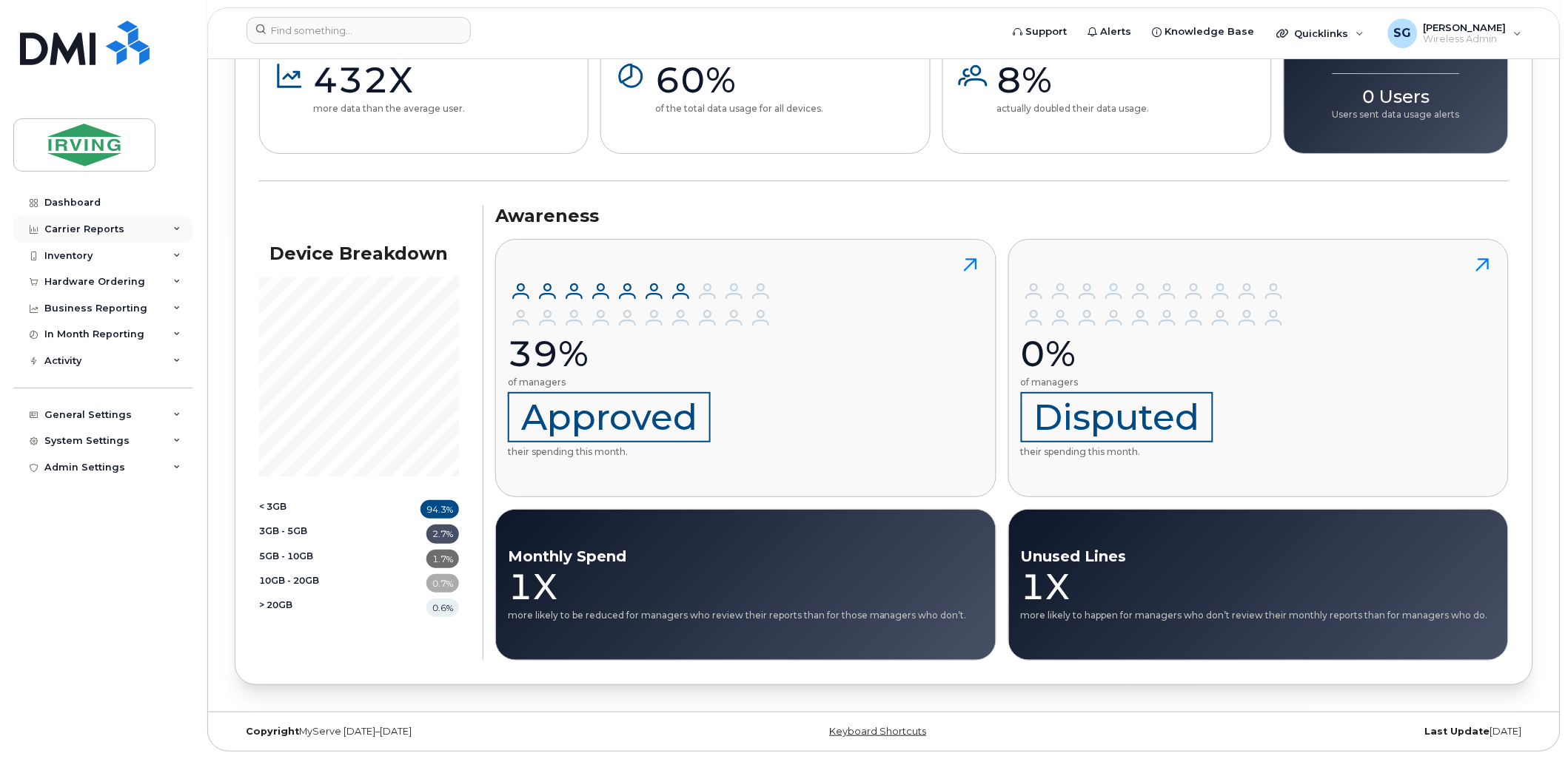
click at [176, 224] on div "Carrier Reports" at bounding box center [102, 229] width 179 height 26
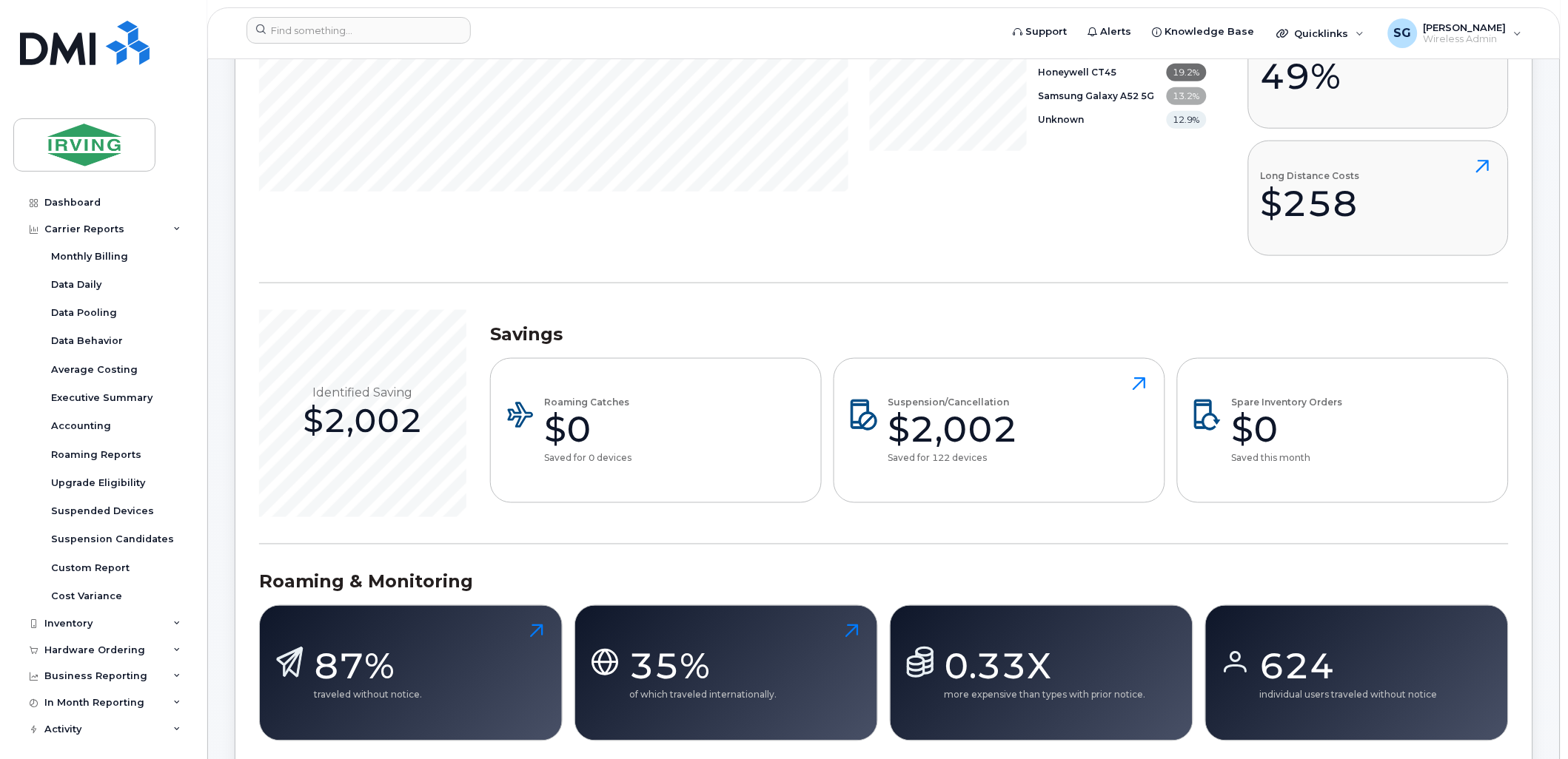
scroll to position [0, 0]
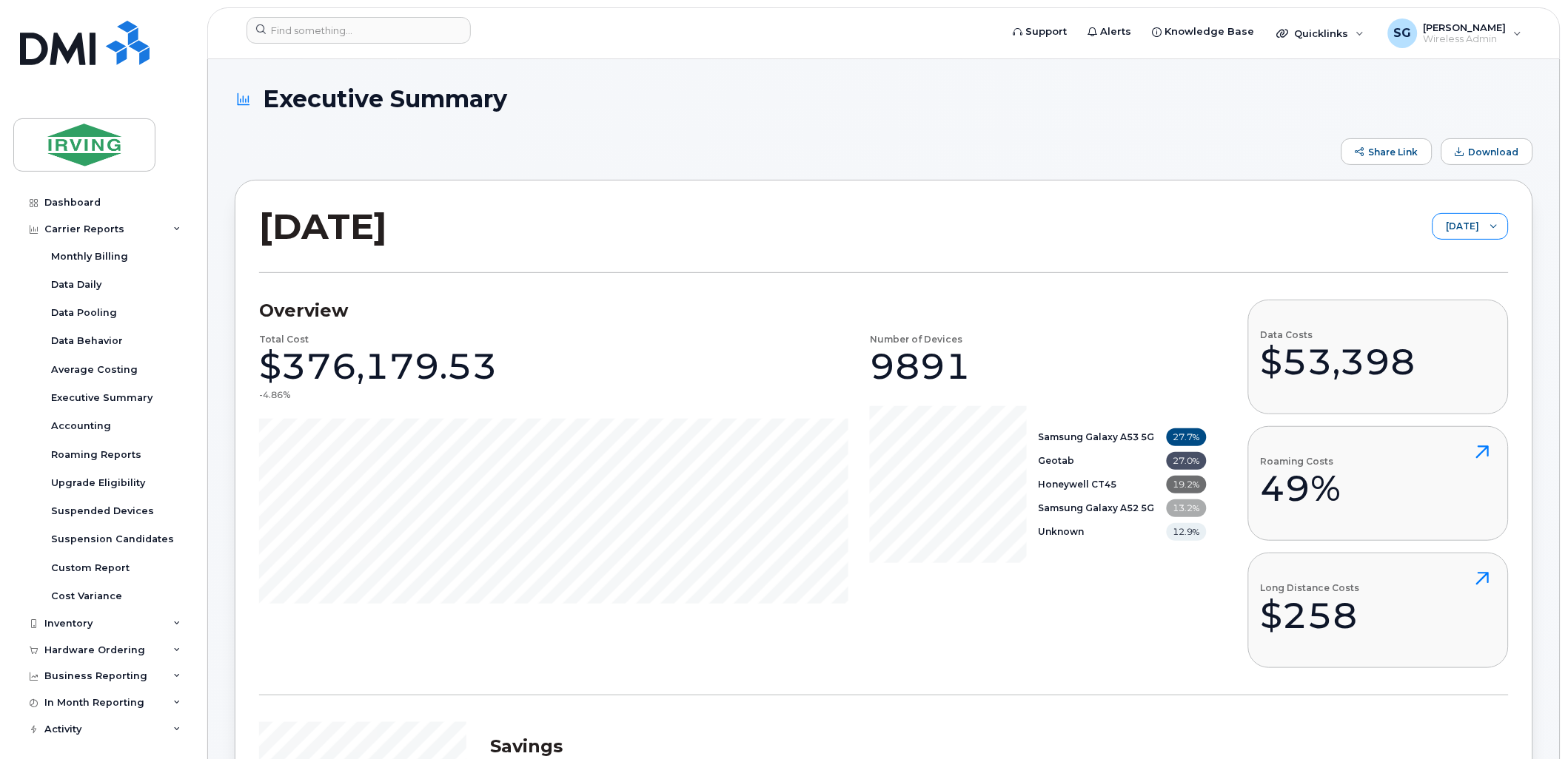
click at [1498, 228] on icon at bounding box center [1494, 226] width 7 height 7
click at [1446, 252] on span "[DATE]" at bounding box center [1442, 254] width 32 height 14
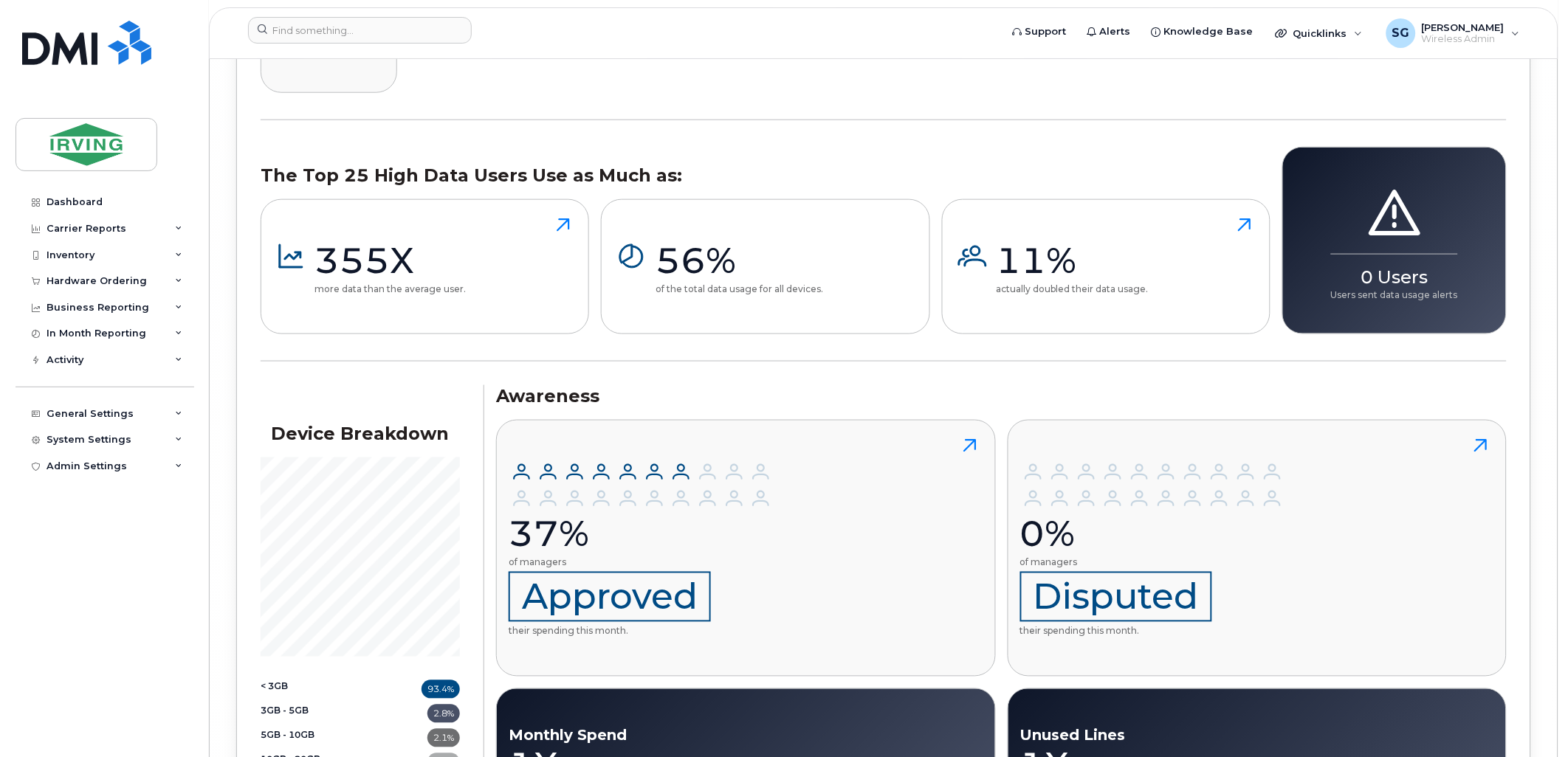
scroll to position [27030, 0]
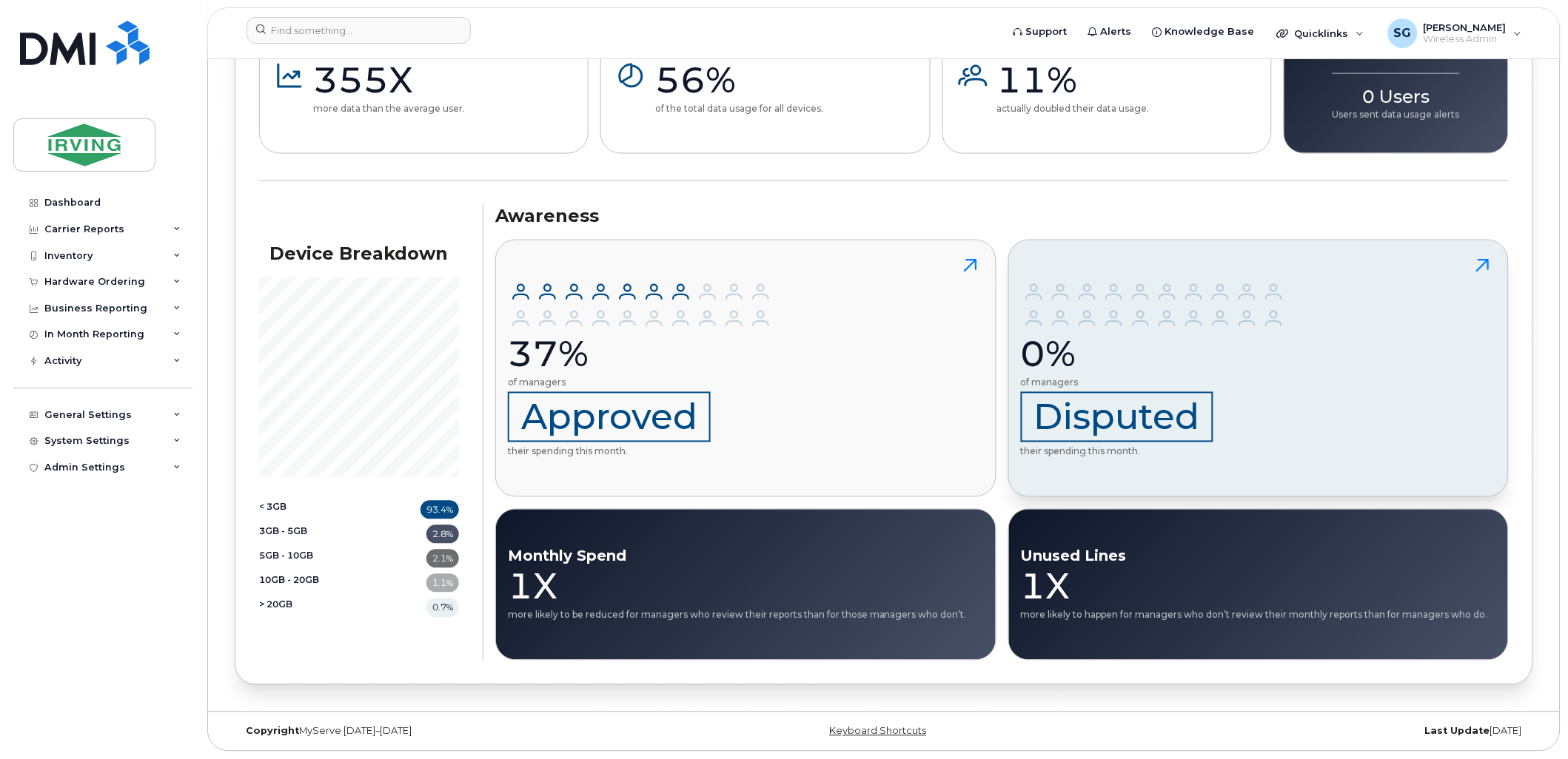
click at [1484, 260] on icon at bounding box center [1483, 266] width 26 height 26
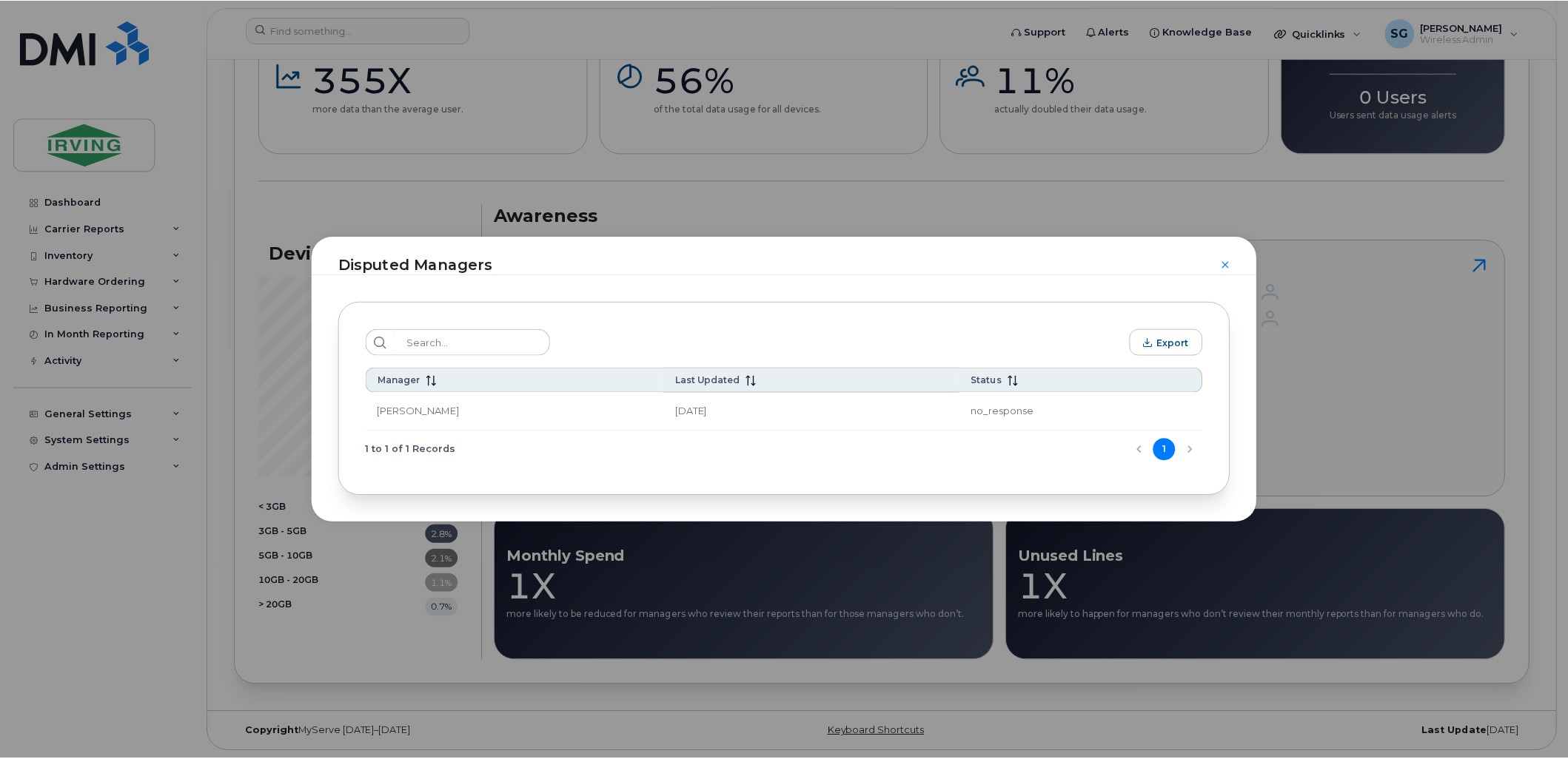
scroll to position [23320, 0]
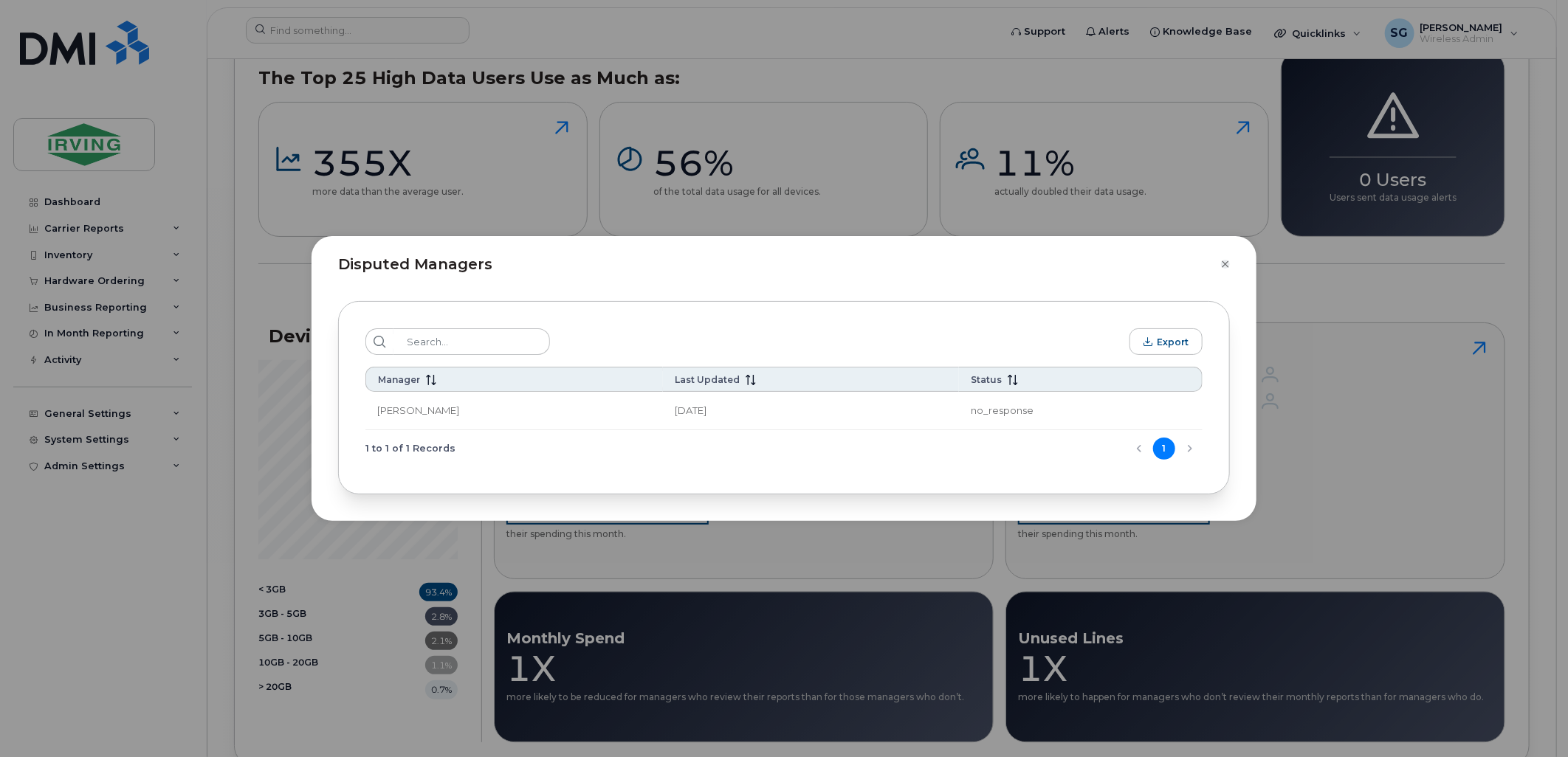
click at [1223, 262] on icon "Close" at bounding box center [1225, 264] width 7 height 7
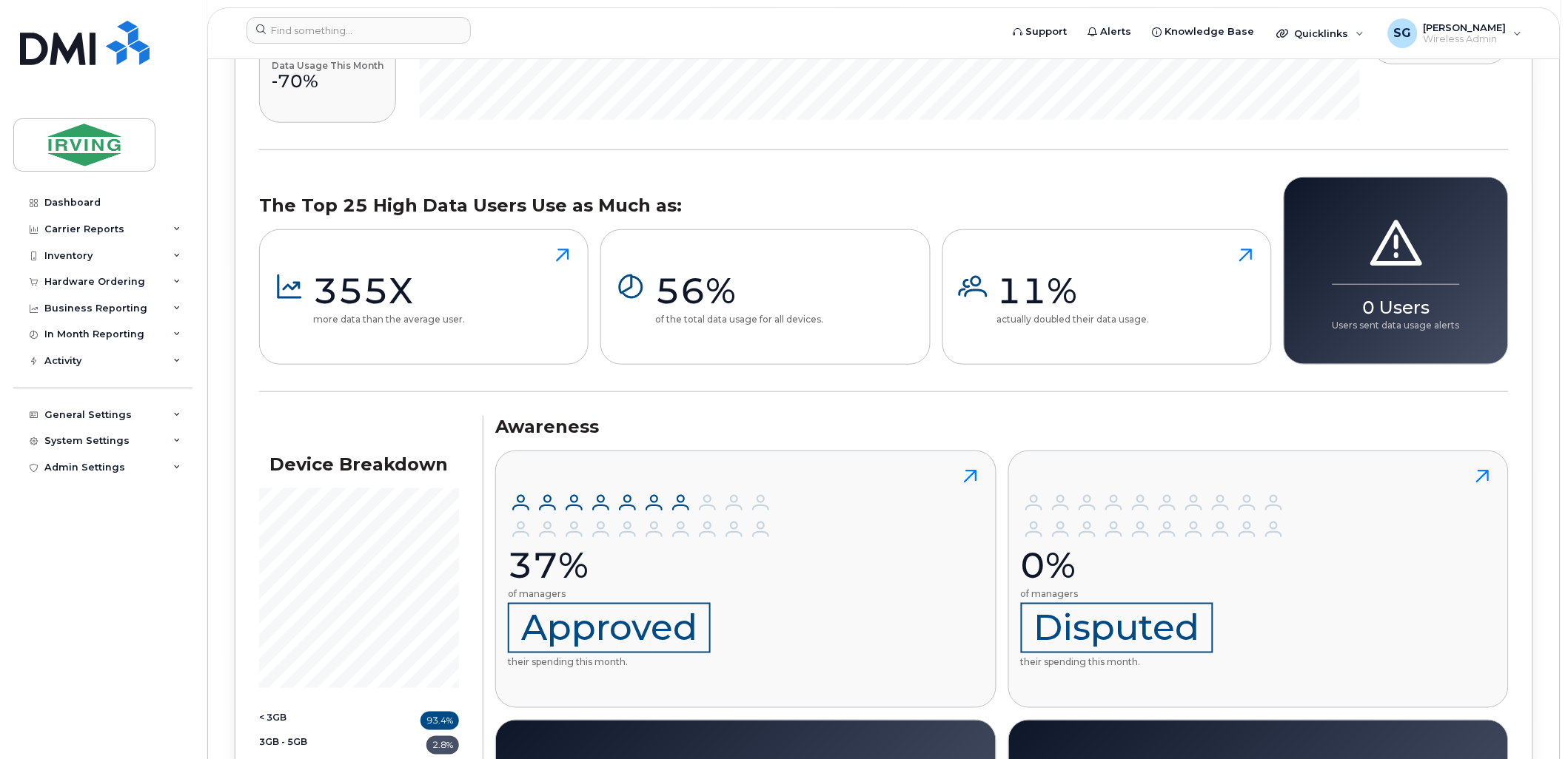
scroll to position [23432, 0]
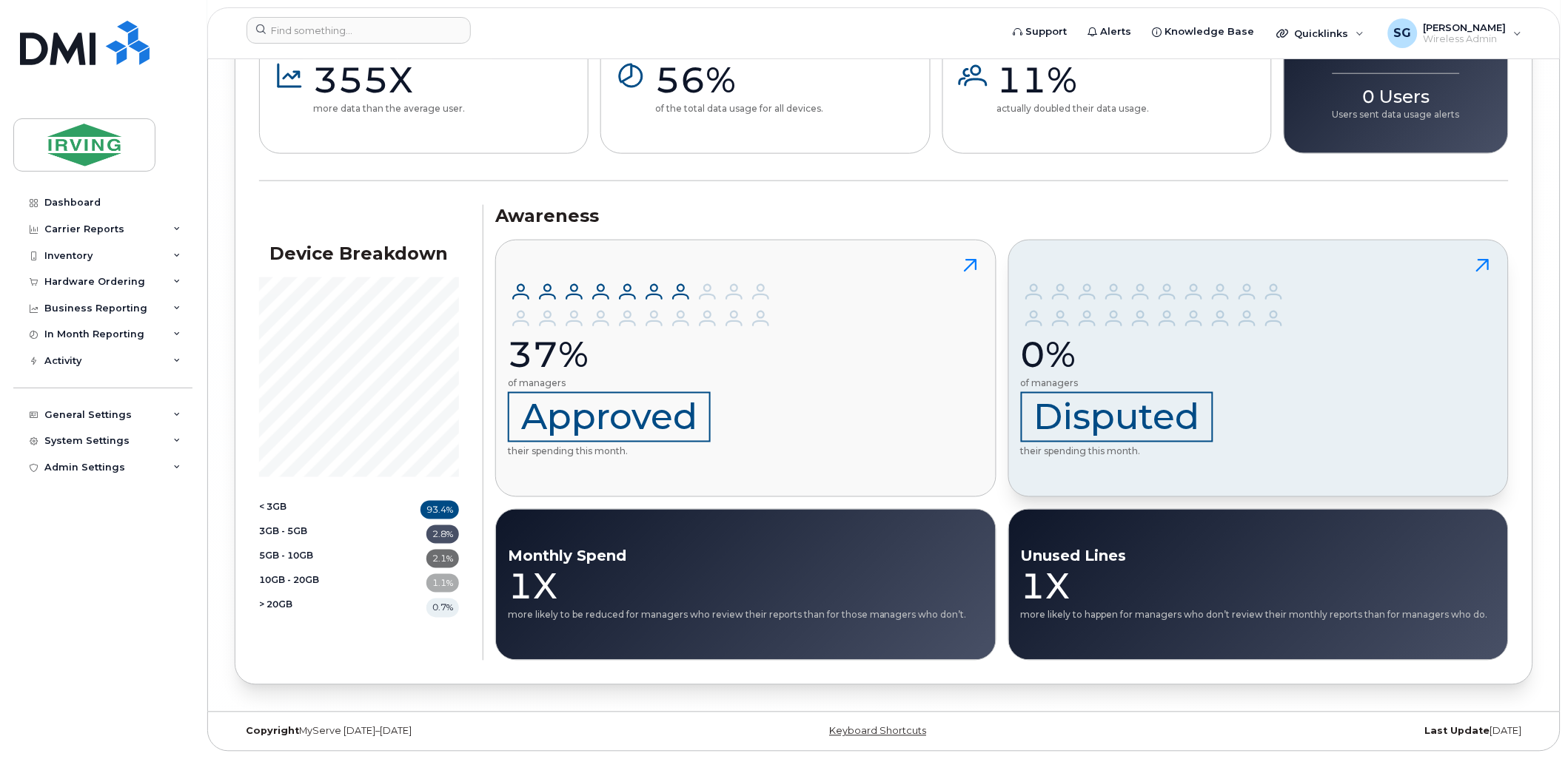
click at [1485, 267] on icon at bounding box center [1483, 266] width 26 height 26
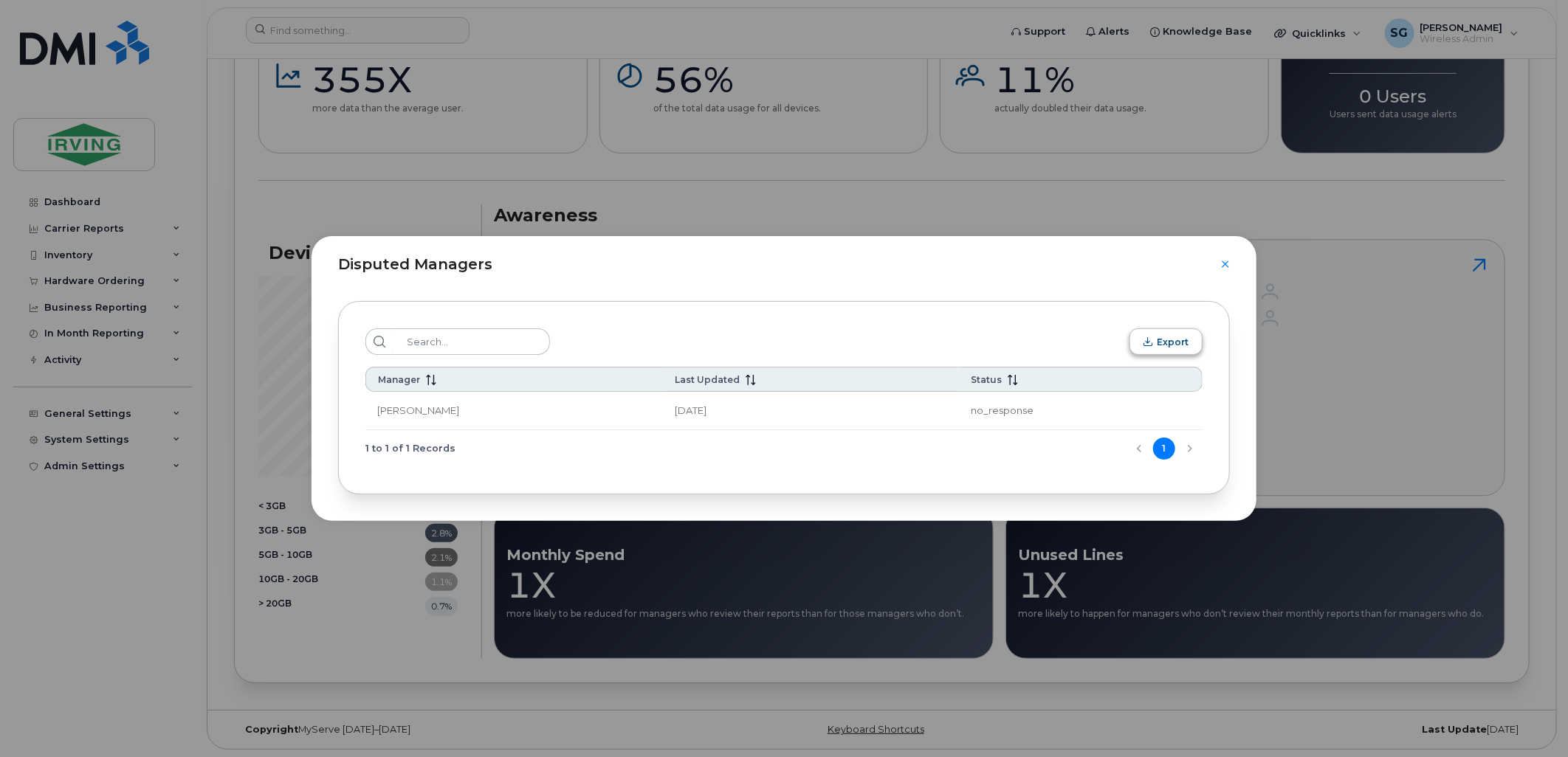
click at [1180, 345] on span "Export" at bounding box center [1173, 342] width 32 height 11
click at [1309, 750] on div "Disputed Managers Export Manager Last Updated Status Daniel Strang Sep 17, 2025…" at bounding box center [784, 378] width 1568 height 757
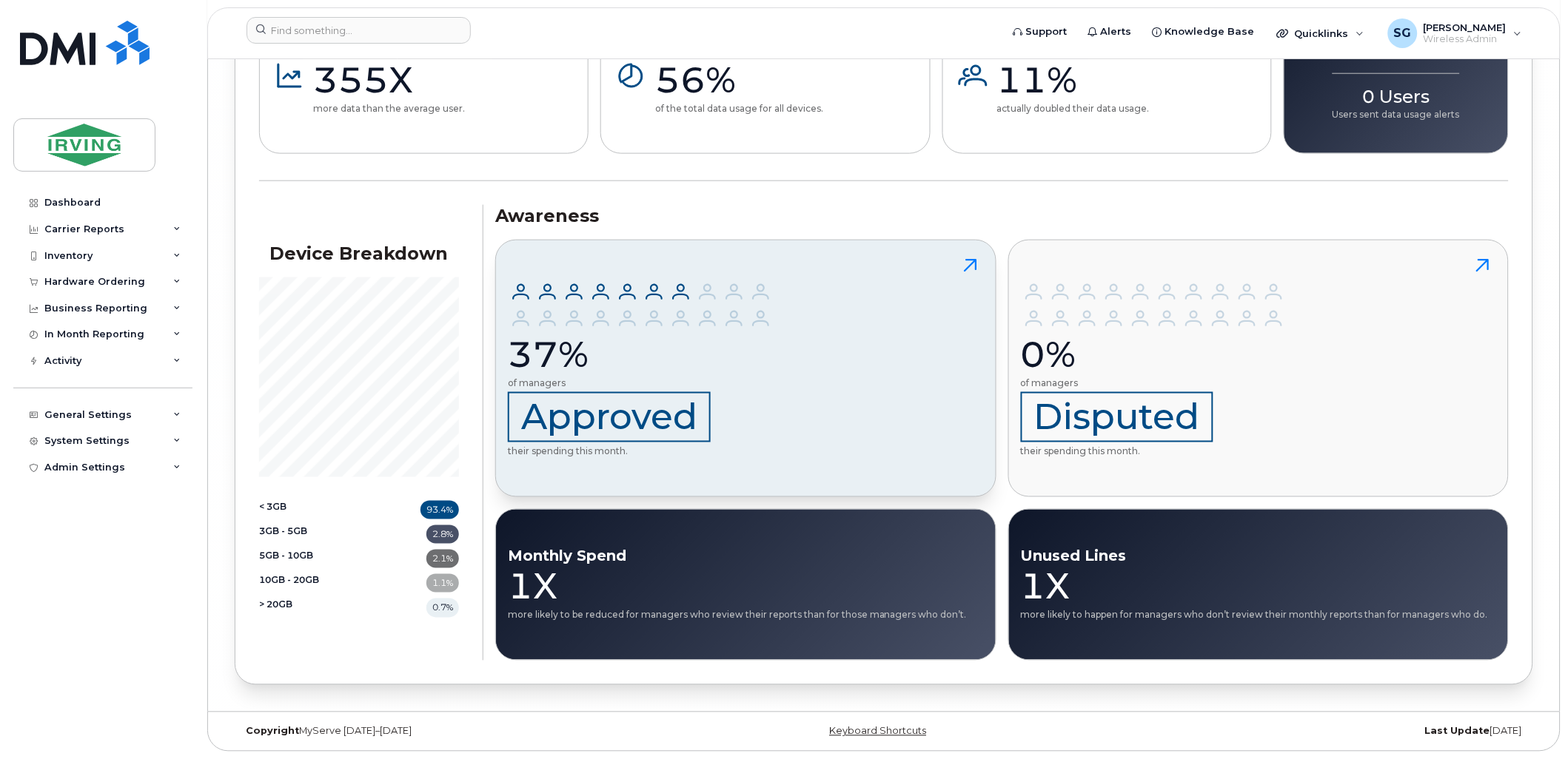
click at [973, 264] on icon at bounding box center [970, 265] width 12 height 12
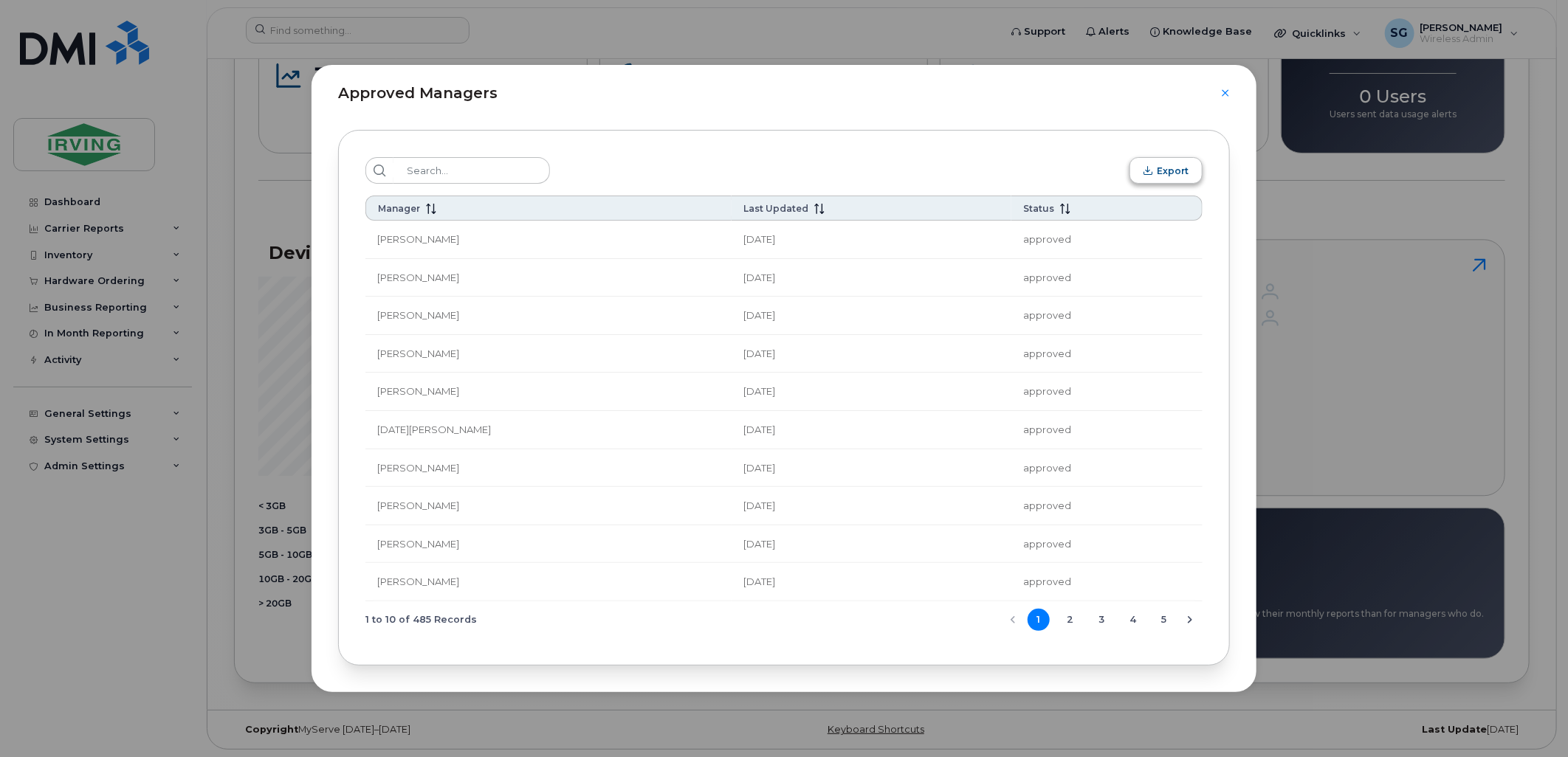
click at [1164, 169] on span "Export" at bounding box center [1173, 170] width 32 height 11
click at [1146, 90] on div "Approved Managers" at bounding box center [784, 84] width 945 height 40
click at [1223, 95] on icon "Close" at bounding box center [1225, 93] width 7 height 7
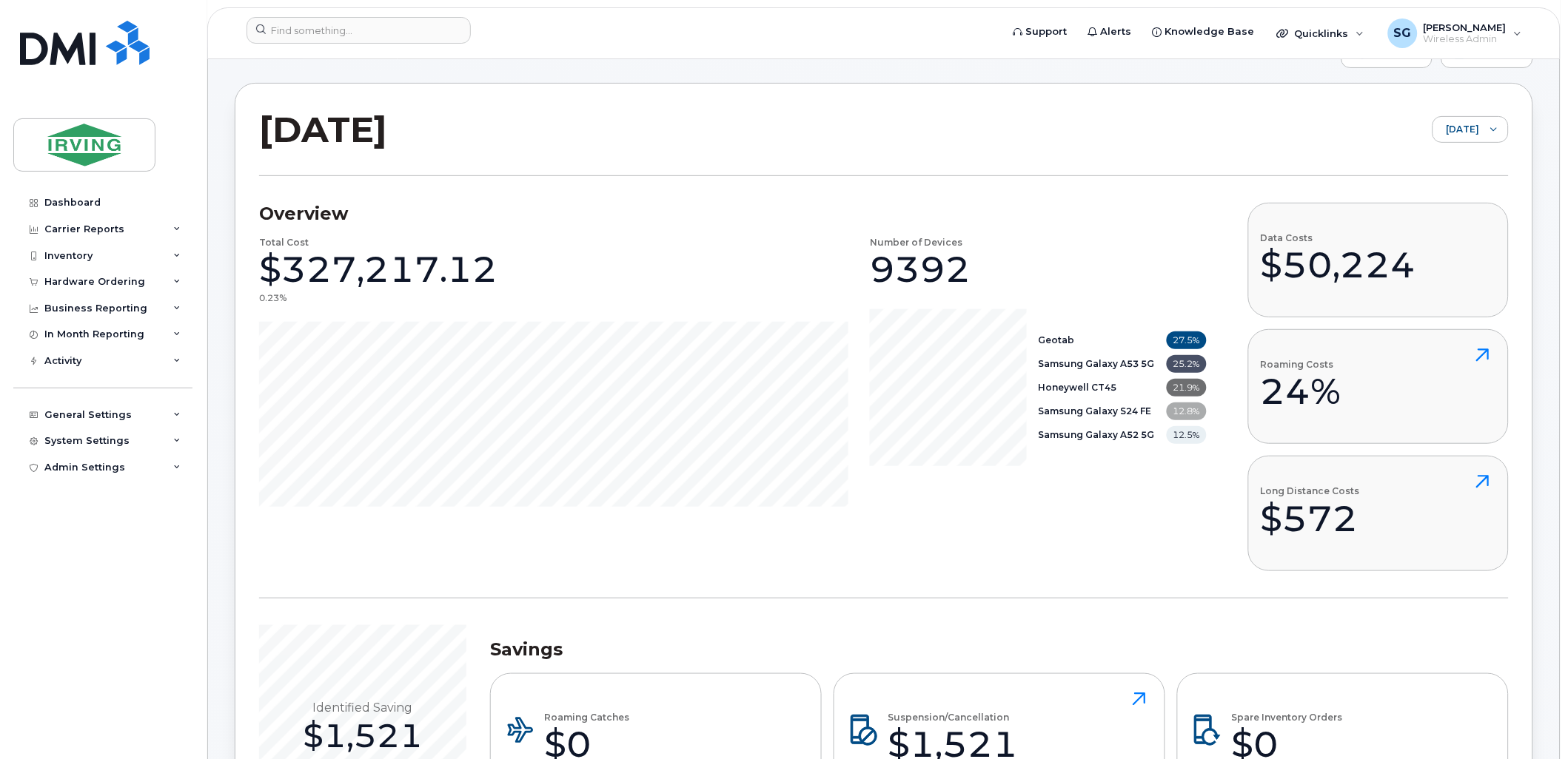
scroll to position [0, 0]
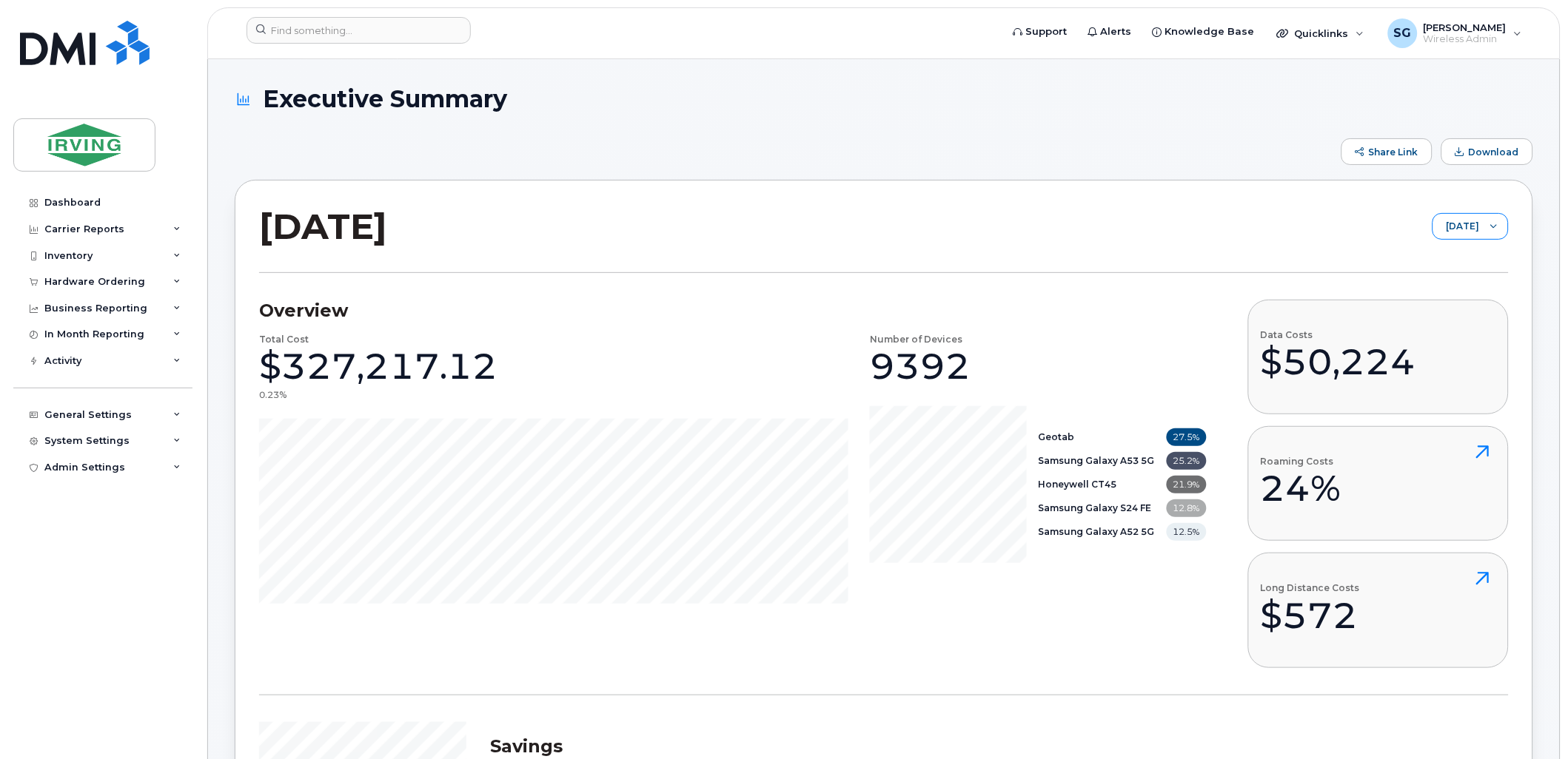
click at [1462, 225] on span "[DATE]" at bounding box center [1456, 227] width 47 height 26
click at [1449, 363] on span "[DATE]" at bounding box center [1438, 361] width 32 height 14
click at [1500, 225] on div at bounding box center [1494, 226] width 28 height 26
click at [848, 146] on div "Share Link Download" at bounding box center [884, 151] width 1298 height 26
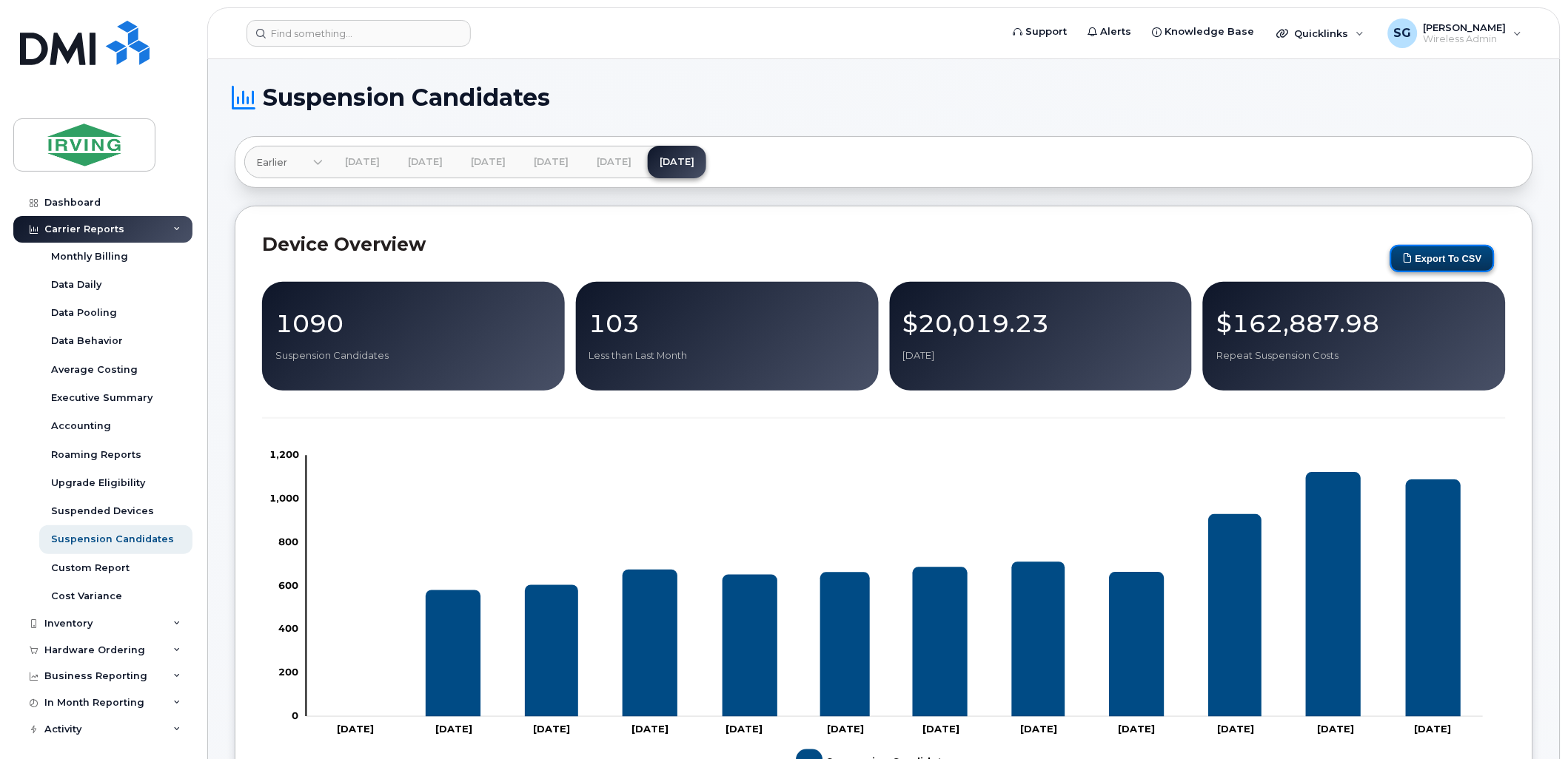
click at [1468, 254] on button "Export to CSV" at bounding box center [1443, 258] width 105 height 27
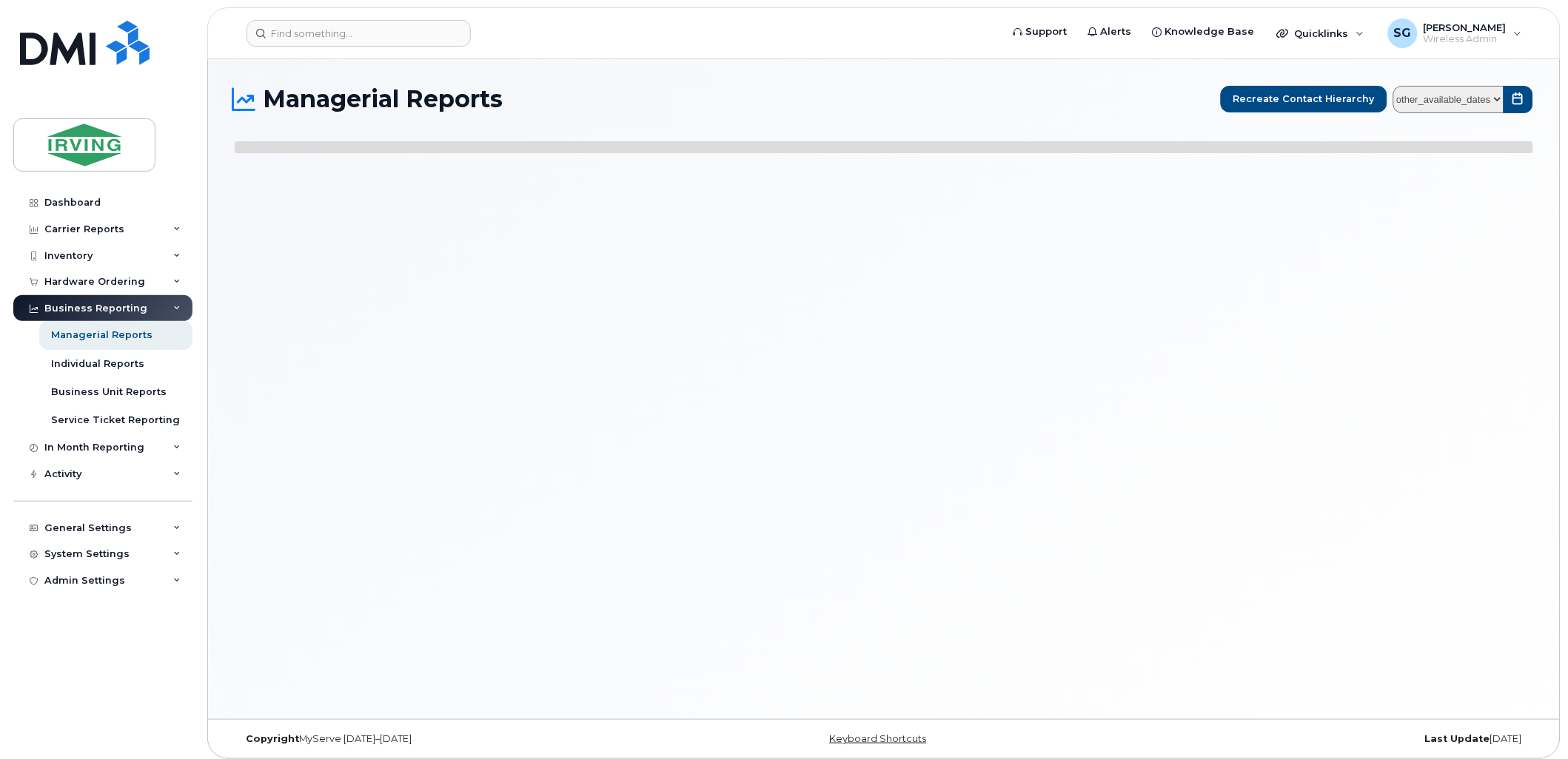
select select
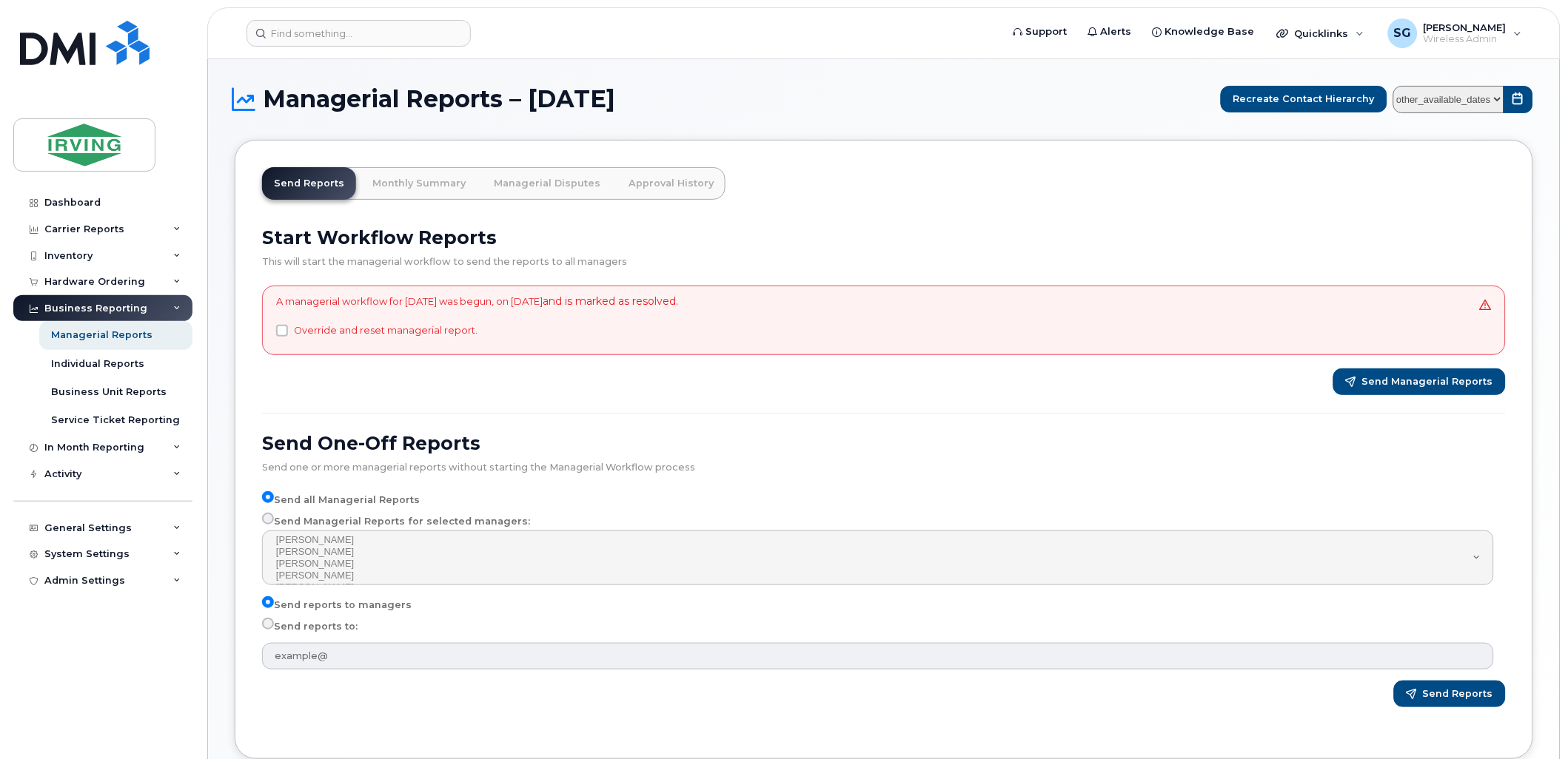
select select
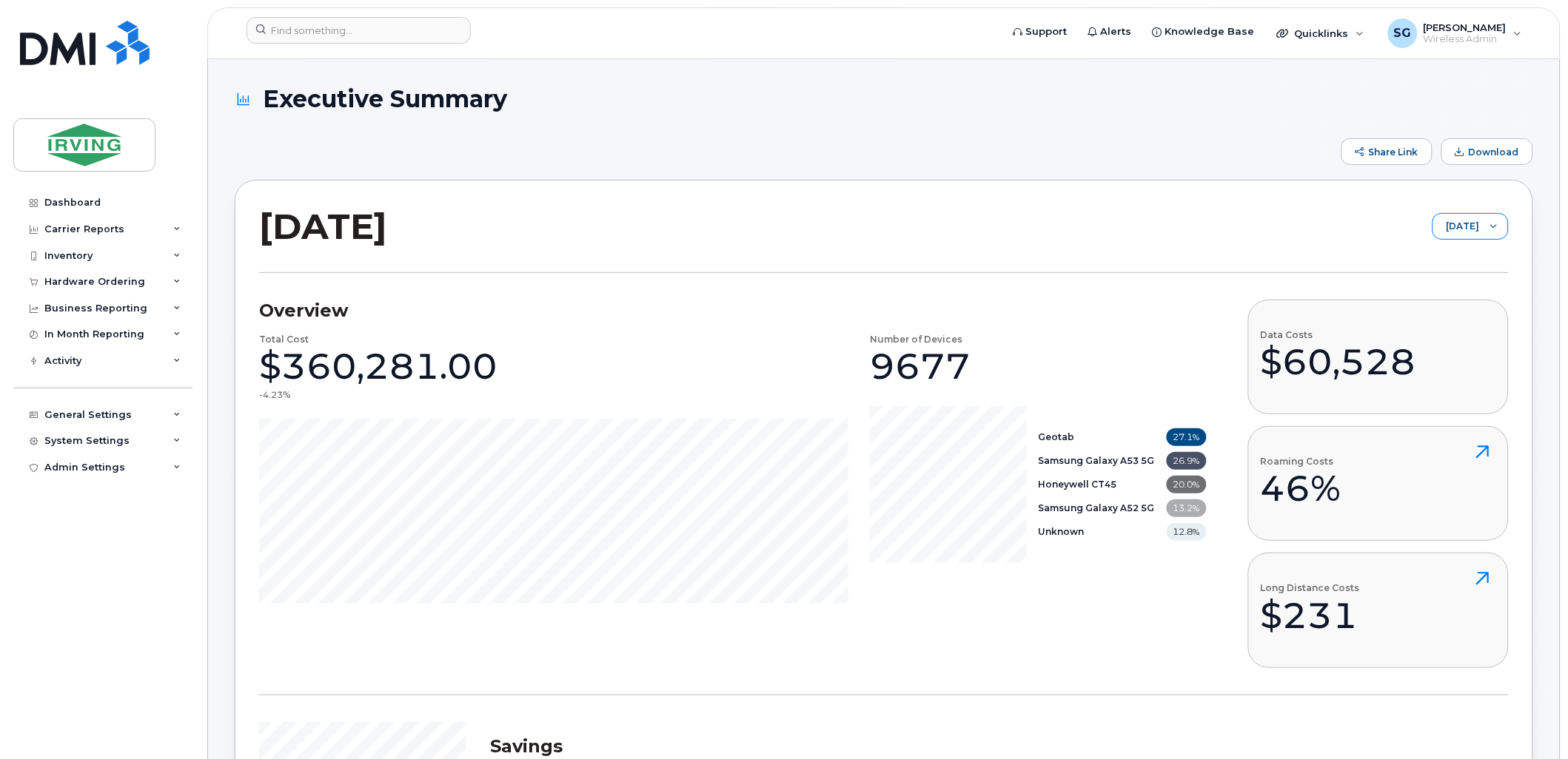
click at [1490, 224] on icon at bounding box center [1494, 226] width 7 height 7
click at [1462, 383] on li "[DATE]" at bounding box center [1465, 375] width 88 height 26
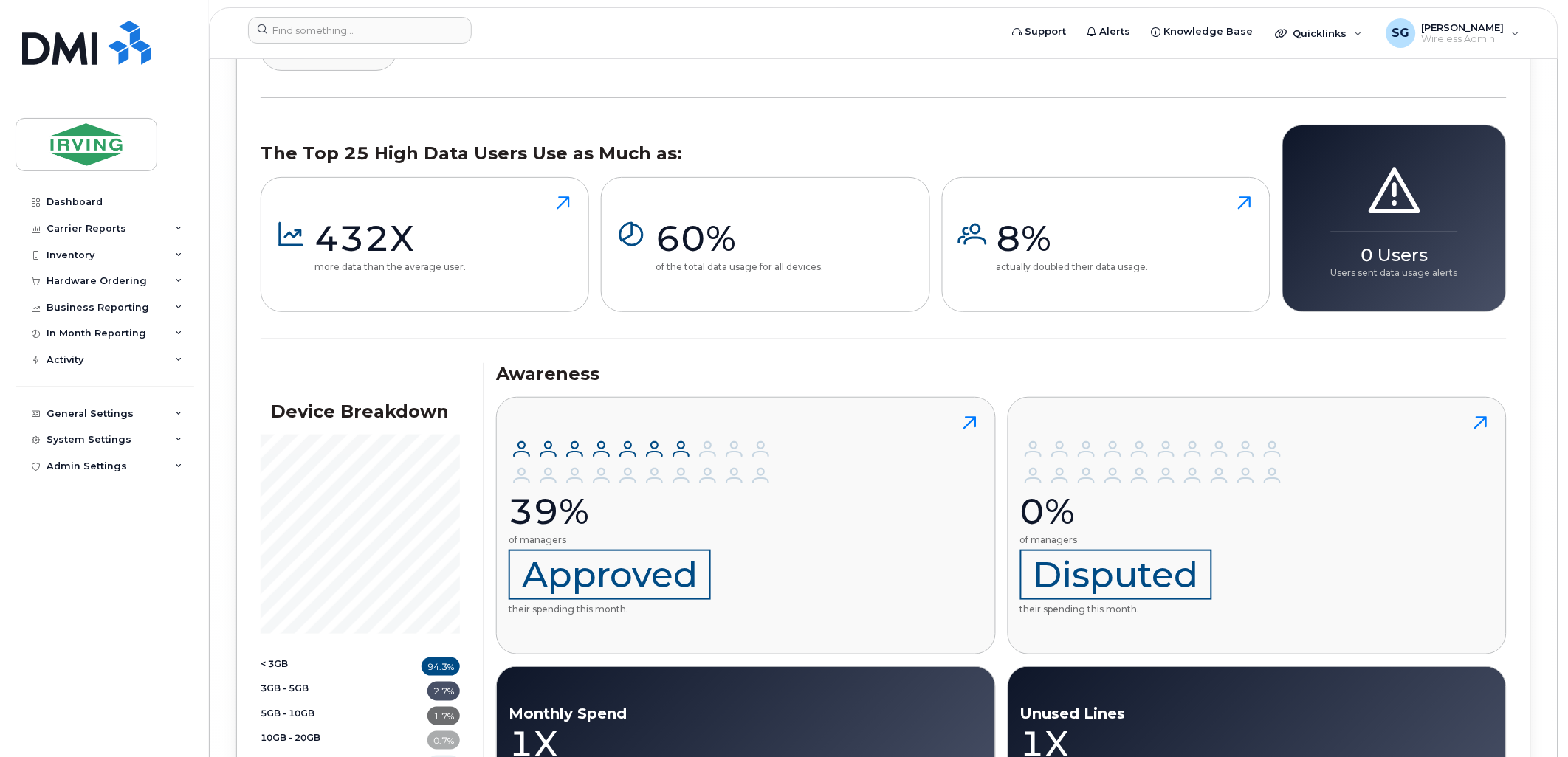
scroll to position [28438, 0]
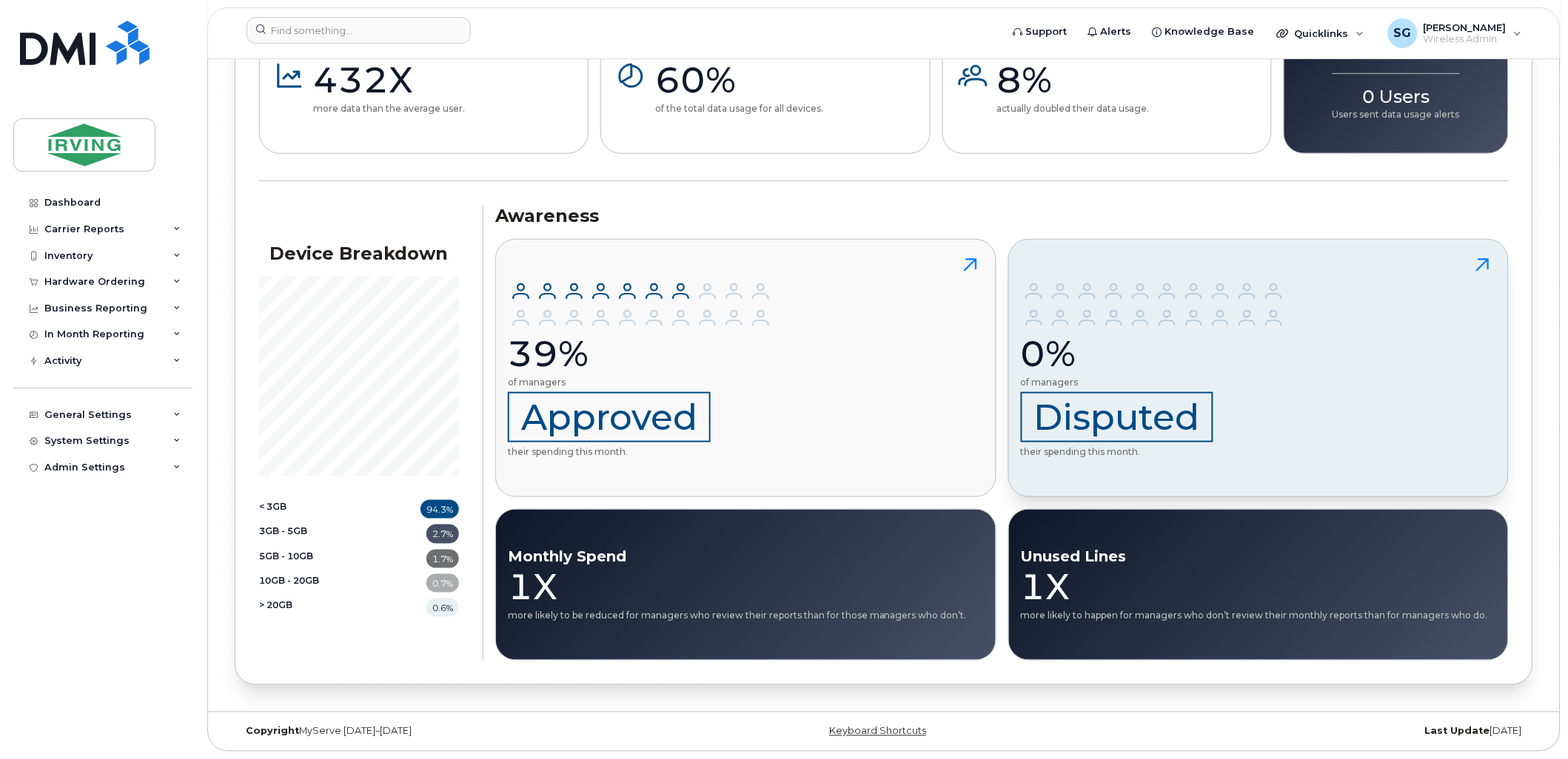
click at [1485, 261] on icon at bounding box center [1483, 265] width 12 height 12
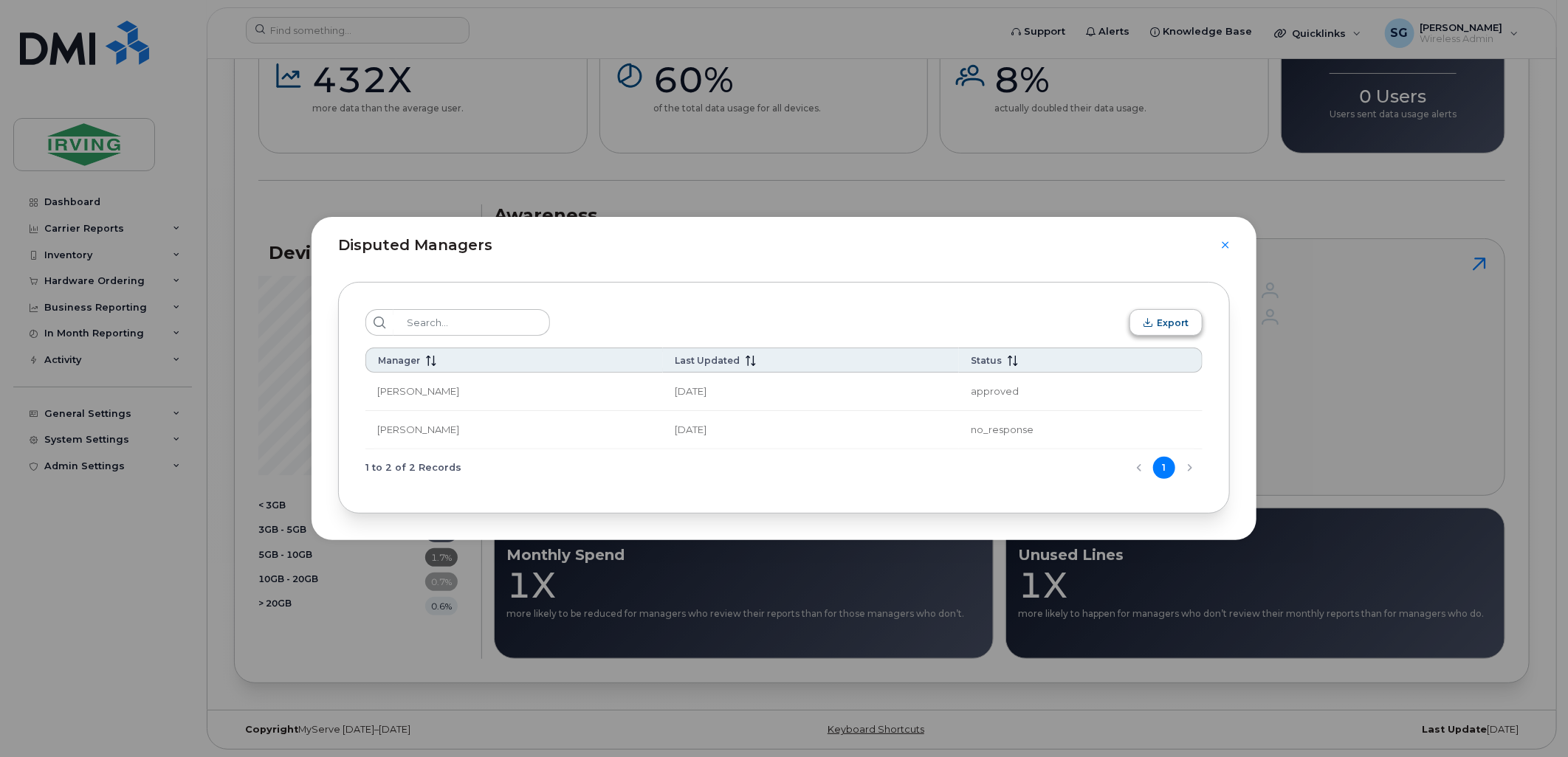
click at [1139, 323] on button "Export" at bounding box center [1166, 322] width 73 height 26
